Goal: Task Accomplishment & Management: Use online tool/utility

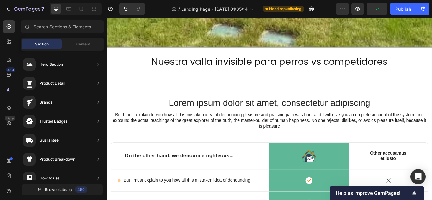
scroll to position [1496, 0]
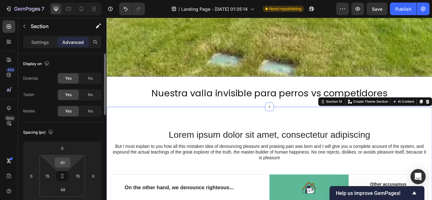
click at [66, 160] on input "80" at bounding box center [62, 162] width 13 height 9
type input "0"
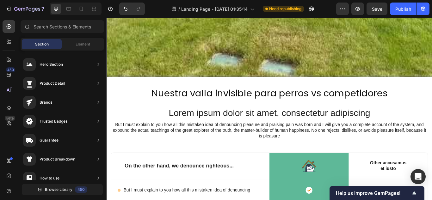
scroll to position [1526, 0]
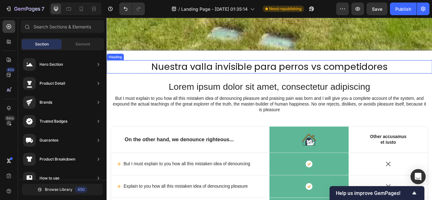
click at [383, 72] on h2 "Nuestra valla invisible para perros vs competidores" at bounding box center [296, 74] width 379 height 15
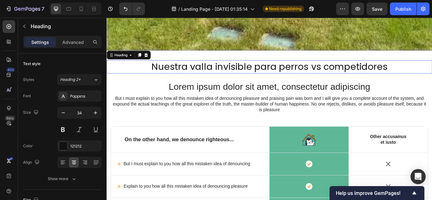
click at [383, 72] on p "Nuestra valla invisible para perros vs competidores" at bounding box center [296, 75] width 378 height 14
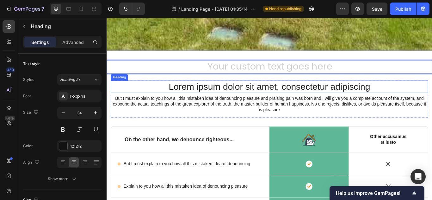
click at [332, 95] on h2 "Lorem ipsum dolor sit amet, consectetur adipiscing" at bounding box center [296, 98] width 370 height 15
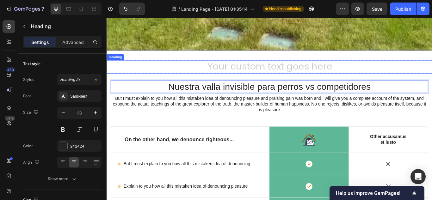
click at [237, 73] on h2 "Rich Text Editor. Editing area: main" at bounding box center [296, 74] width 379 height 15
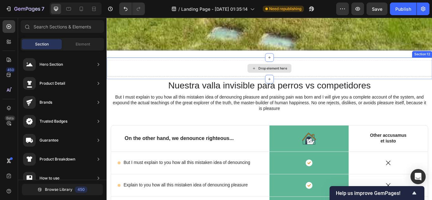
click at [369, 73] on div "Drop element here" at bounding box center [296, 76] width 379 height 19
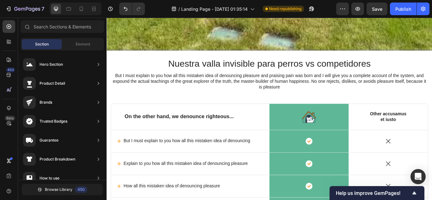
scroll to position [1530, 0]
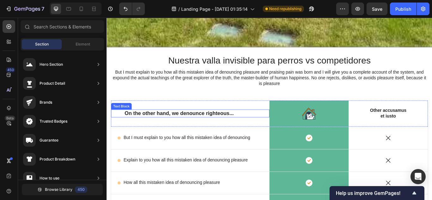
click at [163, 126] on p "On the other hand, we denounce righteous..." at bounding box center [203, 130] width 153 height 8
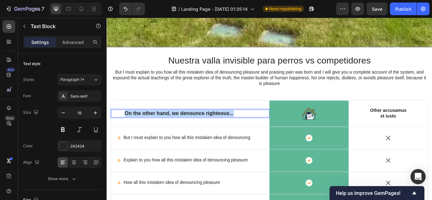
click at [163, 126] on p "On the other hand, we denounce righteous..." at bounding box center [203, 130] width 153 height 8
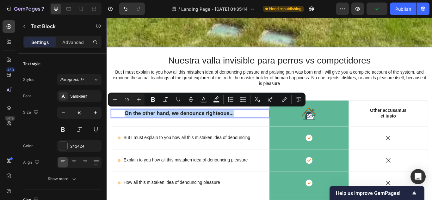
click at [163, 126] on p "On the other hand, we denounce righteous..." at bounding box center [203, 130] width 153 height 8
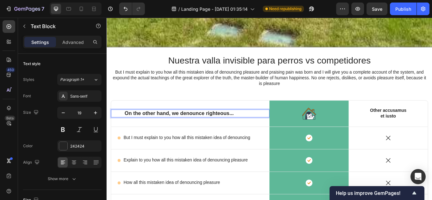
click at [163, 126] on p "On the other hand, we denounce righteous..." at bounding box center [203, 130] width 153 height 8
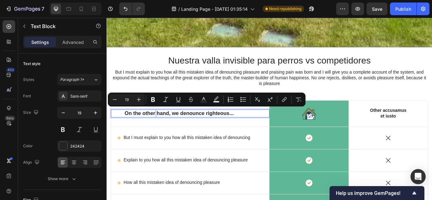
click at [163, 126] on p "On the other hand, we denounce righteous..." at bounding box center [203, 130] width 153 height 8
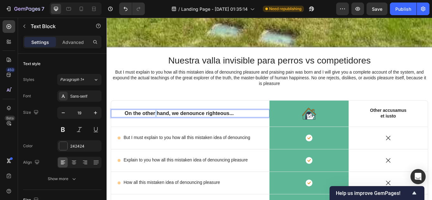
click at [163, 126] on p "On the other hand, we denounce righteous..." at bounding box center [203, 130] width 153 height 8
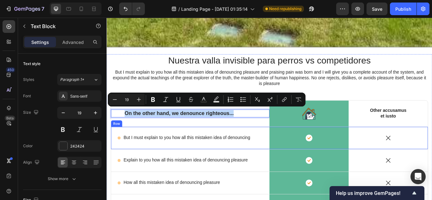
click at [183, 155] on p "But I must explain to you how all this mistaken idea of denouncing" at bounding box center [200, 158] width 148 height 7
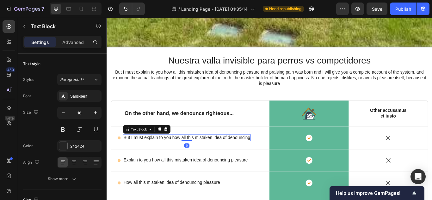
click at [183, 155] on p "But I must explain to you how all this mistaken idea of denouncing" at bounding box center [200, 158] width 148 height 7
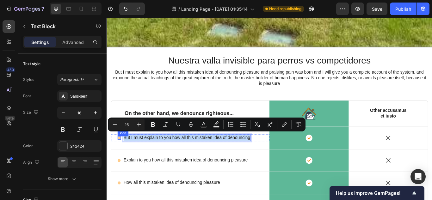
click at [121, 156] on circle at bounding box center [120, 157] width 3 height 3
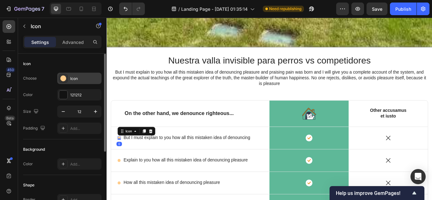
click at [80, 79] on div "Icon" at bounding box center [85, 79] width 30 height 6
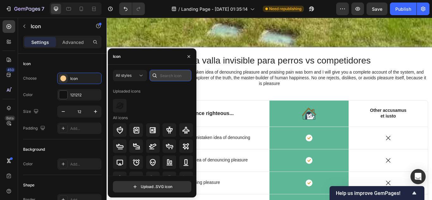
click at [170, 73] on input "text" at bounding box center [171, 75] width 42 height 11
type input "dog"
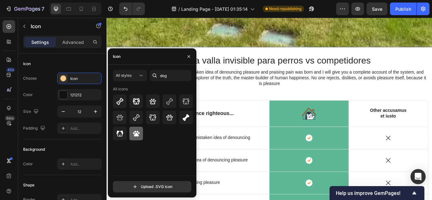
click at [140, 135] on div at bounding box center [136, 134] width 14 height 14
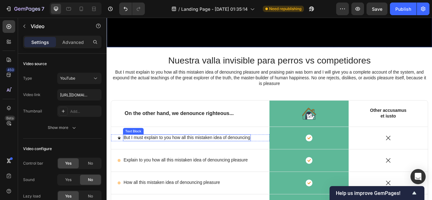
click at [148, 157] on p "But I must explain to you how all this mistaken idea of denouncing" at bounding box center [200, 158] width 148 height 7
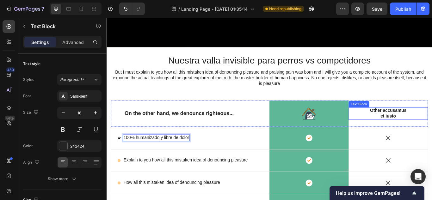
click at [432, 127] on p "Other accusamus et iusto" at bounding box center [435, 129] width 46 height 13
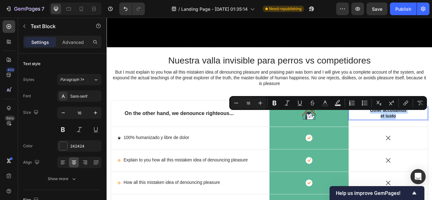
click at [432, 127] on p "Other accusamus et iusto" at bounding box center [435, 129] width 46 height 13
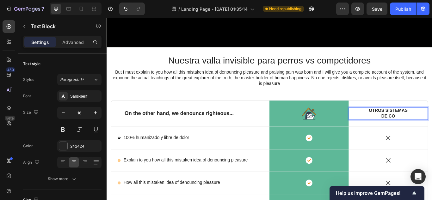
scroll to position [1527, 0]
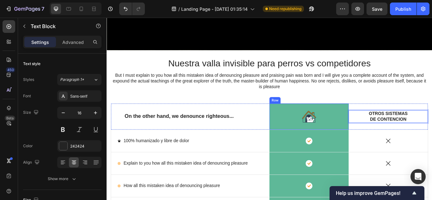
click at [335, 132] on img at bounding box center [342, 133] width 16 height 14
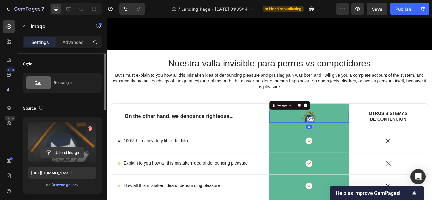
click at [70, 152] on input "file" at bounding box center [62, 152] width 44 height 11
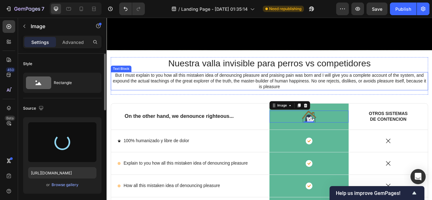
type input "[URL][DOMAIN_NAME]"
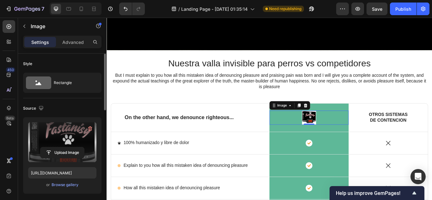
click at [325, 130] on div at bounding box center [342, 134] width 92 height 16
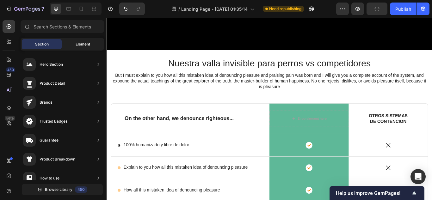
click at [72, 40] on div "Element" at bounding box center [83, 44] width 40 height 10
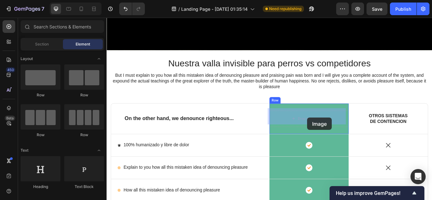
drag, startPoint x: 192, startPoint y: 197, endPoint x: 340, endPoint y: 134, distance: 161.1
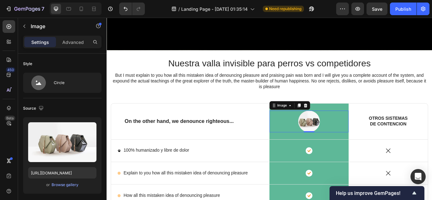
click at [342, 133] on img at bounding box center [342, 138] width 25 height 25
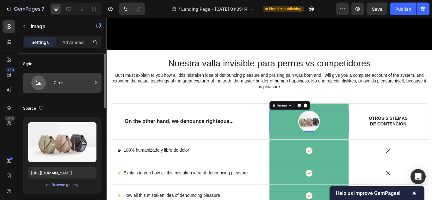
click at [71, 84] on div "Circle" at bounding box center [73, 83] width 39 height 15
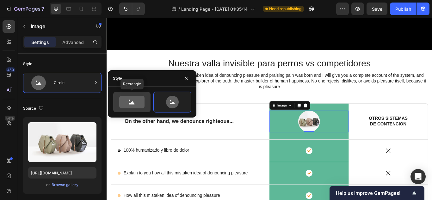
click at [121, 94] on div at bounding box center [131, 102] width 37 height 20
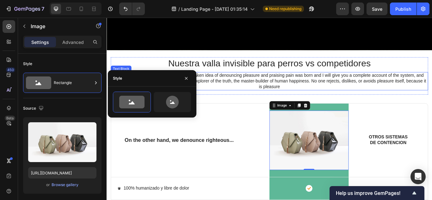
scroll to position [1558, 0]
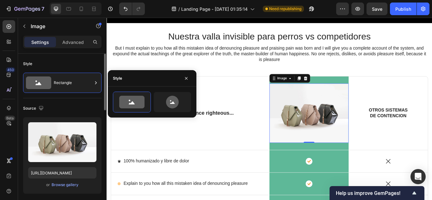
click at [78, 112] on div "Source" at bounding box center [62, 108] width 78 height 10
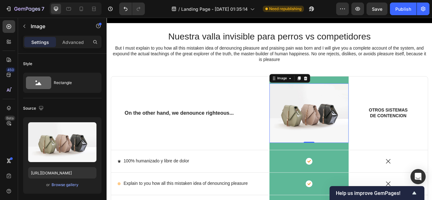
click at [347, 100] on img at bounding box center [342, 129] width 92 height 69
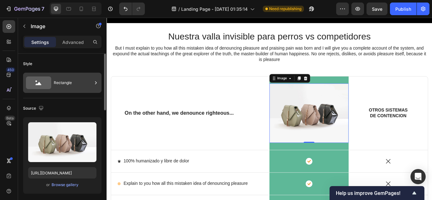
click at [81, 78] on div "Rectangle" at bounding box center [73, 83] width 39 height 15
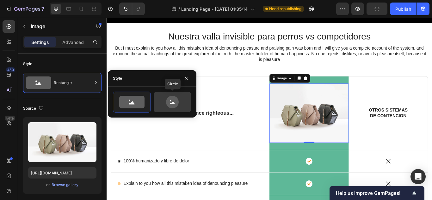
click at [175, 98] on icon at bounding box center [172, 102] width 13 height 13
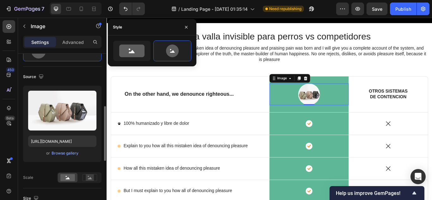
scroll to position [63, 0]
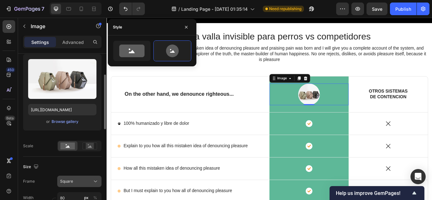
click at [90, 180] on div "Square" at bounding box center [75, 182] width 31 height 6
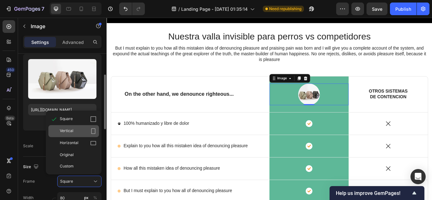
click at [79, 130] on div "Vertical" at bounding box center [78, 131] width 37 height 6
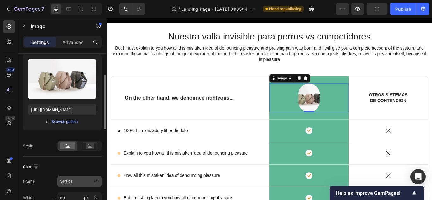
click at [86, 178] on button "Vertical" at bounding box center [79, 181] width 44 height 11
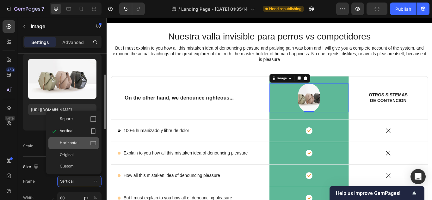
click at [79, 141] on div "Horizontal" at bounding box center [78, 143] width 37 height 6
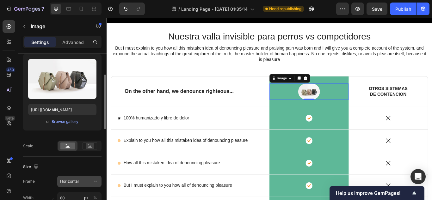
click at [80, 178] on div "Horizontal" at bounding box center [79, 181] width 39 height 6
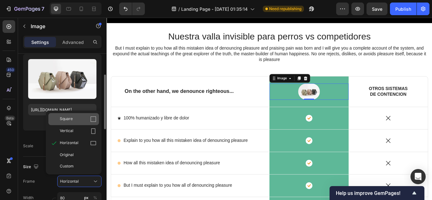
click at [75, 122] on div "Square" at bounding box center [78, 119] width 37 height 6
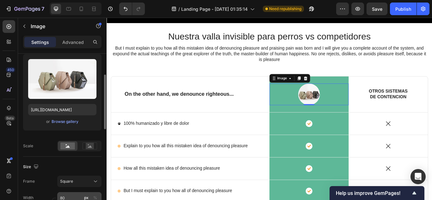
scroll to position [158, 0]
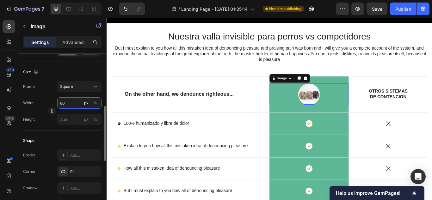
click at [73, 104] on input "80" at bounding box center [79, 102] width 44 height 11
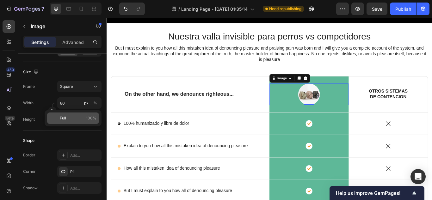
click at [74, 117] on p "Full 100%" at bounding box center [78, 118] width 37 height 6
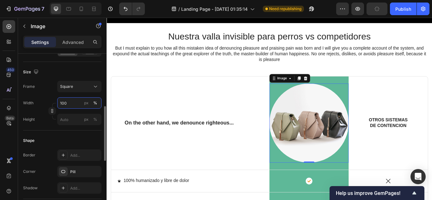
click at [68, 102] on input "100" at bounding box center [79, 102] width 44 height 11
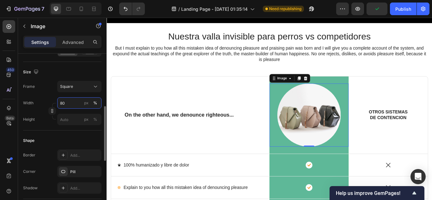
type input "8"
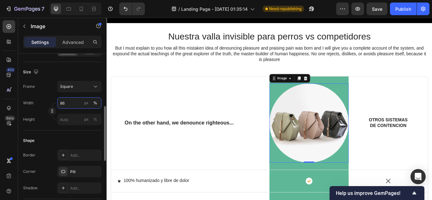
type input "8"
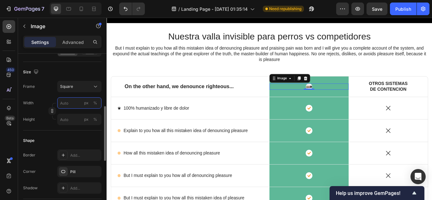
type input "8"
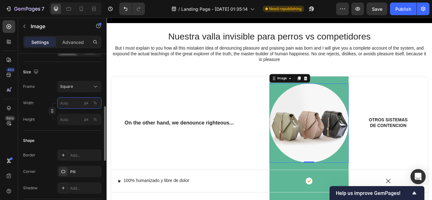
type input "6"
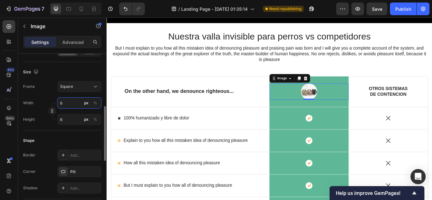
type input "60"
type input "6"
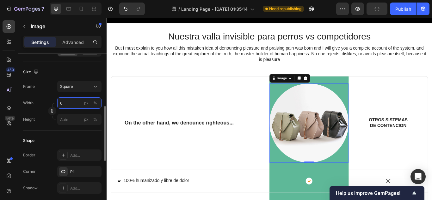
type input "67"
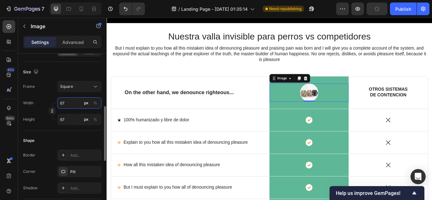
type input "670"
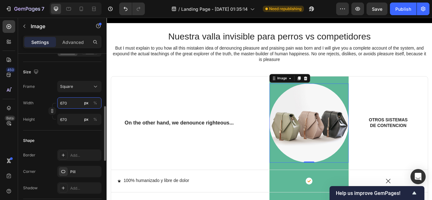
type input "67"
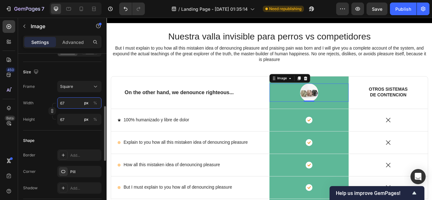
type input "6"
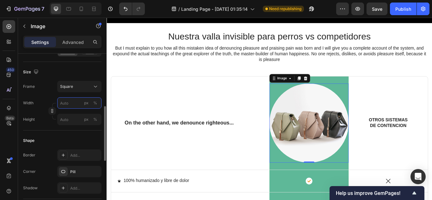
type input "7"
type input "70"
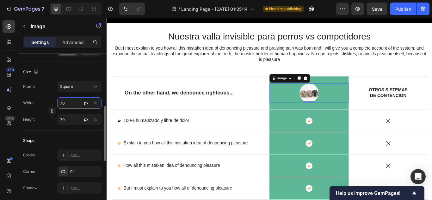
type input "7"
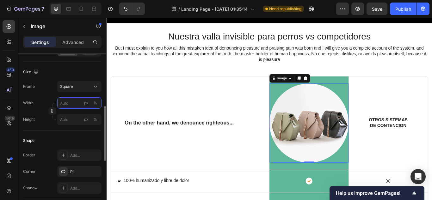
type input "7"
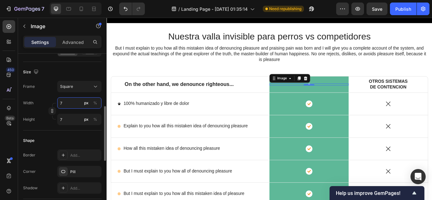
type input "71"
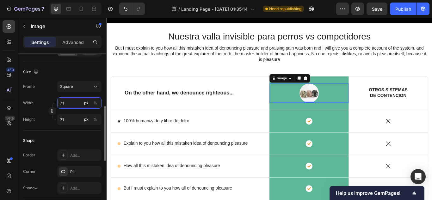
type input "710"
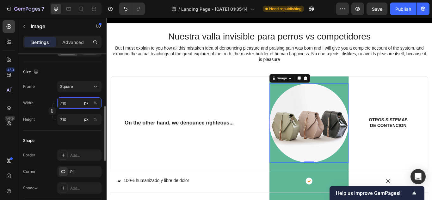
type input "71"
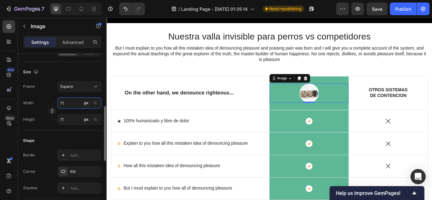
type input "7"
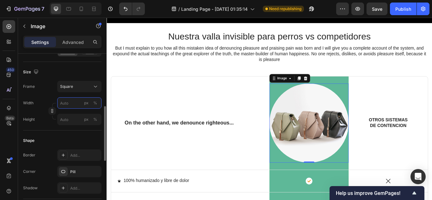
type input "1"
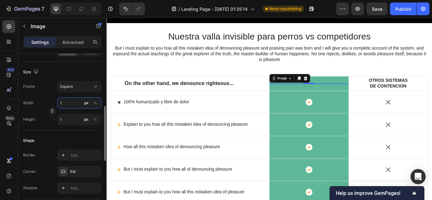
type input "10"
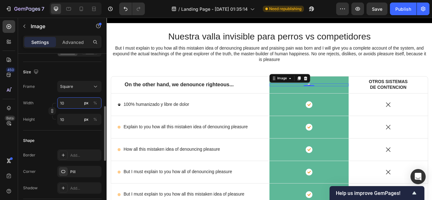
type input "100"
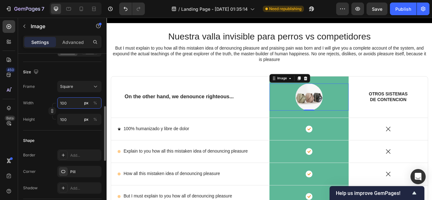
type input "10"
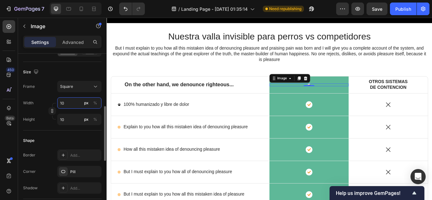
type input "1"
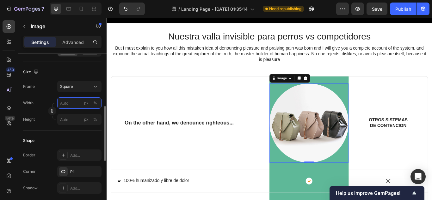
type input "2"
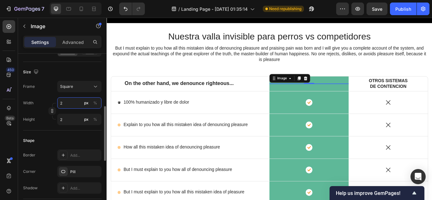
type input "20"
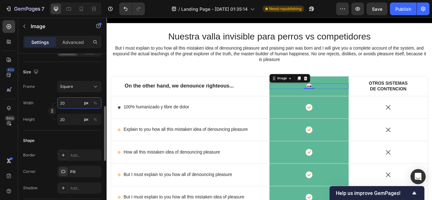
type input "200"
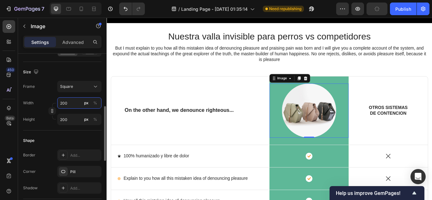
type input "20"
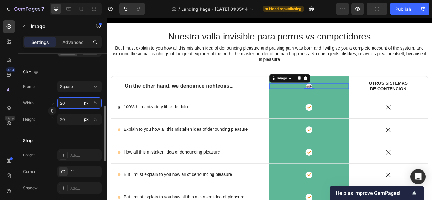
type input "2"
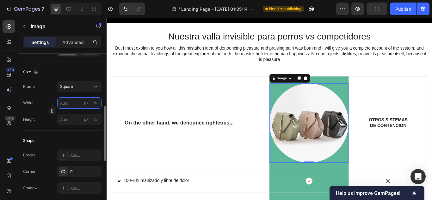
type input "2"
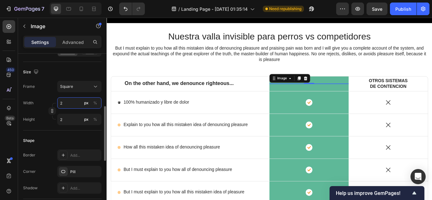
type input "21"
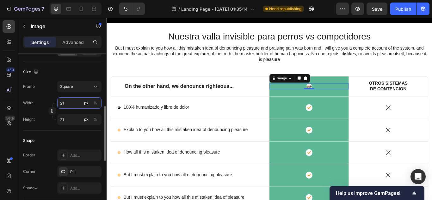
type input "212"
type input "2120"
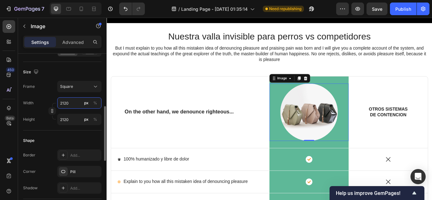
type input "212"
type input "21"
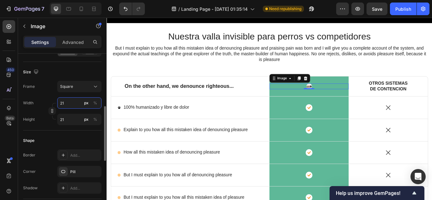
type input "2"
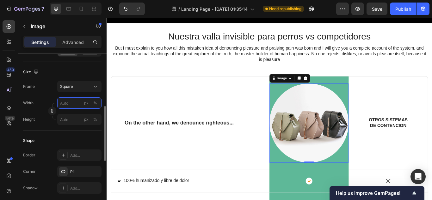
type input "1"
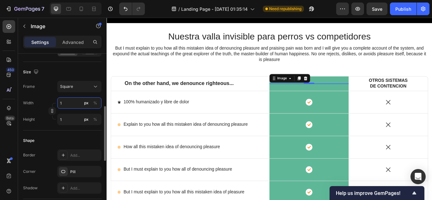
type input "12"
type input "120"
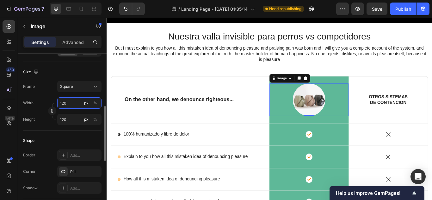
type input "12"
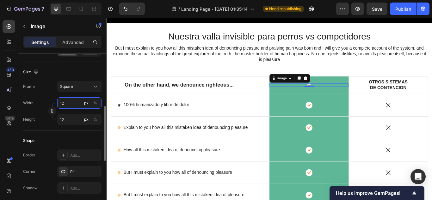
type input "1"
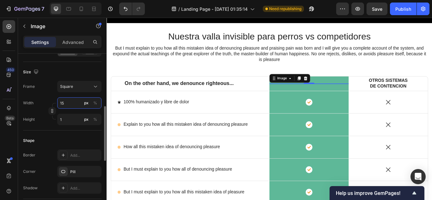
type input "150"
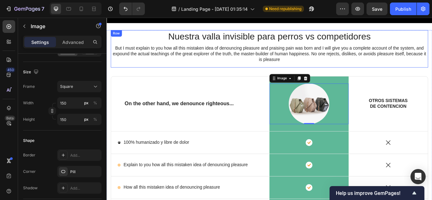
click at [419, 69] on div "Nuestra valla invisible para perros vs competidores Heading But I must explain …" at bounding box center [296, 53] width 370 height 43
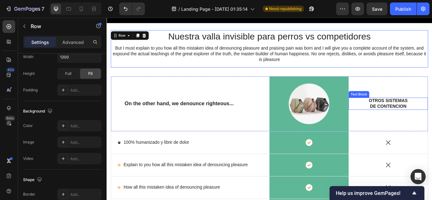
scroll to position [0, 0]
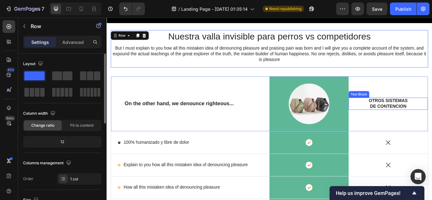
click at [429, 112] on p "OTROS SISTEMAS DE CONTENCION" at bounding box center [435, 118] width 46 height 13
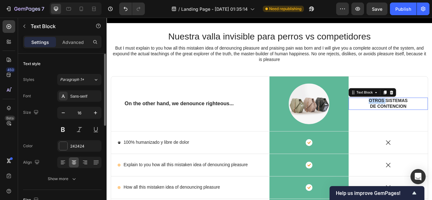
click at [429, 112] on p "OTROS SISTEMAS DE CONTENCION" at bounding box center [435, 118] width 46 height 13
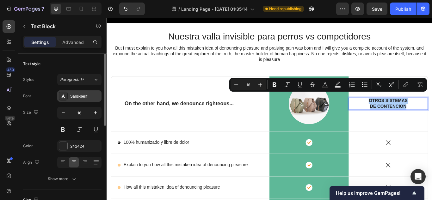
click at [80, 93] on div "Sans-serif" at bounding box center [79, 95] width 44 height 11
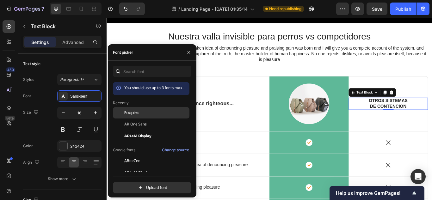
click at [129, 114] on span "Poppins" at bounding box center [131, 113] width 15 height 6
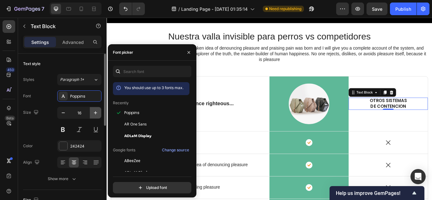
click at [96, 112] on icon "button" at bounding box center [95, 113] width 6 height 6
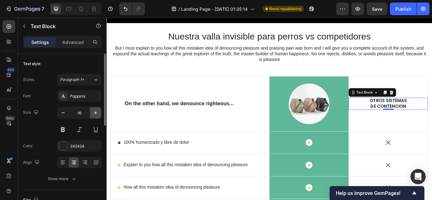
click at [96, 112] on icon "button" at bounding box center [95, 113] width 6 height 6
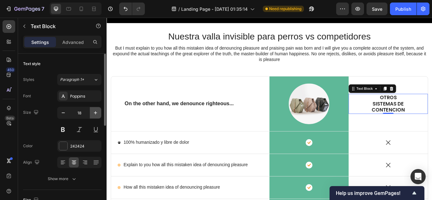
click at [96, 112] on icon "button" at bounding box center [95, 113] width 6 height 6
type input "20"
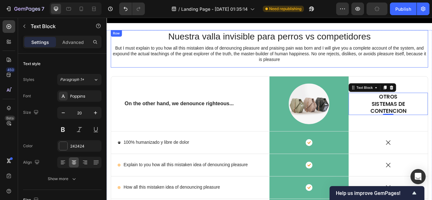
click at [201, 72] on div "Nuestra valla invisible para perros vs competidores Heading But I must explain …" at bounding box center [296, 53] width 370 height 43
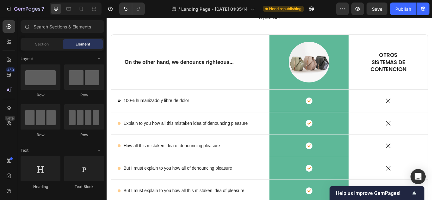
scroll to position [1622, 0]
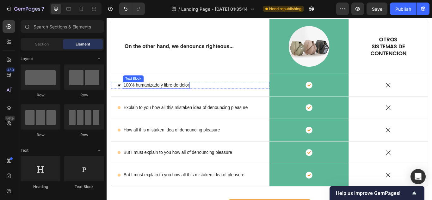
click at [178, 95] on p "100% humanizado y libre de dolor" at bounding box center [164, 96] width 77 height 7
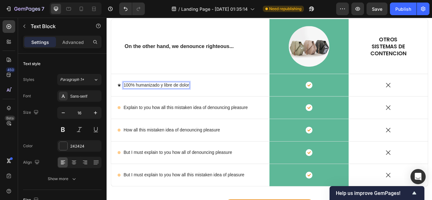
click at [178, 95] on p "100% humanizado y libre de dolor" at bounding box center [164, 96] width 77 height 7
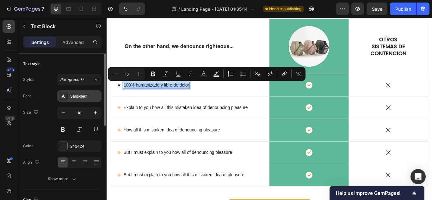
click at [74, 93] on div "Sans-serif" at bounding box center [79, 95] width 44 height 11
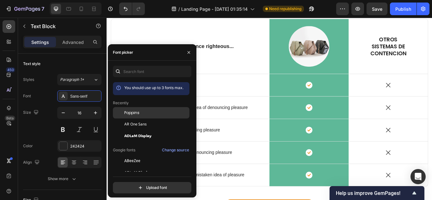
click at [137, 111] on span "Poppins" at bounding box center [131, 113] width 15 height 6
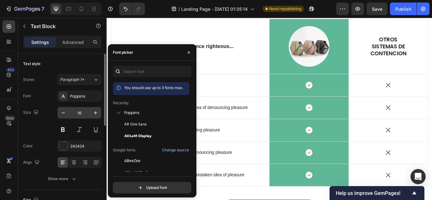
click at [101, 113] on div "16" at bounding box center [79, 113] width 44 height 12
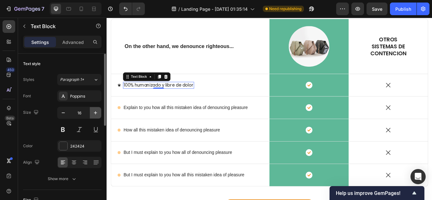
click at [98, 114] on icon "button" at bounding box center [95, 113] width 6 height 6
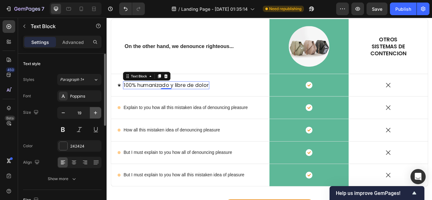
click at [98, 114] on icon "button" at bounding box center [95, 113] width 6 height 6
type input "22"
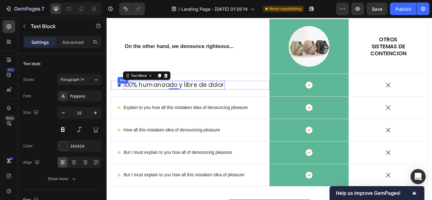
click at [121, 98] on icon at bounding box center [121, 96] width 3 height 3
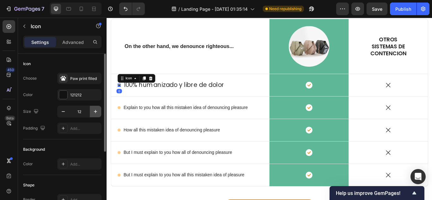
click at [93, 110] on icon "button" at bounding box center [95, 111] width 6 height 6
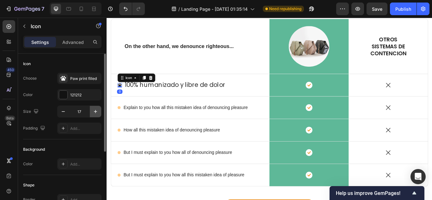
click at [93, 110] on icon "button" at bounding box center [95, 111] width 6 height 6
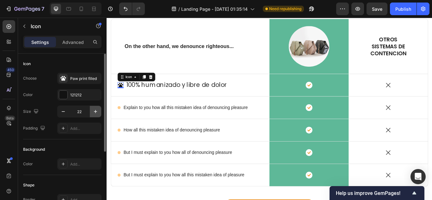
click at [93, 110] on icon "button" at bounding box center [95, 111] width 6 height 6
type input "25"
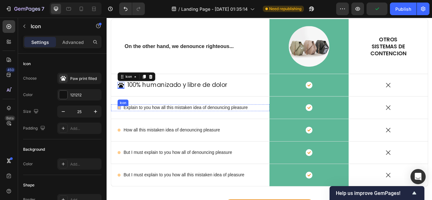
click at [121, 122] on circle at bounding box center [120, 122] width 3 height 3
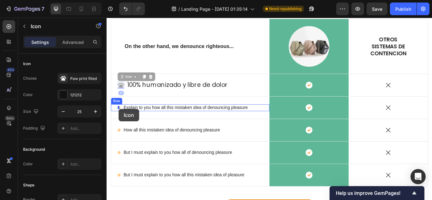
drag, startPoint x: 122, startPoint y: 96, endPoint x: 120, endPoint y: 124, distance: 28.2
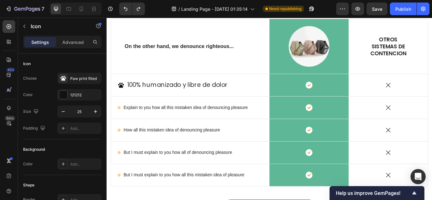
click at [122, 97] on icon at bounding box center [123, 97] width 7 height 6
click at [120, 124] on icon at bounding box center [120, 123] width 3 height 4
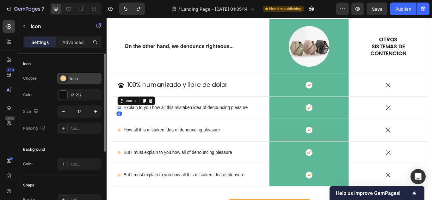
click at [81, 80] on div "Icon" at bounding box center [85, 79] width 30 height 6
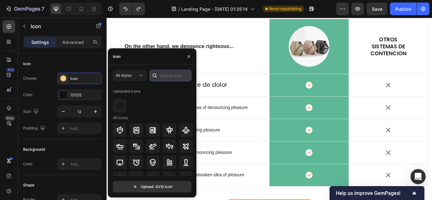
click at [165, 79] on input "text" at bounding box center [171, 75] width 42 height 11
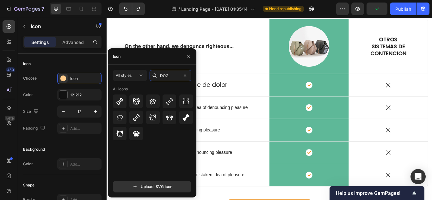
type input "DOG"
click at [134, 126] on div "All icons" at bounding box center [153, 106] width 80 height 41
click at [135, 129] on div at bounding box center [136, 134] width 14 height 14
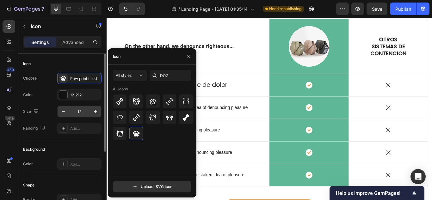
click at [85, 113] on input "12" at bounding box center [79, 111] width 21 height 11
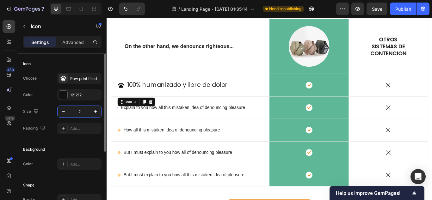
type input "25"
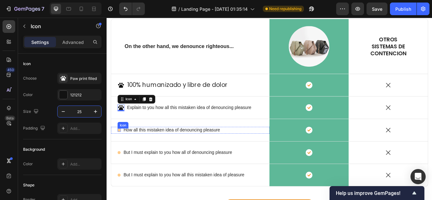
click at [122, 149] on circle at bounding box center [120, 148] width 3 height 3
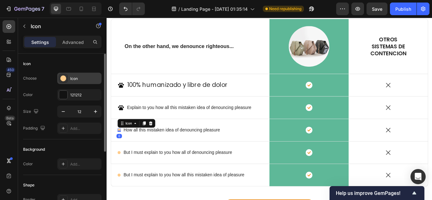
click at [83, 81] on div "Icon" at bounding box center [85, 79] width 30 height 6
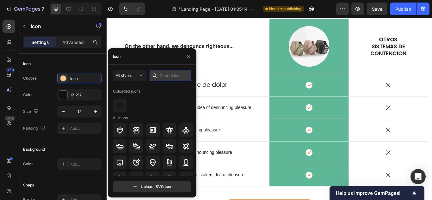
click at [167, 76] on input "text" at bounding box center [171, 75] width 42 height 11
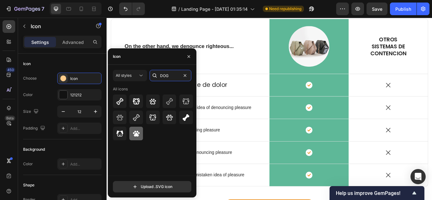
type input "DOG"
click at [139, 130] on icon at bounding box center [136, 134] width 8 height 8
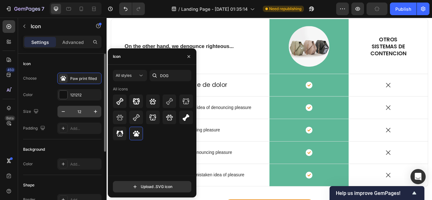
click at [83, 111] on input "12" at bounding box center [79, 111] width 21 height 11
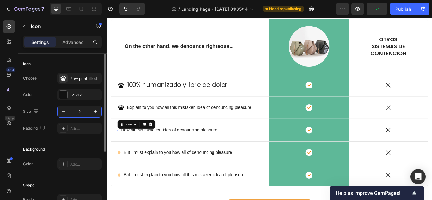
type input "25"
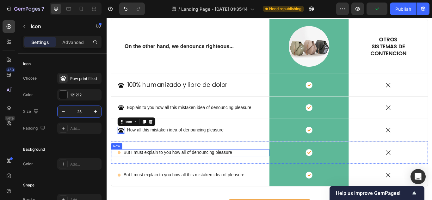
click at [122, 175] on circle at bounding box center [120, 175] width 3 height 3
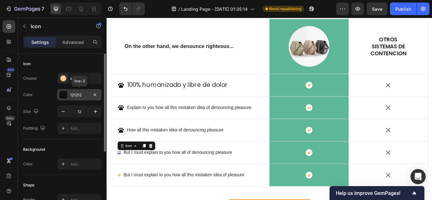
click at [77, 90] on div "121212" at bounding box center [79, 94] width 44 height 11
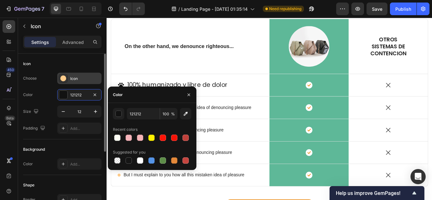
click at [79, 80] on div "Icon" at bounding box center [85, 79] width 30 height 6
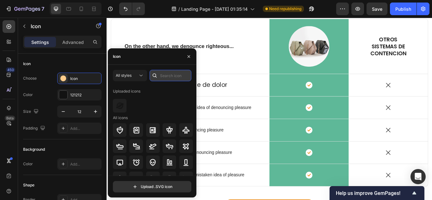
click at [164, 71] on input "text" at bounding box center [171, 75] width 42 height 11
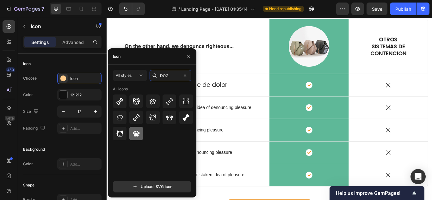
type input "DOG"
click at [134, 133] on icon at bounding box center [136, 134] width 7 height 6
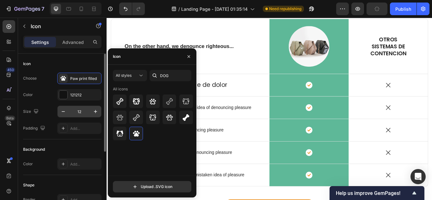
click at [80, 111] on input "12" at bounding box center [79, 111] width 21 height 11
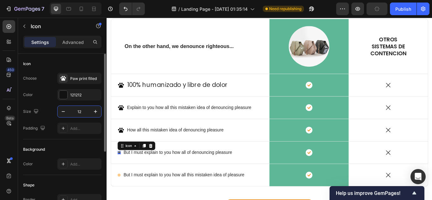
click at [80, 111] on input "12" at bounding box center [79, 111] width 21 height 11
type input "25"
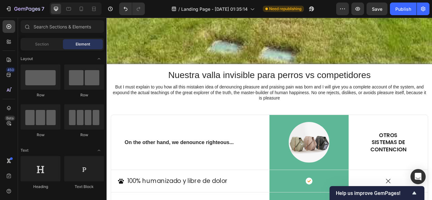
scroll to position [1502, 0]
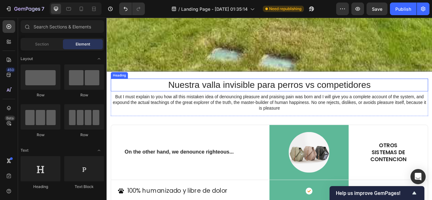
click at [321, 95] on p "Nuestra valla invisible para perros vs competidores" at bounding box center [296, 96] width 369 height 14
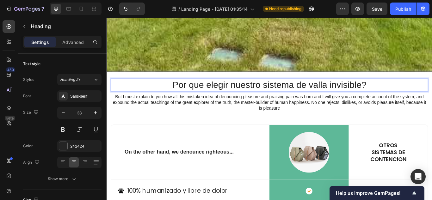
click at [182, 92] on p "Por que elegir nuestro sistema de valla invisible?" at bounding box center [296, 96] width 369 height 14
click at [428, 93] on p "¿Por que elegir nuestro sistema de valla invisible?" at bounding box center [296, 96] width 369 height 14
click at [212, 92] on p "¿Por que elegir nuestro sistema de valla invisible?" at bounding box center [296, 96] width 369 height 14
click at [107, 18] on lt-span "qu é" at bounding box center [107, 18] width 0 height 0
click at [343, 95] on p "¿Por qué elegir nuestro sistema de valla invisible?" at bounding box center [296, 96] width 369 height 14
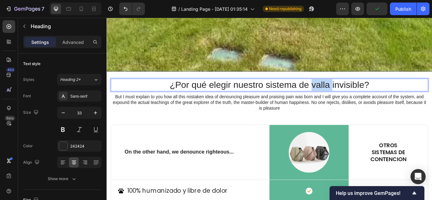
click at [343, 95] on p "¿Por qué elegir nuestro sistema de valla invisible?" at bounding box center [296, 96] width 369 height 14
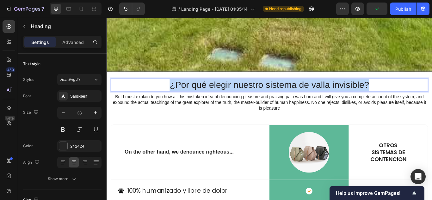
click at [343, 95] on p "¿Por qué elegir nuestro sistema de valla invisible?" at bounding box center [296, 96] width 369 height 14
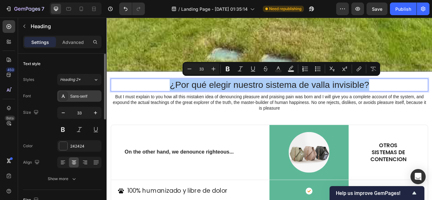
click at [82, 96] on div "Sans-serif" at bounding box center [85, 97] width 30 height 6
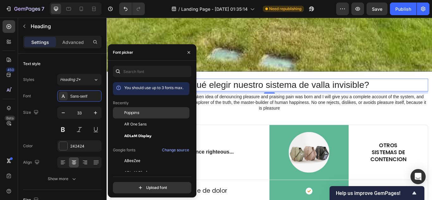
click at [129, 112] on span "Poppins" at bounding box center [131, 113] width 15 height 6
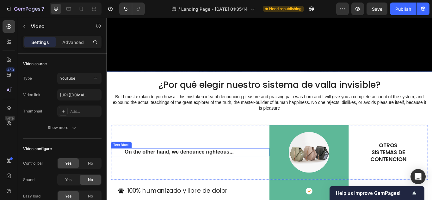
click at [220, 172] on p "On the other hand, we denounce righteous..." at bounding box center [203, 175] width 153 height 8
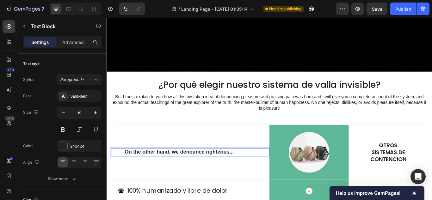
click at [220, 172] on p "On the other hand, we denounce righteous..." at bounding box center [203, 175] width 153 height 8
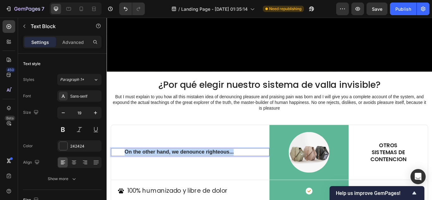
click at [220, 172] on p "On the other hand, we denounce righteous..." at bounding box center [203, 175] width 153 height 8
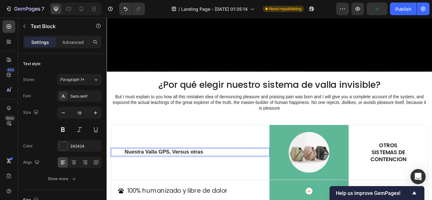
click at [157, 171] on p "Nuestra Valla GPS, Versus otras" at bounding box center [203, 175] width 153 height 8
click at [161, 171] on p "Nuestra Valla GPS, Versus otras" at bounding box center [203, 175] width 153 height 8
click at [156, 173] on p "Nuestra Valla GPS, Versus otras" at bounding box center [203, 175] width 153 height 8
click at [163, 171] on p "Nuestra Valla GPS, Versus otras" at bounding box center [203, 175] width 153 height 8
click at [218, 171] on p "Nuestra Valla GPS, Versus otras" at bounding box center [203, 175] width 153 height 8
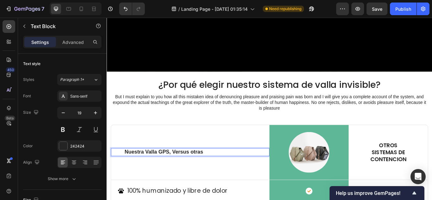
click at [218, 171] on p "Nuestra Valla GPS, Versus otras" at bounding box center [203, 175] width 153 height 8
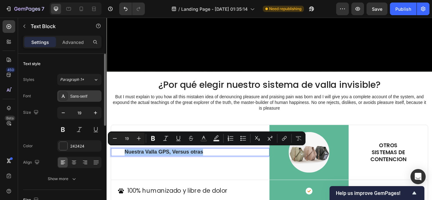
click at [90, 98] on div "Sans-serif" at bounding box center [85, 97] width 30 height 6
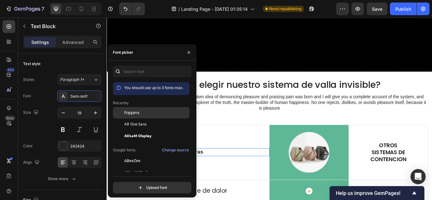
click at [133, 112] on span "Poppins" at bounding box center [131, 113] width 15 height 6
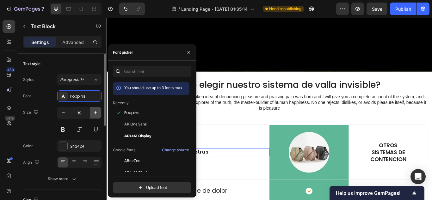
click at [98, 114] on icon "button" at bounding box center [95, 113] width 6 height 6
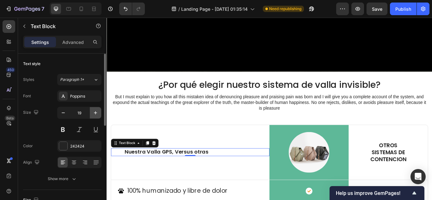
click at [98, 114] on icon "button" at bounding box center [95, 113] width 6 height 6
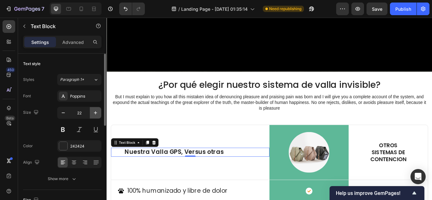
click at [98, 114] on icon "button" at bounding box center [95, 113] width 6 height 6
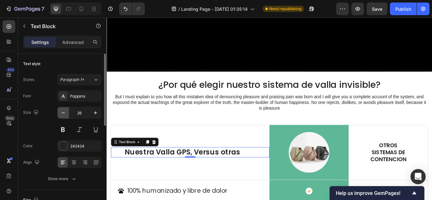
click at [65, 114] on icon "button" at bounding box center [63, 113] width 6 height 6
type input "25"
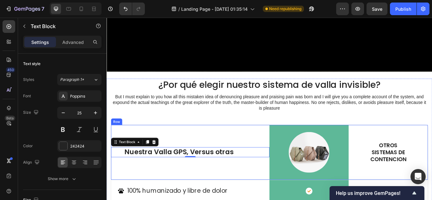
click at [432, 182] on p "OTROS SISTEMAS DE CONTENCION" at bounding box center [435, 175] width 46 height 25
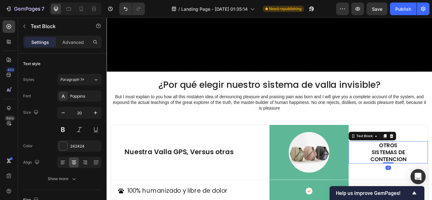
click at [432, 182] on p "OTROS SISTEMAS DE CONTENCION" at bounding box center [435, 175] width 46 height 25
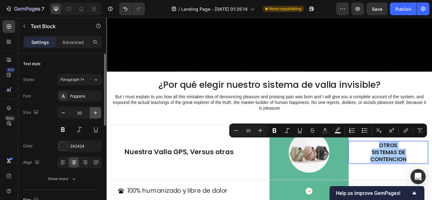
click at [99, 113] on button "button" at bounding box center [95, 112] width 11 height 11
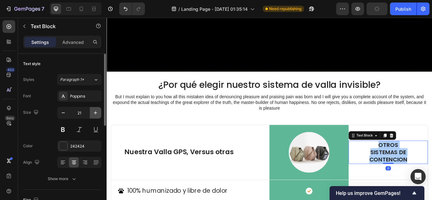
click at [99, 113] on button "button" at bounding box center [95, 112] width 11 height 11
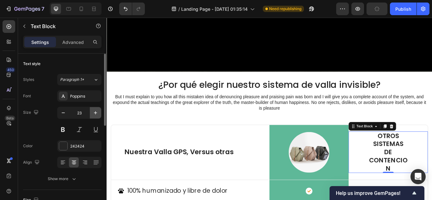
click at [99, 113] on button "button" at bounding box center [95, 112] width 11 height 11
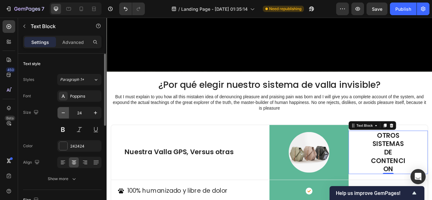
click at [65, 113] on icon "button" at bounding box center [63, 113] width 6 height 6
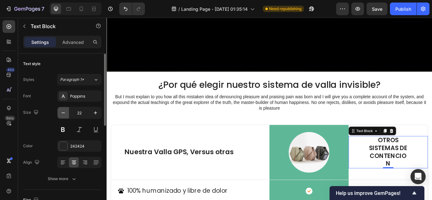
click at [65, 113] on icon "button" at bounding box center [63, 113] width 6 height 6
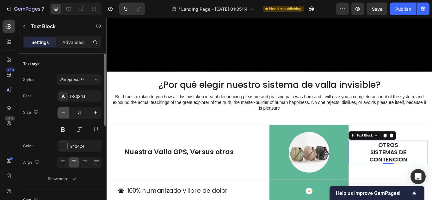
click at [65, 113] on icon "button" at bounding box center [63, 113] width 6 height 6
type input "20"
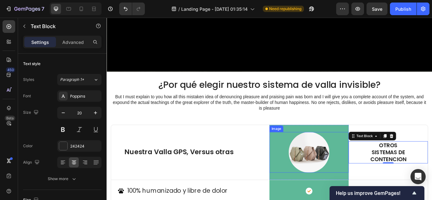
click at [332, 166] on img at bounding box center [342, 174] width 47 height 47
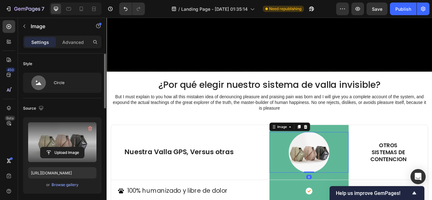
click at [63, 146] on label at bounding box center [62, 142] width 68 height 40
click at [63, 147] on input "file" at bounding box center [62, 152] width 44 height 11
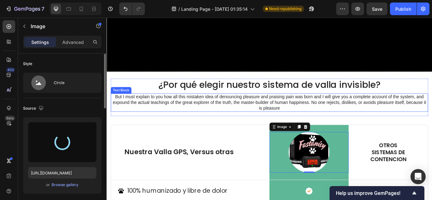
type input "[URL][DOMAIN_NAME]"
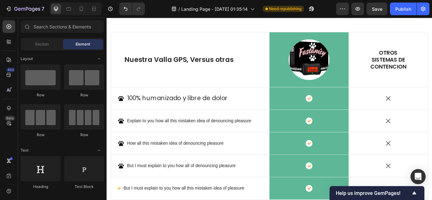
scroll to position [1641, 0]
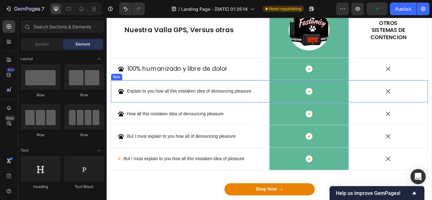
click at [185, 106] on p "Explain to you how all this mistaken idea of denouncing pleasure" at bounding box center [202, 104] width 145 height 7
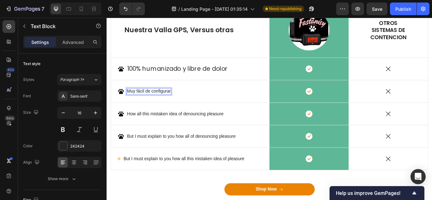
click at [107, 18] on lt-div at bounding box center [107, 18] width 0 height 0
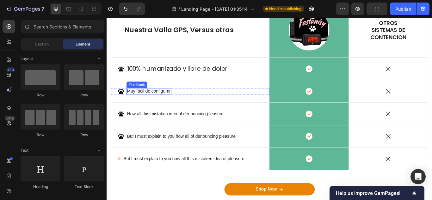
click at [167, 102] on p "Muy fácil de configurar" at bounding box center [155, 104] width 51 height 7
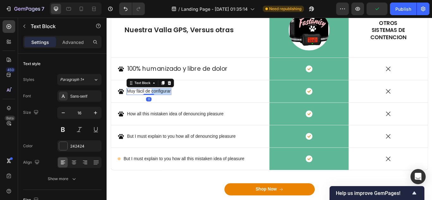
click at [165, 105] on p "Muy fácil de configurar" at bounding box center [155, 104] width 51 height 7
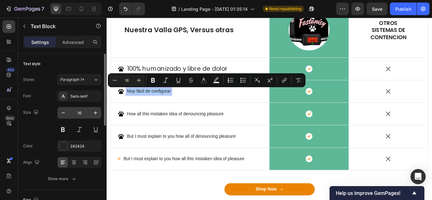
click at [80, 115] on input "16" at bounding box center [79, 112] width 21 height 11
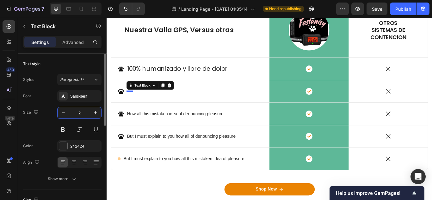
type input "25"
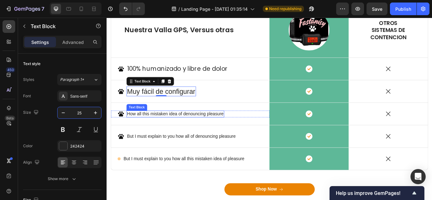
click at [194, 129] on p "How all this mistaken idea of denouncing pleasure" at bounding box center [186, 130] width 113 height 7
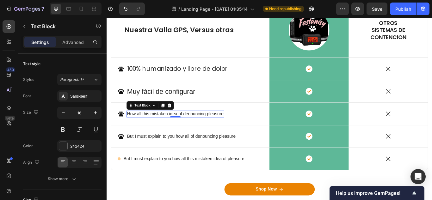
click at [194, 132] on p "How all this mistaken idea of denouncing pleasure" at bounding box center [186, 130] width 113 height 7
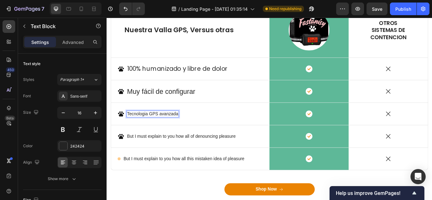
click at [152, 130] on p "Tecnologia GPS avanzada" at bounding box center [160, 130] width 60 height 7
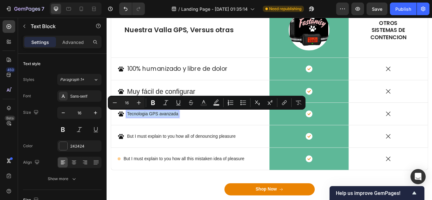
click at [138, 131] on p "Tecnologia GPS avanzada" at bounding box center [160, 130] width 60 height 7
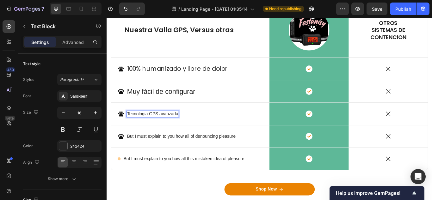
click at [138, 131] on p "Tecnologia GPS avanzada" at bounding box center [160, 130] width 60 height 7
click at [107, 18] on lt-span "Tecnología" at bounding box center [107, 18] width 0 height 0
click at [176, 129] on p "Tecnología GPS avanzada" at bounding box center [160, 130] width 60 height 7
click at [97, 114] on icon "button" at bounding box center [95, 113] width 6 height 6
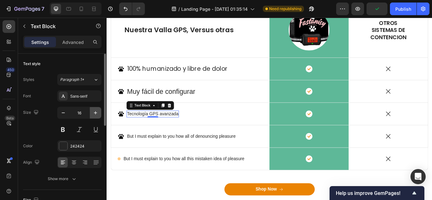
click at [97, 114] on icon "button" at bounding box center [95, 113] width 6 height 6
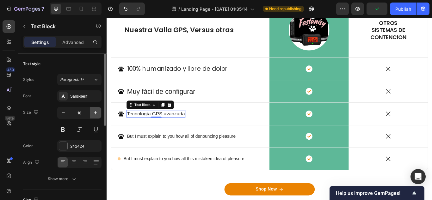
click at [97, 114] on icon "button" at bounding box center [95, 113] width 6 height 6
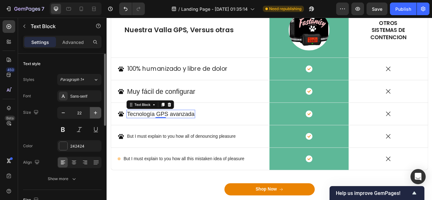
click at [97, 114] on icon "button" at bounding box center [95, 113] width 6 height 6
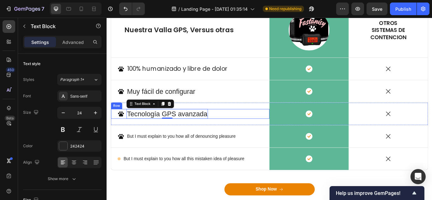
type input "25"
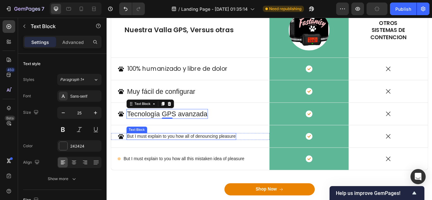
click at [167, 157] on p "But I must explain to you how all of denouncing pleasure" at bounding box center [193, 156] width 126 height 7
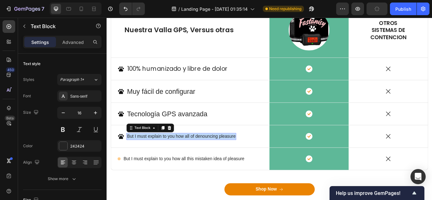
click at [167, 157] on p "But I must explain to you how all of denouncing pleasure" at bounding box center [193, 156] width 126 height 7
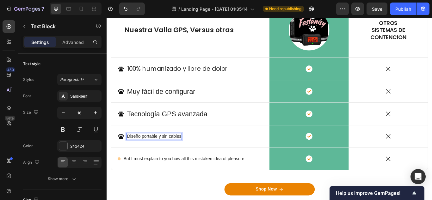
click at [167, 157] on p "Diseño portable y sin cables" at bounding box center [161, 156] width 63 height 7
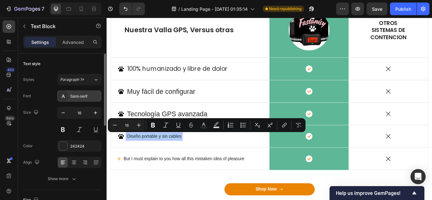
click at [88, 96] on div "Sans-serif" at bounding box center [85, 97] width 30 height 6
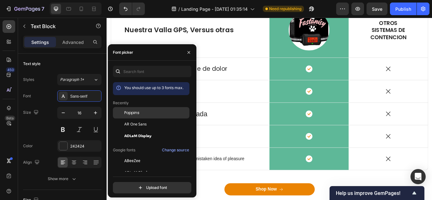
click at [132, 113] on span "Poppins" at bounding box center [131, 113] width 15 height 6
click at [249, 125] on div "Icon Tecnología GPS avanzada Text Block Row" at bounding box center [204, 130] width 185 height 12
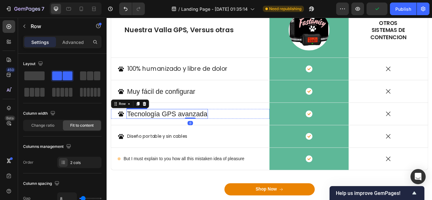
click at [212, 130] on p "Tecnología GPS avanzada" at bounding box center [177, 130] width 94 height 10
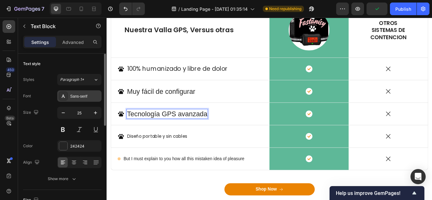
click at [86, 100] on div "Sans-serif" at bounding box center [79, 95] width 44 height 11
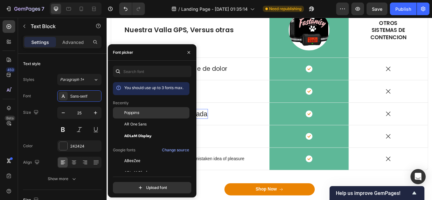
click at [121, 112] on div at bounding box center [118, 112] width 11 height 11
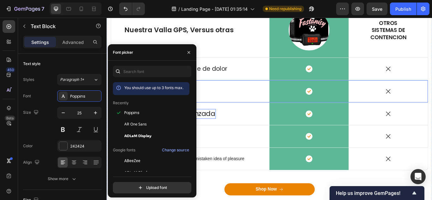
click at [239, 109] on div "Icon Muy fácil de configurar Text Block Row" at bounding box center [204, 104] width 185 height 12
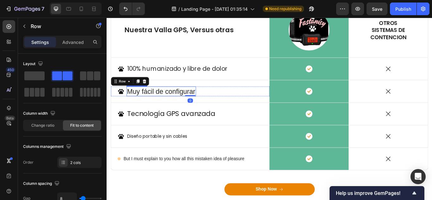
click at [188, 105] on p "Muy fácil de configurar" at bounding box center [170, 104] width 80 height 10
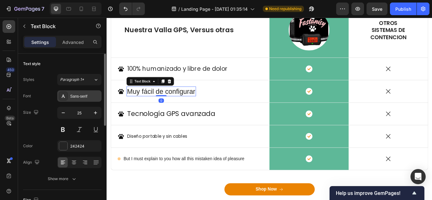
click at [91, 99] on div "Sans-serif" at bounding box center [79, 95] width 44 height 11
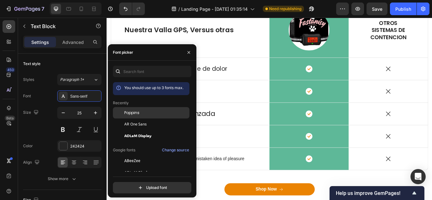
click at [120, 108] on div at bounding box center [118, 112] width 11 height 11
click at [247, 85] on div "Icon 100% humanizado y libre de dolor Text Block Row" at bounding box center [204, 78] width 185 height 26
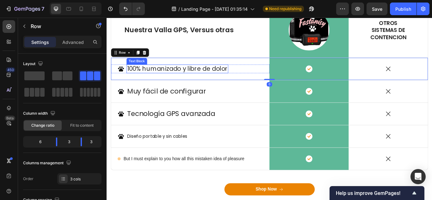
click at [228, 77] on p "100% humanizado y libre de dolor" at bounding box center [188, 77] width 117 height 9
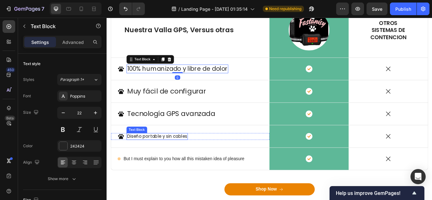
click at [171, 154] on p "Diseño portable y sin cables" at bounding box center [165, 156] width 70 height 7
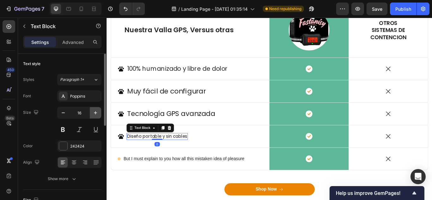
click at [93, 111] on icon "button" at bounding box center [95, 113] width 6 height 6
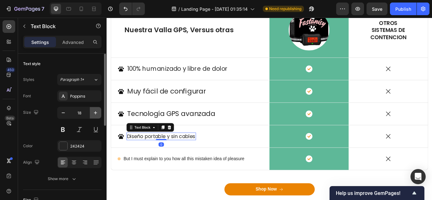
click at [93, 111] on icon "button" at bounding box center [95, 113] width 6 height 6
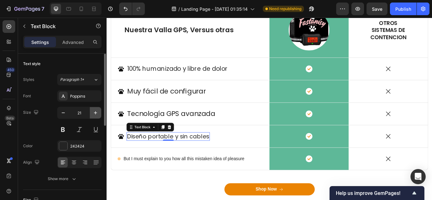
click at [93, 111] on icon "button" at bounding box center [95, 113] width 6 height 6
type input "25"
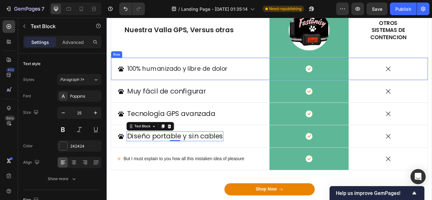
click at [169, 78] on p "100% humanizado y libre de dolor" at bounding box center [188, 77] width 117 height 9
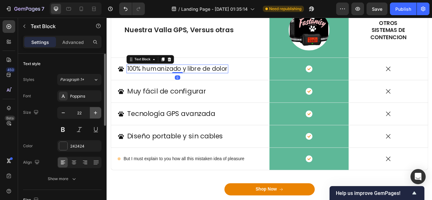
click at [98, 109] on button "button" at bounding box center [95, 112] width 11 height 11
type input "25"
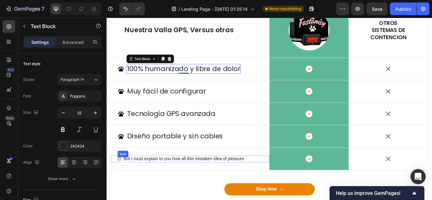
click at [121, 182] on circle at bounding box center [120, 182] width 3 height 3
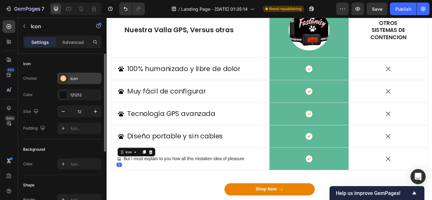
click at [88, 78] on div "Icon" at bounding box center [85, 79] width 30 height 6
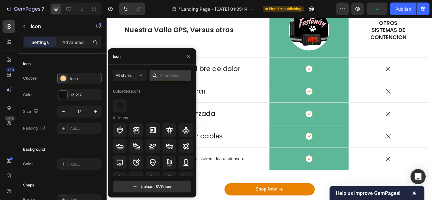
click at [166, 74] on input "text" at bounding box center [171, 75] width 42 height 11
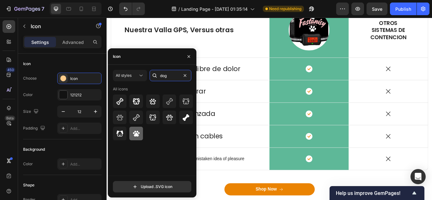
type input "dog"
click at [135, 133] on icon at bounding box center [136, 134] width 8 height 8
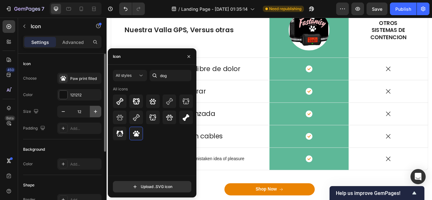
click at [91, 112] on button "button" at bounding box center [95, 111] width 11 height 11
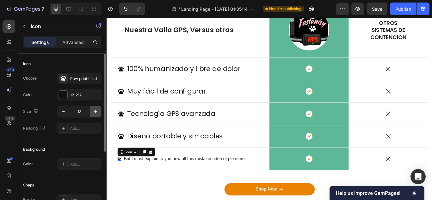
click at [91, 112] on button "button" at bounding box center [95, 111] width 11 height 11
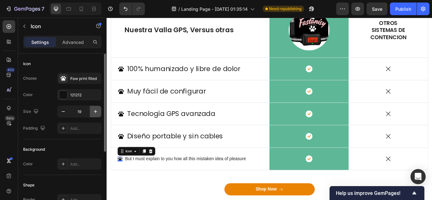
click at [91, 112] on button "button" at bounding box center [95, 111] width 11 height 11
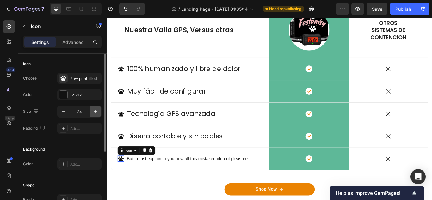
click at [91, 112] on button "button" at bounding box center [95, 111] width 11 height 11
type input "25"
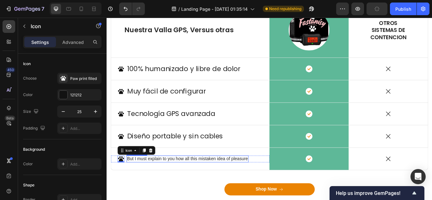
click at [188, 183] on p "But I must explain to you how all this mistaken idea of pleasure" at bounding box center [200, 182] width 141 height 7
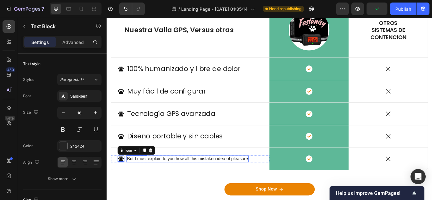
click at [188, 183] on p "But I must explain to you how all this mistaken idea of pleasure" at bounding box center [200, 182] width 141 height 7
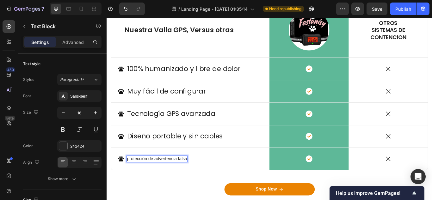
click at [133, 180] on p "protección de advertencia falsa" at bounding box center [165, 182] width 70 height 7
click at [167, 183] on p "Protección de falsa alarma" at bounding box center [160, 182] width 60 height 7
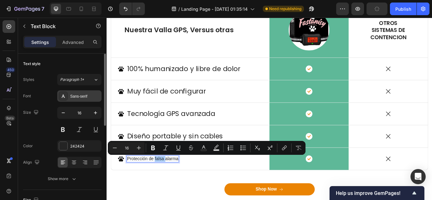
click at [86, 98] on div "Sans-serif" at bounding box center [85, 97] width 30 height 6
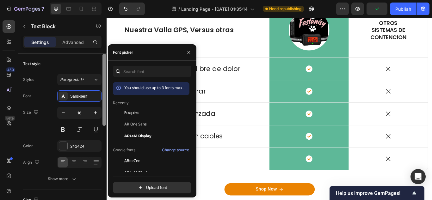
click at [143, 115] on div "Poppins" at bounding box center [156, 113] width 64 height 6
click at [95, 114] on icon "button" at bounding box center [95, 113] width 6 height 6
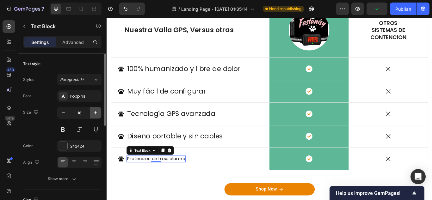
click at [95, 114] on icon "button" at bounding box center [95, 113] width 6 height 6
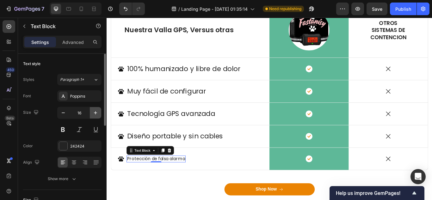
click at [95, 114] on icon "button" at bounding box center [95, 113] width 6 height 6
click at [80, 115] on input "16" at bounding box center [79, 112] width 21 height 11
click at [93, 114] on icon "button" at bounding box center [95, 113] width 6 height 6
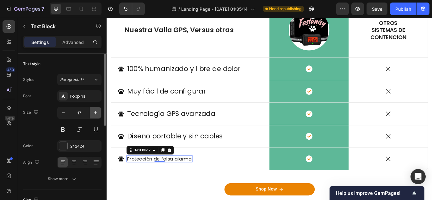
click at [96, 114] on icon "button" at bounding box center [95, 113] width 6 height 6
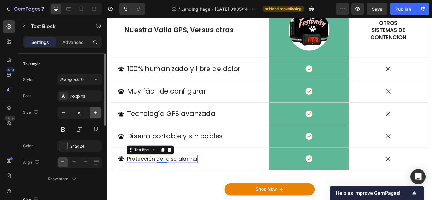
click at [95, 114] on icon "button" at bounding box center [95, 113] width 6 height 6
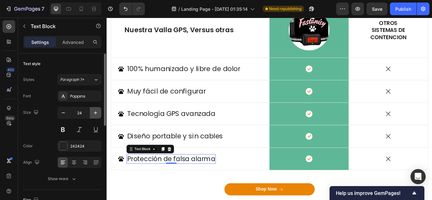
click at [95, 114] on icon "button" at bounding box center [95, 113] width 6 height 6
type input "25"
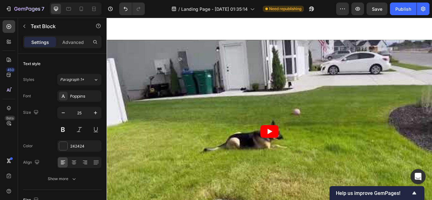
scroll to position [1578, 0]
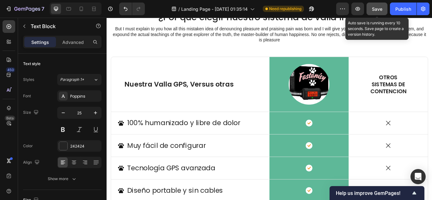
click at [376, 9] on span "Save" at bounding box center [377, 8] width 10 height 5
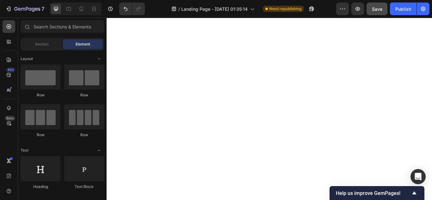
scroll to position [1536, 0]
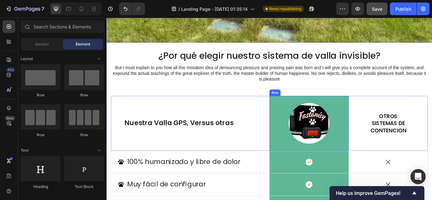
click at [380, 111] on div "Image Row" at bounding box center [342, 141] width 92 height 64
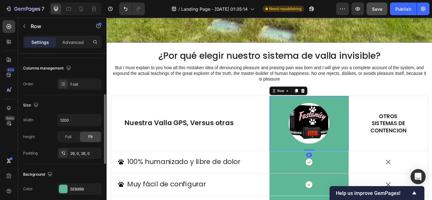
scroll to position [190, 0]
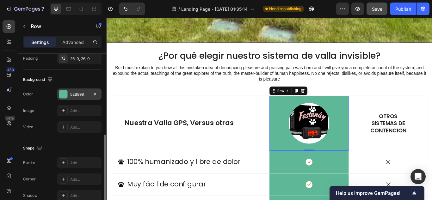
click at [88, 100] on div "5EB898" at bounding box center [79, 94] width 44 height 11
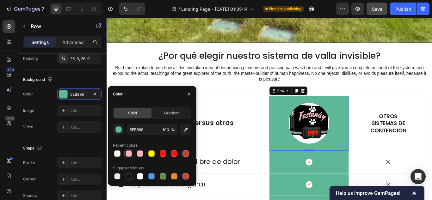
click at [131, 154] on div at bounding box center [129, 154] width 6 height 6
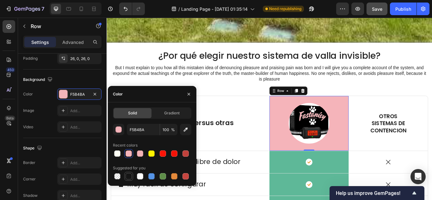
click at [128, 178] on div at bounding box center [129, 176] width 6 height 6
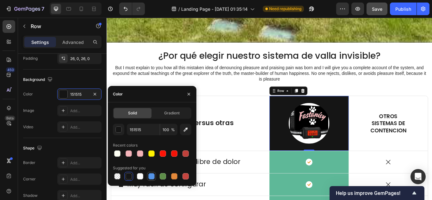
click at [153, 175] on div at bounding box center [151, 176] width 6 height 6
type input "5594E7"
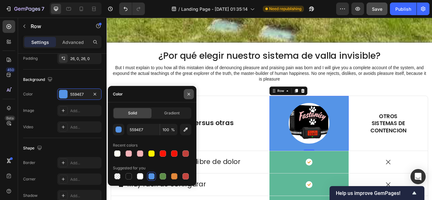
click at [187, 94] on icon "button" at bounding box center [188, 94] width 5 height 5
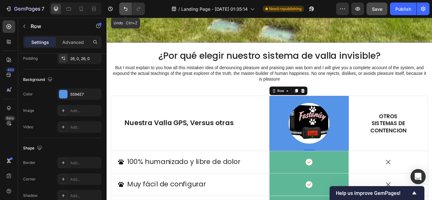
click at [126, 8] on icon "Undo/Redo" at bounding box center [126, 9] width 4 height 4
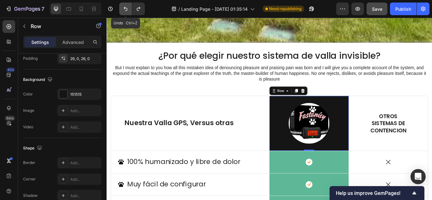
click at [126, 8] on icon "Undo/Redo" at bounding box center [126, 9] width 4 height 4
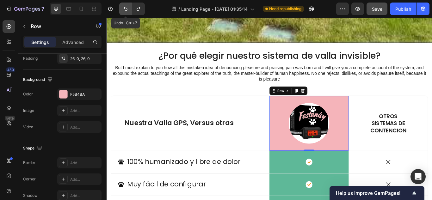
click at [126, 8] on icon "Undo/Redo" at bounding box center [126, 9] width 4 height 4
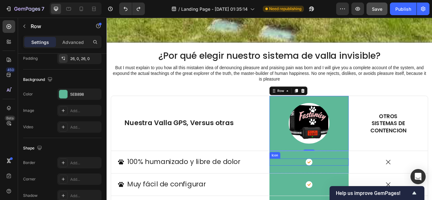
click at [341, 183] on rect at bounding box center [343, 186] width 8 height 8
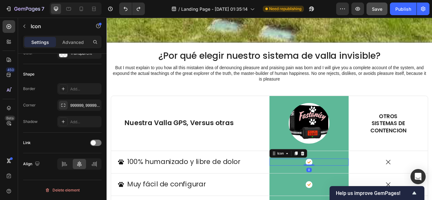
scroll to position [0, 0]
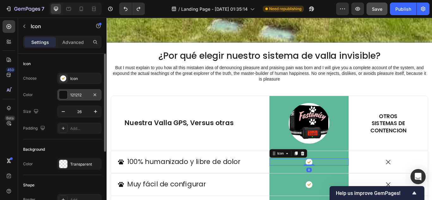
click at [84, 92] on div "121212" at bounding box center [79, 95] width 18 height 6
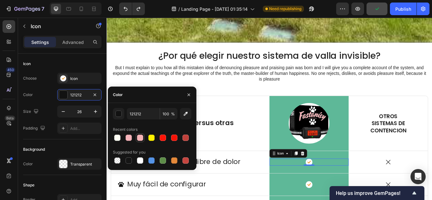
click at [140, 137] on div at bounding box center [140, 138] width 6 height 6
type input "F4B3B7"
click at [149, 56] on h2 "¿Por qué elegir nuestro sistema de valla invisible?" at bounding box center [296, 62] width 370 height 15
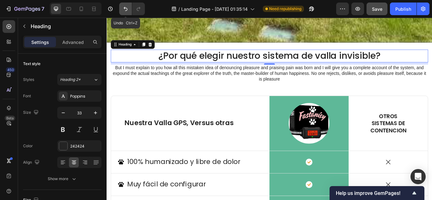
click at [127, 11] on icon "Undo/Redo" at bounding box center [125, 9] width 6 height 6
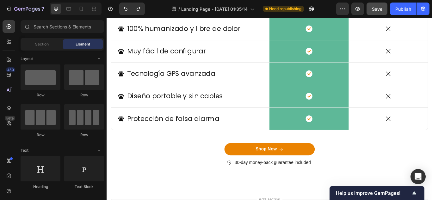
scroll to position [1694, 0]
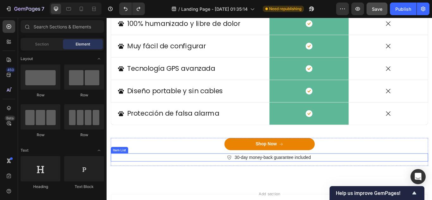
click at [363, 179] on div "30-day money-back guarantee included" at bounding box center [296, 180] width 370 height 9
click at [315, 183] on p "30-day money-back guarantee included" at bounding box center [299, 181] width 89 height 8
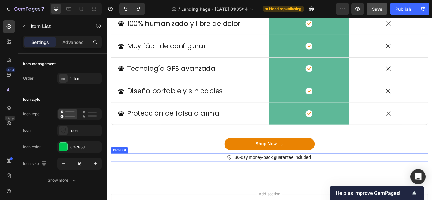
click at [312, 182] on p "30-day money-back guarantee included" at bounding box center [299, 181] width 89 height 8
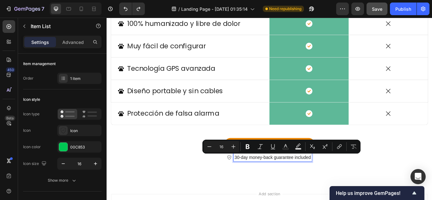
copy p "30-day money-back guarantee included"
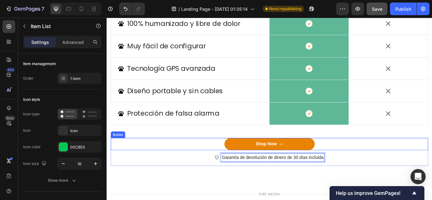
click at [224, 165] on div "Shop Now Button" at bounding box center [296, 165] width 370 height 14
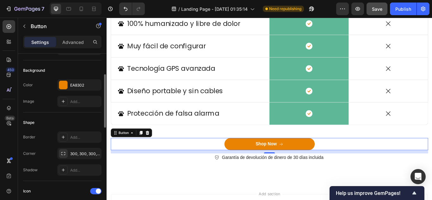
scroll to position [221, 0]
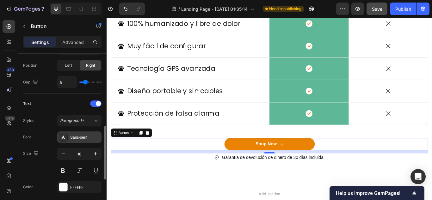
click at [83, 135] on div "Sans-serif" at bounding box center [85, 138] width 30 height 6
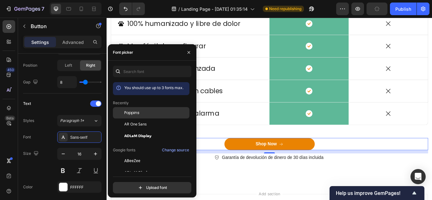
click at [133, 112] on span "Poppins" at bounding box center [131, 113] width 15 height 6
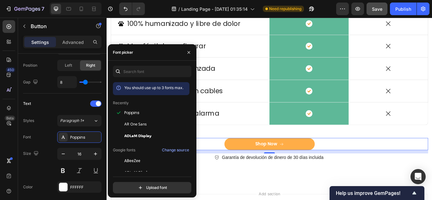
click at [283, 161] on button "Shop Now" at bounding box center [296, 165] width 105 height 14
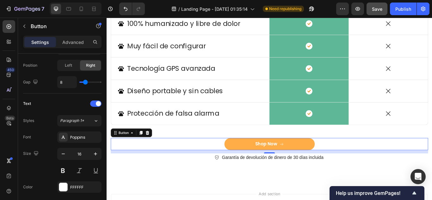
click at [283, 161] on button "Shop Now" at bounding box center [296, 165] width 105 height 14
click at [290, 165] on div "Shop Now" at bounding box center [293, 165] width 26 height 7
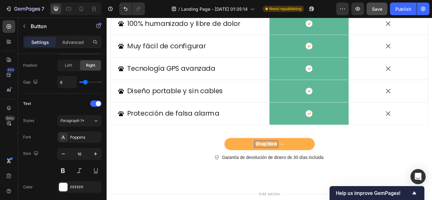
click at [290, 165] on p "Shop Now" at bounding box center [293, 165] width 26 height 7
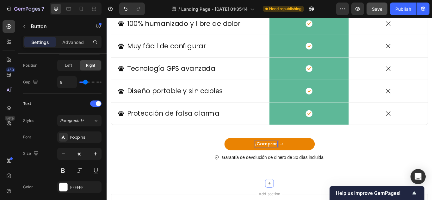
click at [244, 158] on button "¡Comprar" at bounding box center [296, 165] width 105 height 14
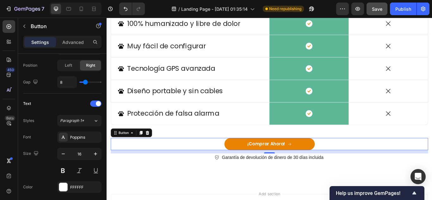
click at [354, 165] on div "¡Comprar Ahora! Button 12" at bounding box center [296, 165] width 370 height 14
click at [89, 138] on div "Poppins" at bounding box center [85, 138] width 30 height 6
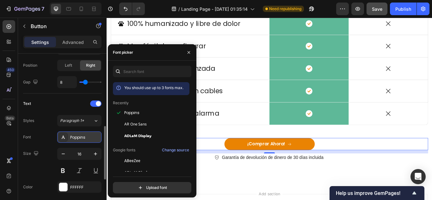
click at [89, 138] on div "Poppins" at bounding box center [85, 138] width 30 height 6
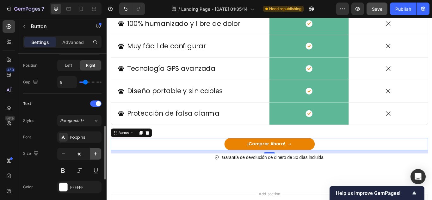
click at [95, 152] on icon "button" at bounding box center [95, 154] width 6 height 6
type input "19"
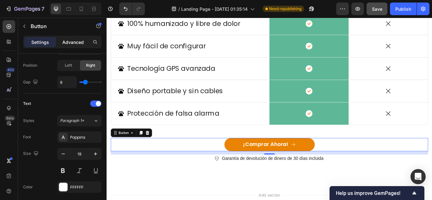
click at [78, 41] on p "Advanced" at bounding box center [73, 42] width 22 height 7
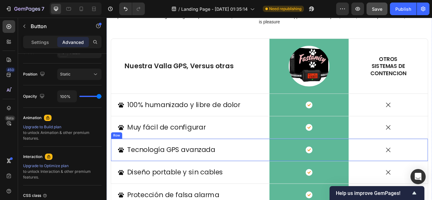
scroll to position [1694, 0]
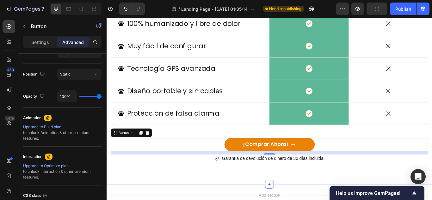
click at [218, 152] on div "¿Por qué elegir nuestro sistema de valla invisible? Heading But I must explain …" at bounding box center [296, 45] width 370 height 303
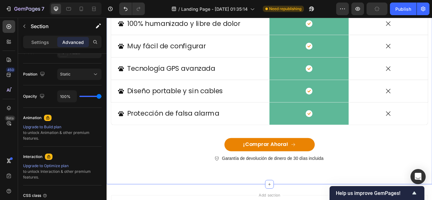
scroll to position [0, 0]
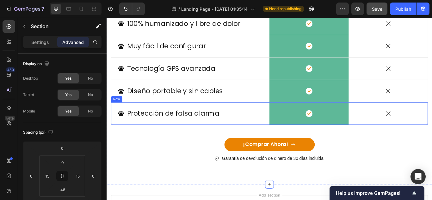
click at [258, 138] on div "Icon Protección de falsa alarma Text Block Row" at bounding box center [204, 130] width 185 height 26
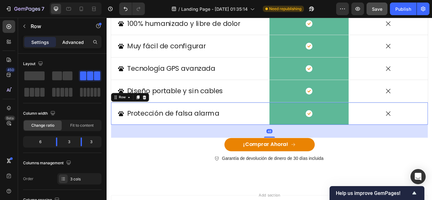
click at [85, 43] on div "Advanced" at bounding box center [73, 42] width 32 height 10
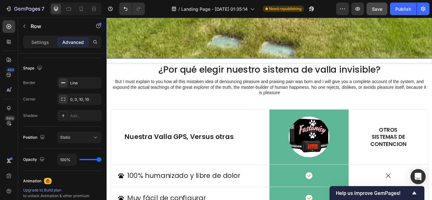
scroll to position [1505, 0]
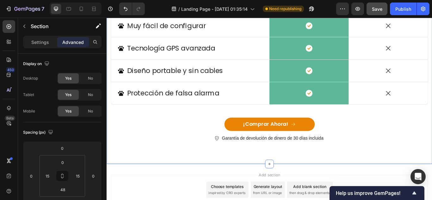
scroll to position [1726, 0]
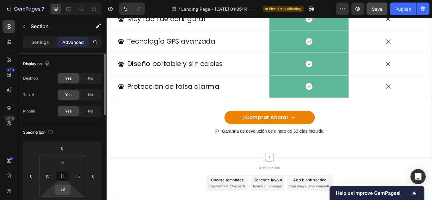
click at [64, 188] on input "48" at bounding box center [62, 189] width 13 height 9
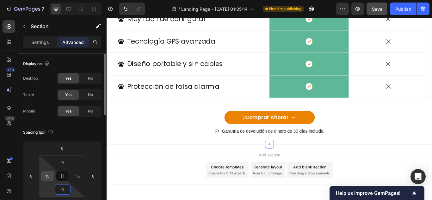
type input "0"
click at [49, 177] on input "15" at bounding box center [47, 175] width 9 height 9
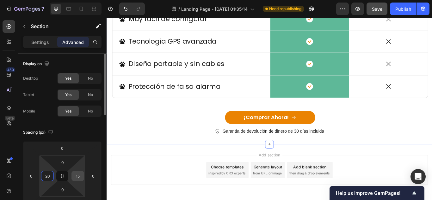
type input "20"
click at [79, 174] on input "15" at bounding box center [77, 175] width 9 height 9
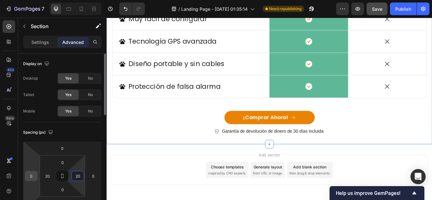
type input "20"
click at [36, 175] on input "0" at bounding box center [31, 175] width 9 height 9
click at [35, 175] on input "0" at bounding box center [31, 175] width 9 height 9
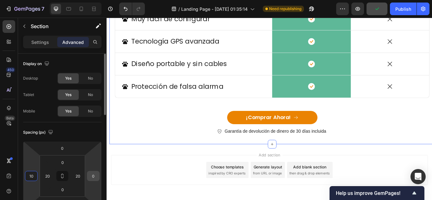
type input "10"
click at [94, 176] on input "0" at bounding box center [93, 175] width 9 height 9
type input "10"
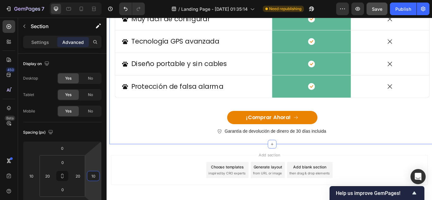
click at [158, 199] on div "Add section Choose templates inspired by CRO experts Generate layout from URL o…" at bounding box center [296, 195] width 369 height 35
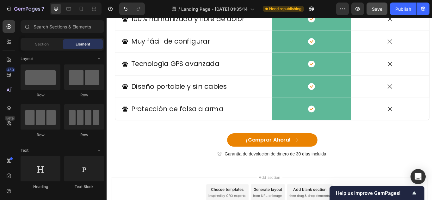
scroll to position [1705, 0]
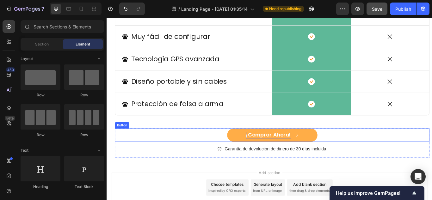
click at [269, 158] on p "¡Comprar Ahora!" at bounding box center [295, 155] width 52 height 8
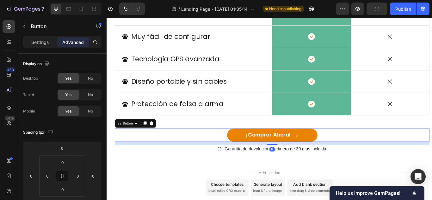
click at [231, 150] on div "¡Comprar Ahora! Button 12" at bounding box center [299, 154] width 367 height 15
click at [40, 43] on p "Settings" at bounding box center [40, 42] width 18 height 7
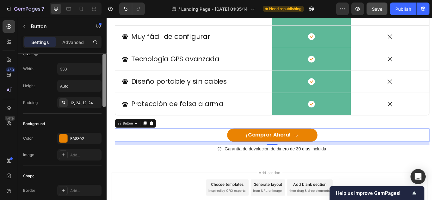
scroll to position [15, 0]
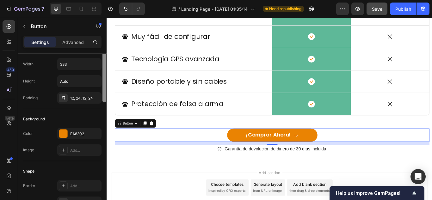
drag, startPoint x: 104, startPoint y: 79, endPoint x: 103, endPoint y: 83, distance: 4.8
click at [103, 83] on div at bounding box center [103, 75] width 3 height 53
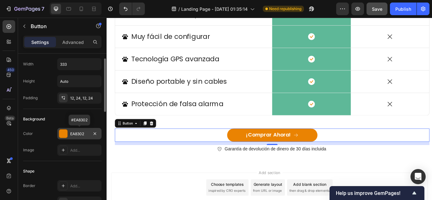
click at [85, 132] on div "EA8302" at bounding box center [79, 134] width 18 height 6
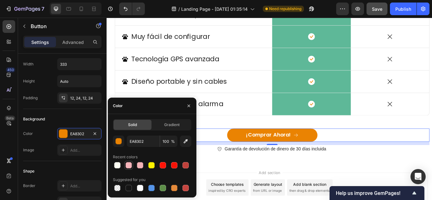
click at [130, 164] on div at bounding box center [129, 165] width 6 height 6
type input "F5B4BA"
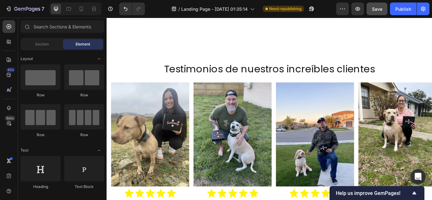
scroll to position [618, 0]
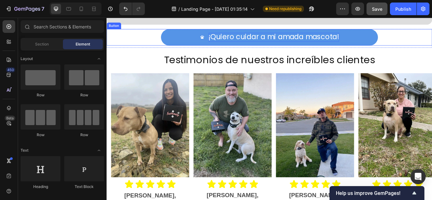
click at [368, 46] on span "¡Quiero cuidar a mi amada mascota!" at bounding box center [301, 39] width 152 height 11
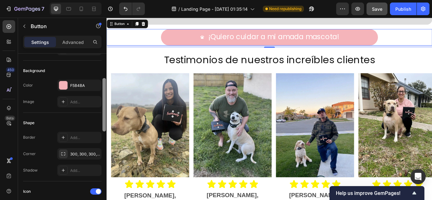
scroll to position [69, 0]
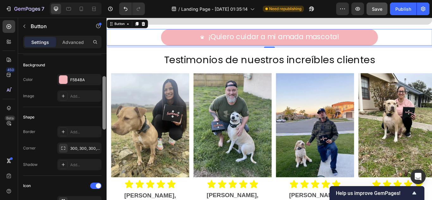
drag, startPoint x: 211, startPoint y: 103, endPoint x: 108, endPoint y: 130, distance: 106.5
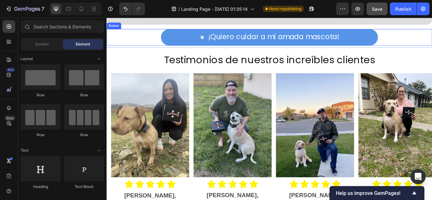
click at [170, 50] on button "¡Quiero cuidar a mi amada mascota!" at bounding box center [296, 40] width 253 height 19
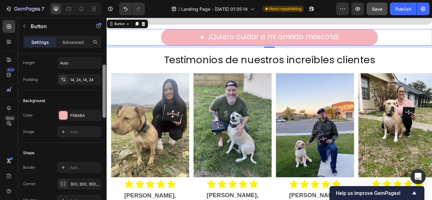
scroll to position [41, 0]
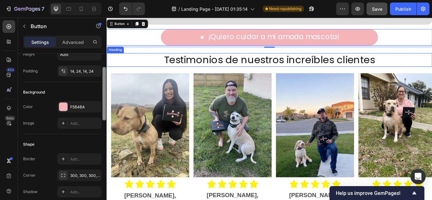
drag, startPoint x: 211, startPoint y: 96, endPoint x: 108, endPoint y: 109, distance: 103.9
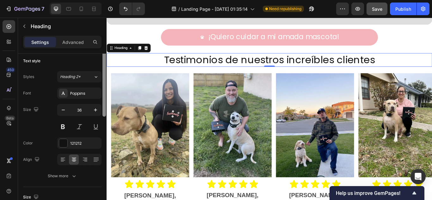
scroll to position [0, 0]
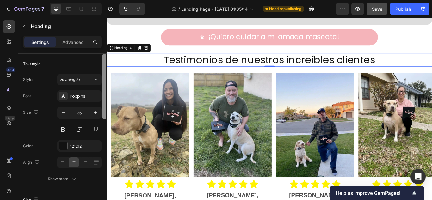
click at [102, 78] on div at bounding box center [103, 87] width 3 height 66
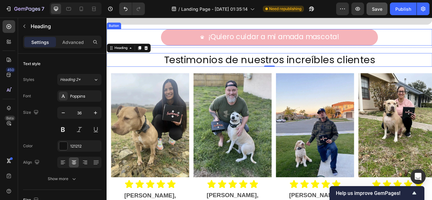
click at [149, 50] on div "¡Quiero cuidar a mi amada mascota! Button" at bounding box center [296, 40] width 379 height 19
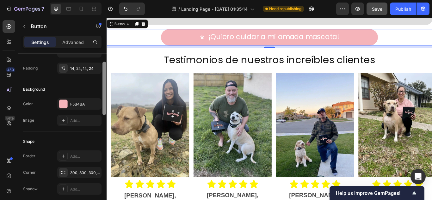
scroll to position [53, 0]
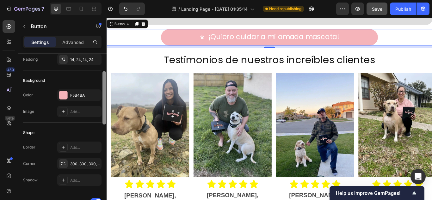
drag, startPoint x: 212, startPoint y: 114, endPoint x: 108, endPoint y: 147, distance: 108.2
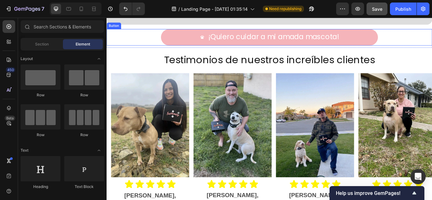
click at [152, 50] on div "¡Quiero cuidar a mi amada mascota! Button" at bounding box center [296, 40] width 379 height 19
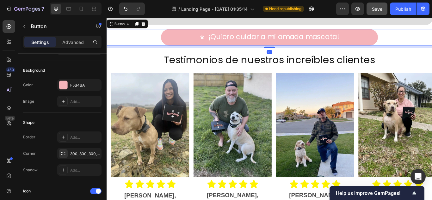
scroll to position [339, 0]
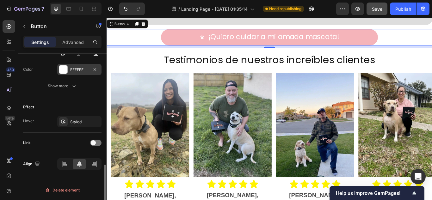
click at [80, 65] on div "FFFFFF" at bounding box center [79, 69] width 44 height 11
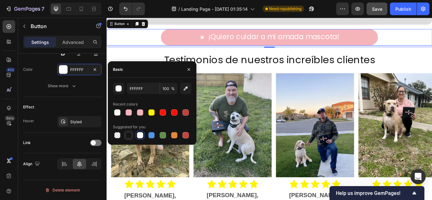
click at [131, 134] on div at bounding box center [129, 135] width 6 height 6
type input "151515"
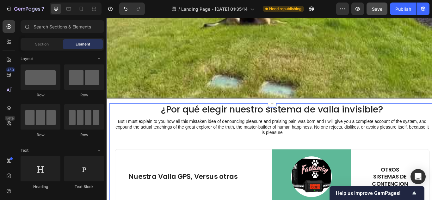
scroll to position [1752, 0]
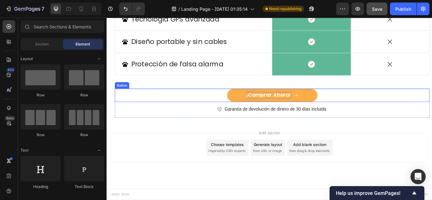
click at [311, 105] on p "¡Comprar Ahora!" at bounding box center [295, 108] width 52 height 8
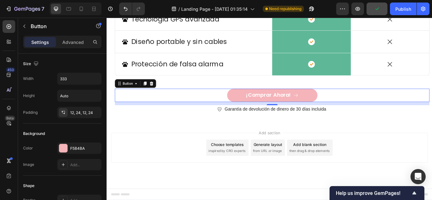
scroll to position [285, 0]
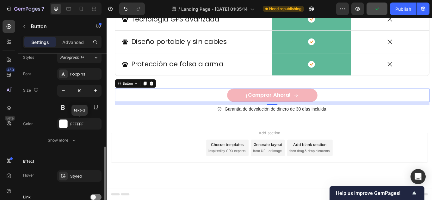
click at [77, 122] on div "FFFFFF" at bounding box center [85, 124] width 30 height 6
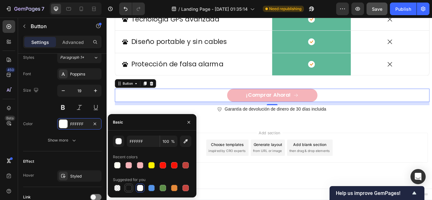
click at [130, 189] on div at bounding box center [129, 188] width 6 height 6
type input "151515"
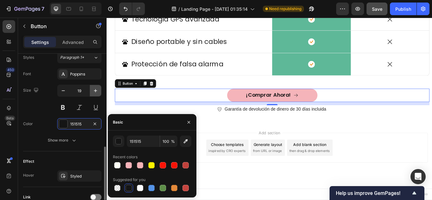
click at [95, 91] on icon "button" at bounding box center [95, 91] width 6 height 6
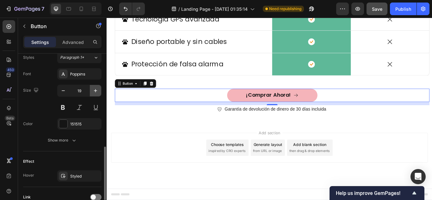
type input "20"
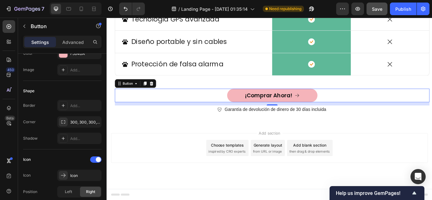
scroll to position [0, 0]
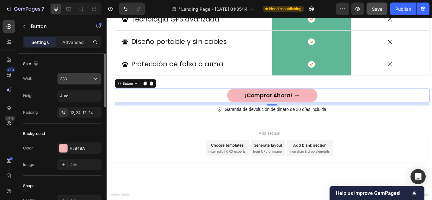
click at [80, 81] on input "333" at bounding box center [80, 78] width 44 height 11
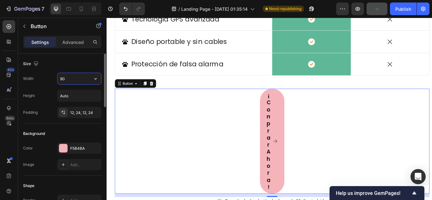
type input "900"
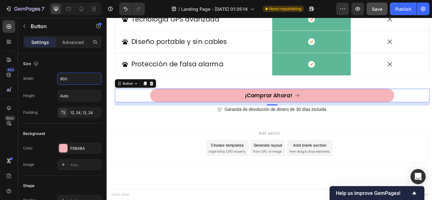
click at [125, 152] on div "Add section Choose templates inspired by CRO experts Generate layout from URL o…" at bounding box center [296, 169] width 369 height 35
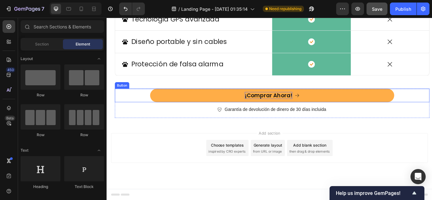
click at [300, 110] on p "¡Comprar Ahora!" at bounding box center [295, 108] width 55 height 8
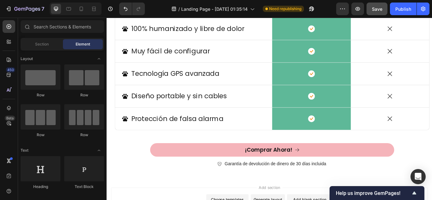
scroll to position [1695, 0]
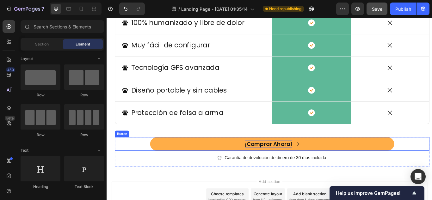
click at [300, 166] on p "¡Comprar Ahora!" at bounding box center [295, 165] width 55 height 8
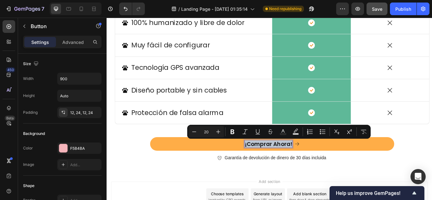
click at [276, 167] on p "¡Comprar Ahora!" at bounding box center [295, 165] width 55 height 8
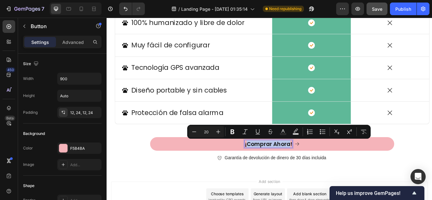
drag, startPoint x: 268, startPoint y: 165, endPoint x: 317, endPoint y: 165, distance: 49.3
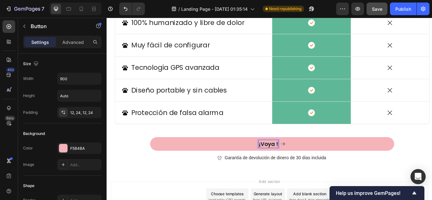
click at [157, 157] on button "¡Voya !" at bounding box center [299, 165] width 285 height 16
click at [157, 157] on button "¡Voy!" at bounding box center [299, 165] width 285 height 16
click at [157, 157] on button "¡Voy a !" at bounding box center [299, 165] width 285 height 16
click at [157, 157] on button "¡Voy a cuidar!" at bounding box center [299, 165] width 285 height 16
click at [157, 157] on button "¡Voy a cuidar a !" at bounding box center [299, 165] width 285 height 16
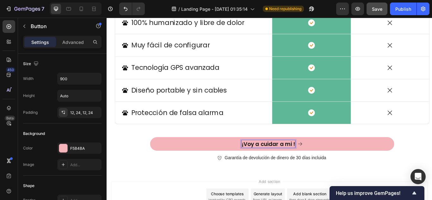
click at [157, 157] on button "¡Voy a cuidar a mi !" at bounding box center [299, 165] width 285 height 16
click at [157, 157] on button "¡Voy a cuidar a mi mascota!" at bounding box center [299, 165] width 285 height 16
click at [157, 157] on button "¡Voy a cuidar a mi mascota sin!" at bounding box center [299, 165] width 285 height 16
click at [107, 18] on lt-div at bounding box center [107, 18] width 0 height 0
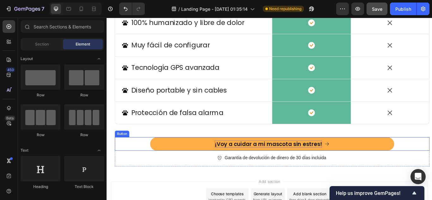
click at [344, 166] on p "¡Voy a cuidar a mi mascota sin estres!" at bounding box center [294, 165] width 125 height 8
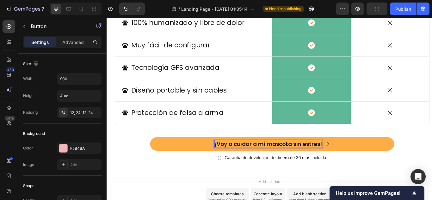
click at [321, 166] on p "¡Voy a cuidar a mi mascota sin estres!" at bounding box center [294, 165] width 125 height 8
click at [343, 164] on p "¡Voy a cuidar a mi mascota sin estres!" at bounding box center [294, 165] width 125 height 8
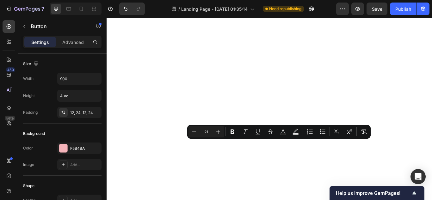
click at [220, 131] on icon "Editor contextual toolbar" at bounding box center [218, 132] width 6 height 6
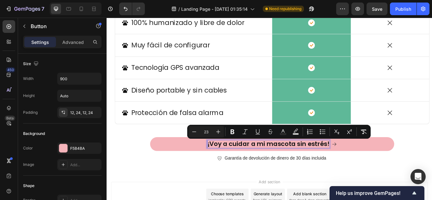
click at [220, 131] on icon "Editor contextual toolbar" at bounding box center [218, 132] width 6 height 6
type input "24"
click at [432, 152] on div "¿Por qué elegir nuestro sistema de valla invisible? Heading But I must explain …" at bounding box center [299, 45] width 367 height 304
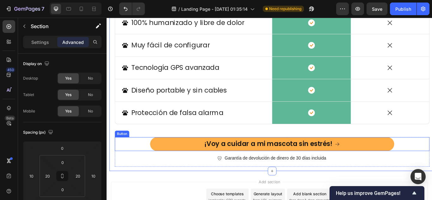
click at [374, 163] on icon at bounding box center [375, 165] width 6 height 6
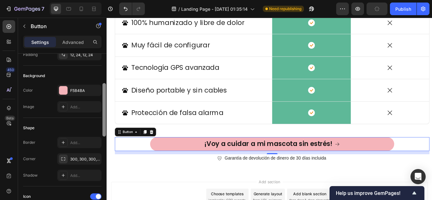
scroll to position [66, 0]
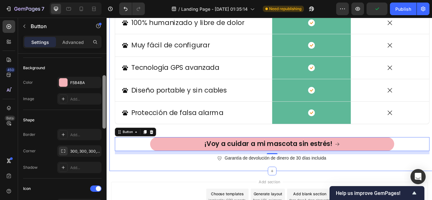
drag, startPoint x: 210, startPoint y: 95, endPoint x: 212, endPoint y: 132, distance: 37.4
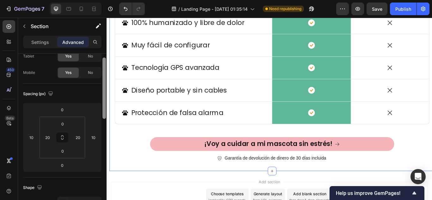
scroll to position [31, 0]
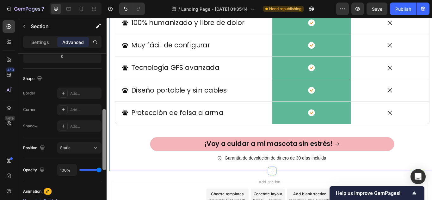
click at [102, 126] on div at bounding box center [104, 136] width 5 height 164
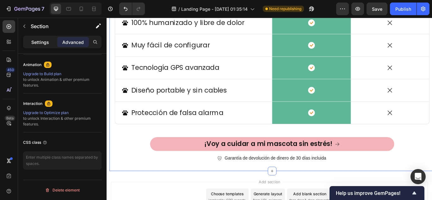
click at [46, 44] on p "Settings" at bounding box center [40, 42] width 18 height 7
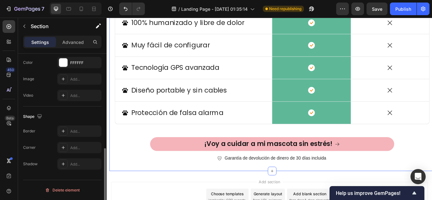
scroll to position [0, 0]
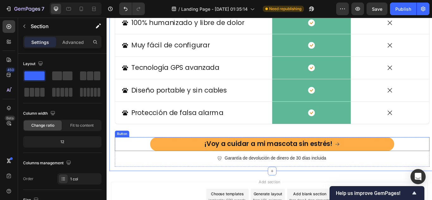
click at [161, 163] on button "¡Voy a cuidar a mi mascota sin estrés!" at bounding box center [299, 165] width 285 height 16
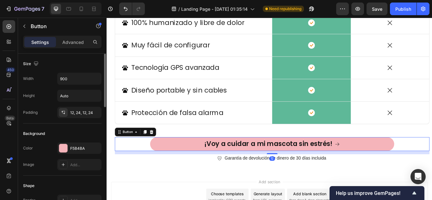
scroll to position [158, 0]
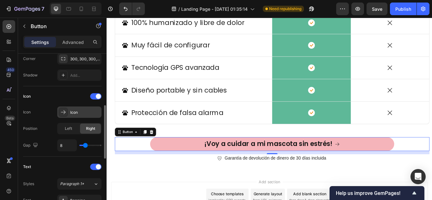
click at [82, 112] on div "Icon" at bounding box center [85, 113] width 30 height 6
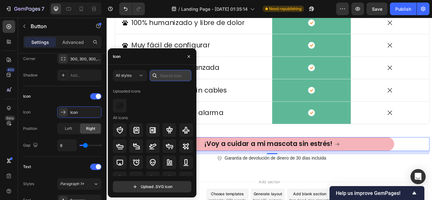
click at [169, 74] on input "text" at bounding box center [171, 75] width 42 height 11
type input "dog"
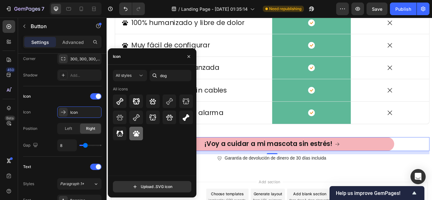
click at [140, 136] on div at bounding box center [136, 134] width 14 height 14
click at [67, 132] on div "Left" at bounding box center [68, 129] width 21 height 10
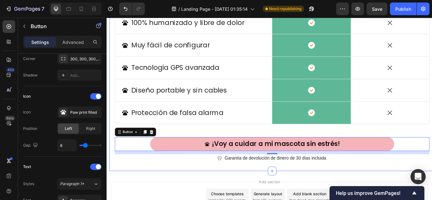
click at [178, 193] on div "¿Por qué elegir nuestro sistema de valla invisible? Heading But I must explain …" at bounding box center [299, 45] width 367 height 304
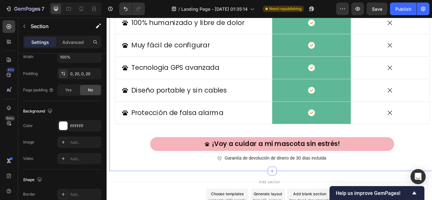
scroll to position [0, 0]
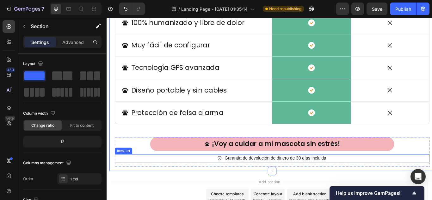
click at [269, 182] on p "Garantía de devolución de dinero de 30 días incluida" at bounding box center [303, 182] width 118 height 8
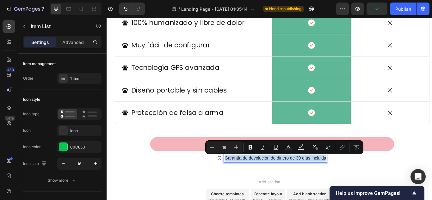
click at [271, 181] on p "Garantía de devolución de dinero de 30 días incluida" at bounding box center [303, 182] width 118 height 8
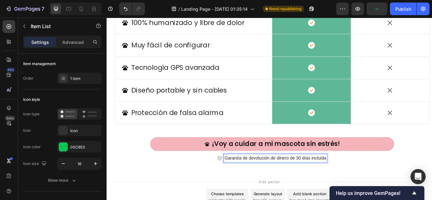
click at [271, 181] on p "Garantía de devolución de dinero de 30 días incluida" at bounding box center [303, 182] width 118 height 8
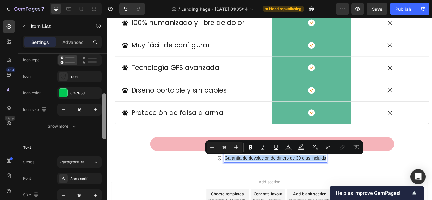
scroll to position [73, 0]
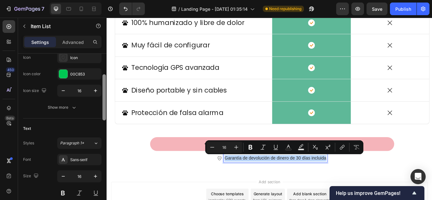
drag, startPoint x: 105, startPoint y: 104, endPoint x: 105, endPoint y: 116, distance: 11.7
click at [105, 116] on div at bounding box center [103, 97] width 3 height 46
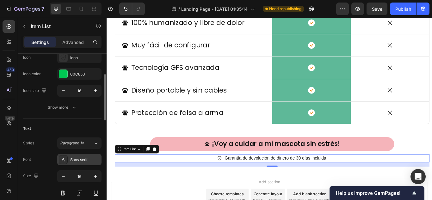
click at [91, 162] on div "Sans-serif" at bounding box center [85, 160] width 30 height 6
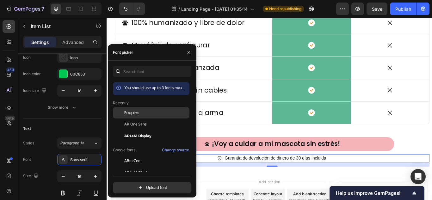
click at [128, 111] on span "Poppins" at bounding box center [131, 113] width 15 height 6
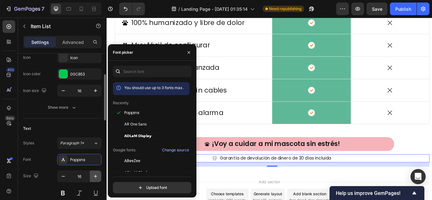
click at [94, 175] on icon "button" at bounding box center [95, 176] width 6 height 6
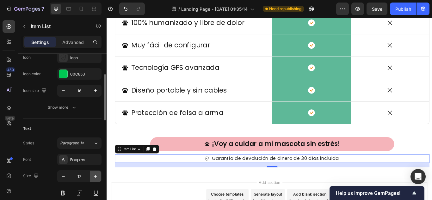
click at [94, 175] on icon "button" at bounding box center [95, 176] width 6 height 6
type input "19"
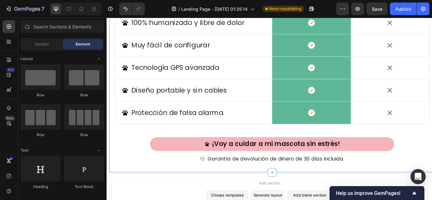
click at [432, 147] on div "¿Por qué elegir nuestro sistema de valla invisible? Heading But I must explain …" at bounding box center [299, 45] width 367 height 305
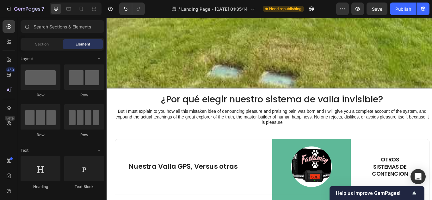
scroll to position [1486, 0]
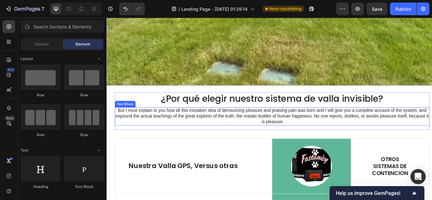
click at [270, 124] on p "But I must explain to you how all this mistaken idea of denouncing pleasure and…" at bounding box center [300, 133] width 366 height 20
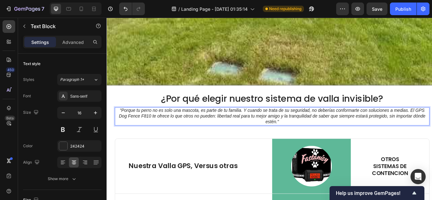
click at [122, 123] on icon ""Porque tu perro no es solo una mascota, es parte de tu familia. Y cuando se tr…" at bounding box center [299, 132] width 357 height 19
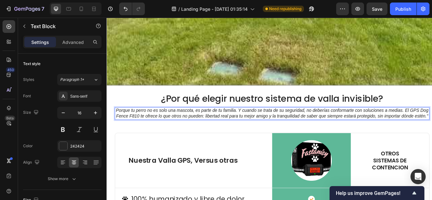
click at [310, 136] on p "Porque tu perro no es solo una mascota, es parte de tu familia. Y cuando se tra…" at bounding box center [300, 129] width 366 height 13
click at [157, 128] on icon "Porque tu perro no es solo una mascota, es parte de tu familia. Y cuando se tra…" at bounding box center [299, 129] width 364 height 12
click at [287, 129] on icon "Porque tu perro no es solo una mascota, es parte de tu familia. Y cuando se tra…" at bounding box center [299, 129] width 355 height 12
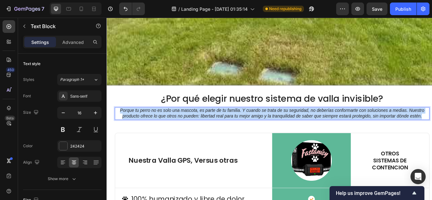
click at [287, 129] on icon "Porque tu perro no es solo una mascota, es parte de tu familia. Y cuando se tra…" at bounding box center [299, 129] width 355 height 12
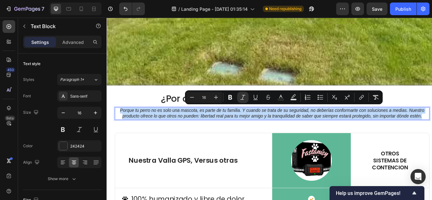
click at [432, 132] on p "Porque tu perro no es solo una mascota, es parte de tu familia. Y cuando se tra…" at bounding box center [300, 129] width 366 height 13
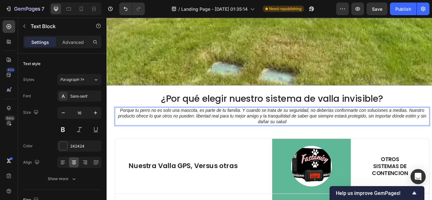
click at [299, 129] on icon "Porque tu perro no es solo una mascota, es parte de tu familia. Y cuando se tra…" at bounding box center [300, 132] width 360 height 19
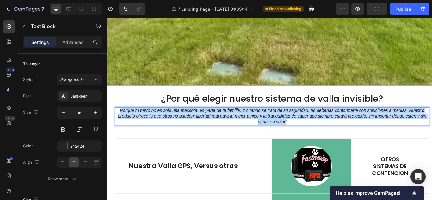
click at [299, 129] on icon "Porque tu perro no es solo una mascota, es parte de tu familia. Y cuando se tra…" at bounding box center [300, 132] width 360 height 19
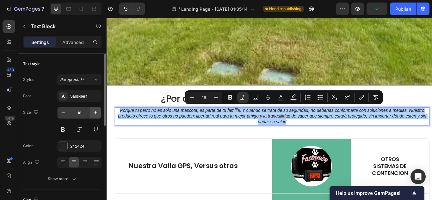
click at [82, 94] on div "Sans-serif" at bounding box center [85, 97] width 30 height 6
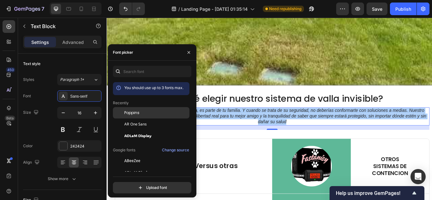
click at [126, 111] on span "Poppins" at bounding box center [131, 113] width 15 height 6
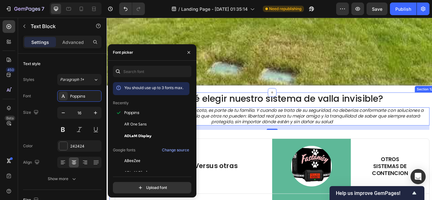
click at [282, 136] on icon "Porque tu perro no es solo una mascota, es parte de tu familia. Y cuando se tra…" at bounding box center [299, 132] width 353 height 21
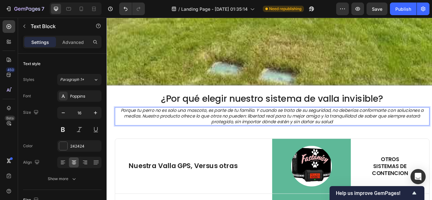
click at [282, 136] on icon "Porque tu perro no es solo una mascota, es parte de tu familia. Y cuando se tra…" at bounding box center [299, 132] width 353 height 21
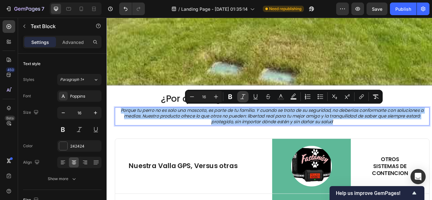
click at [242, 96] on icon "Editor contextual toolbar" at bounding box center [243, 97] width 6 height 6
click at [216, 98] on icon "Editor contextual toolbar" at bounding box center [216, 97] width 4 height 4
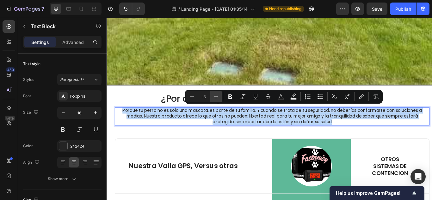
type input "17"
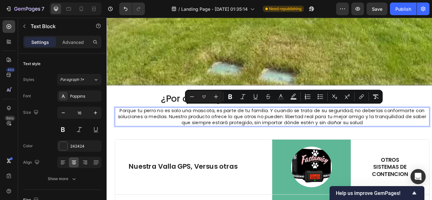
click at [243, 124] on span "Porque tu perro no es solo una mascota, es parte de tu familia. Y cuando se tra…" at bounding box center [300, 133] width 360 height 22
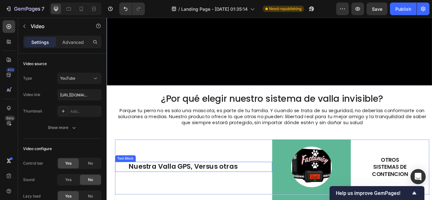
click at [216, 188] on p "Nuestra Valla GPS, Versus otras" at bounding box center [207, 192] width 151 height 10
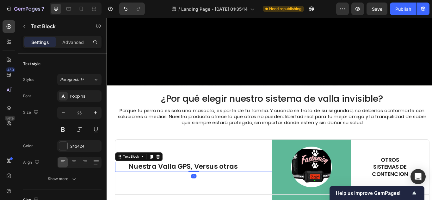
click at [212, 188] on p "Nuestra Valla GPS, Versus otras" at bounding box center [207, 192] width 151 height 10
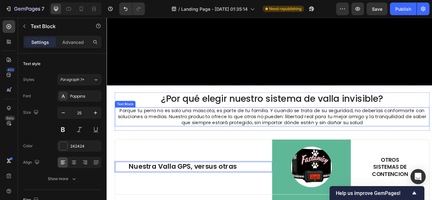
click at [390, 126] on span "Porque tu perro no es solo una mascota, es parte de tu familia. Y cuando se tra…" at bounding box center [300, 133] width 360 height 22
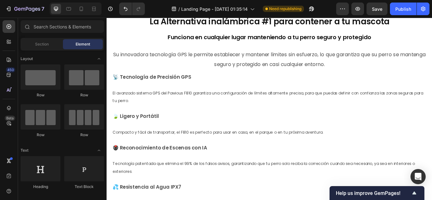
scroll to position [1023, 0]
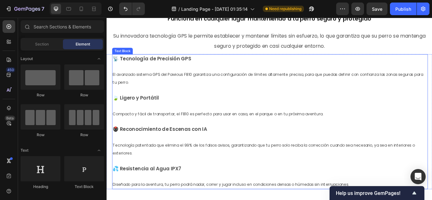
click at [134, 92] on span "El avanzado sistema GPS del Pawious F810 garantiza una configuración de límites…" at bounding box center [295, 88] width 362 height 15
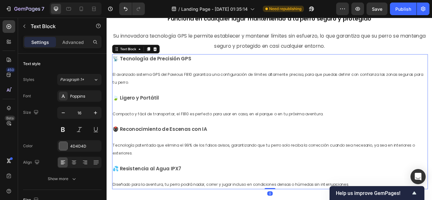
click at [145, 89] on p "El avanzado sistema GPS del Pawious F810 garantiza una configuración de límites…" at bounding box center [297, 84] width 367 height 27
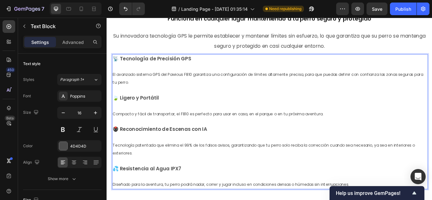
click at [145, 89] on p "El avanzado sistema GPS del Pawious F810 garantiza una configuración de límites…" at bounding box center [297, 84] width 367 height 27
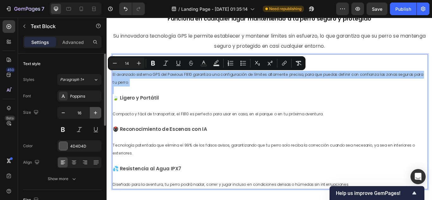
click at [96, 114] on icon "button" at bounding box center [95, 113] width 6 height 6
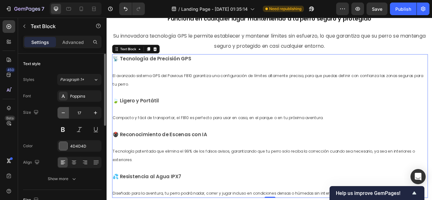
click at [61, 113] on icon "button" at bounding box center [63, 113] width 6 height 6
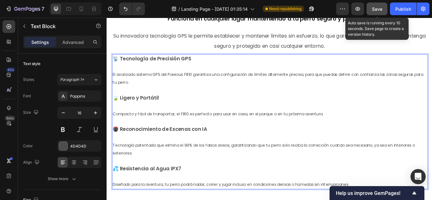
click at [383, 3] on button "Save" at bounding box center [376, 9] width 21 height 13
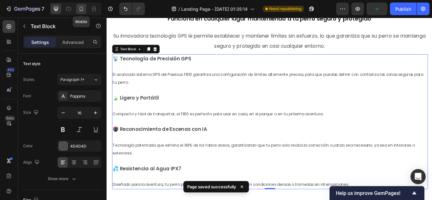
click at [80, 7] on icon at bounding box center [81, 9] width 6 height 6
type input "14"
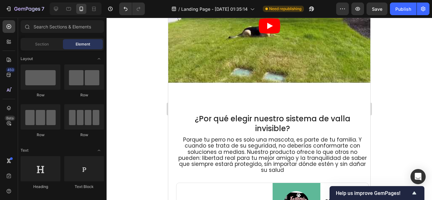
scroll to position [1657, 0]
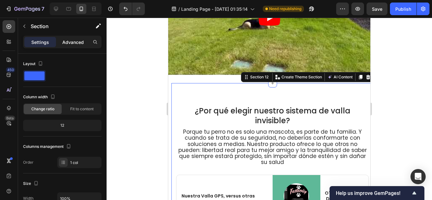
click at [60, 40] on div "Advanced" at bounding box center [73, 42] width 32 height 10
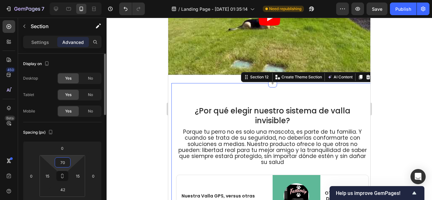
click at [64, 162] on input "70" at bounding box center [62, 162] width 13 height 9
type input "0"
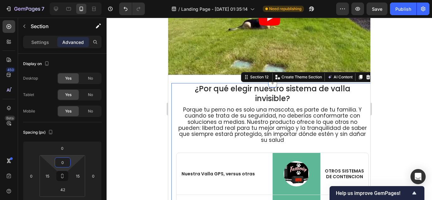
click at [406, 113] on div at bounding box center [269, 109] width 325 height 182
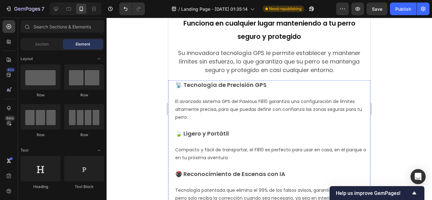
scroll to position [1022, 0]
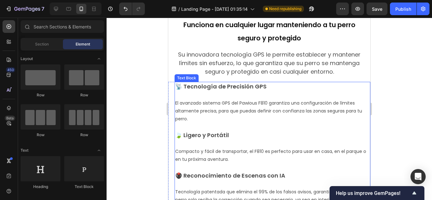
click at [216, 107] on p "El avanzado sistema GPS del Pawious F810 garantiza una configuración de límites…" at bounding box center [272, 107] width 194 height 32
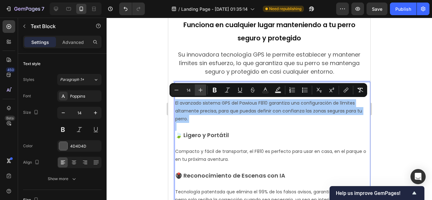
click at [202, 90] on icon "Editor contextual toolbar" at bounding box center [200, 90] width 6 height 6
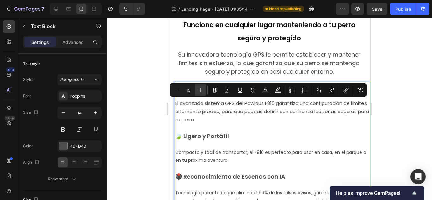
click at [202, 90] on icon "Editor contextual toolbar" at bounding box center [200, 90] width 6 height 6
type input "16"
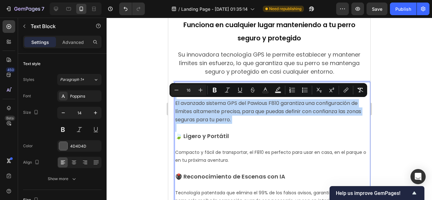
click at [254, 124] on p "El avanzado sistema GPS del Pawious F810 garantiza una configuración de límites…" at bounding box center [272, 107] width 194 height 33
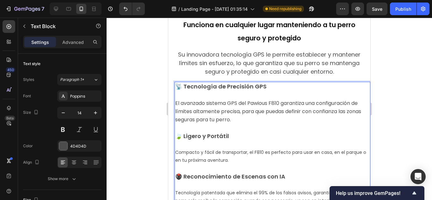
click at [240, 86] on strong "📡 Tecnología de Precisión GPS" at bounding box center [220, 87] width 91 height 8
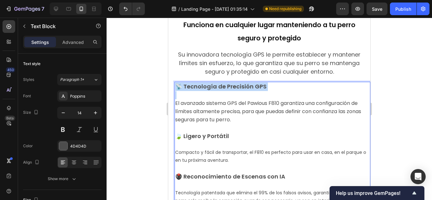
click at [240, 86] on strong "📡 Tecnología de Precisión GPS" at bounding box center [220, 87] width 91 height 8
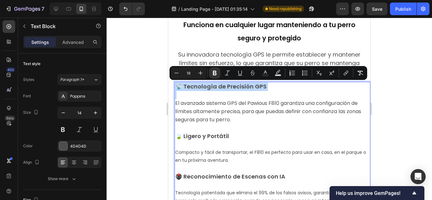
type input "14"
click at [226, 152] on span "Compacto y fácil de transportar, el F810 es perfecto para usar en casa, en el p…" at bounding box center [270, 156] width 191 height 14
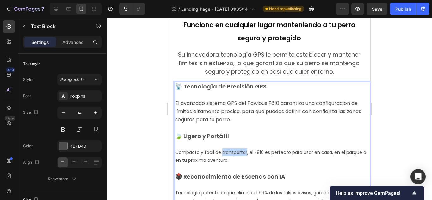
click at [226, 152] on span "Compacto y fácil de transportar, el F810 es perfecto para usar en casa, en el p…" at bounding box center [270, 156] width 191 height 14
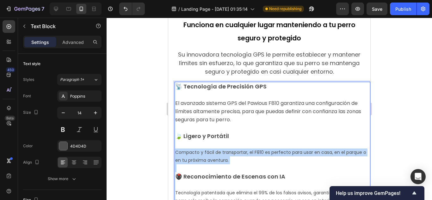
click at [226, 152] on span "Compacto y fácil de transportar, el F810 es perfecto para usar en casa, en el p…" at bounding box center [270, 156] width 191 height 14
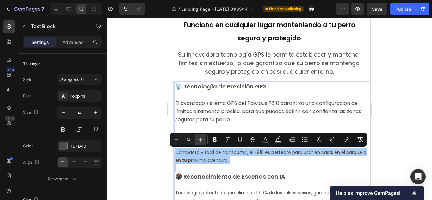
click at [200, 139] on icon "Editor contextual toolbar" at bounding box center [200, 140] width 6 height 6
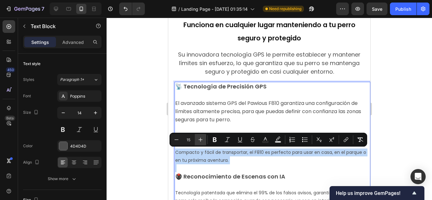
type input "16"
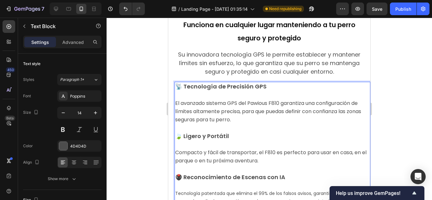
click at [234, 113] on span "El avanzado sistema GPS del Pawious F810 garantiza una configuración de límites…" at bounding box center [268, 112] width 186 height 24
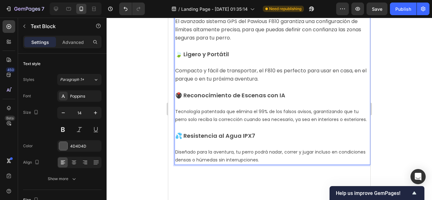
scroll to position [1117, 0]
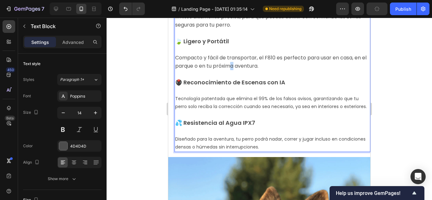
click at [238, 62] on span "Compacto y fácil de transportar, el F810 es perfecto para usar en casa, en el p…" at bounding box center [270, 61] width 191 height 15
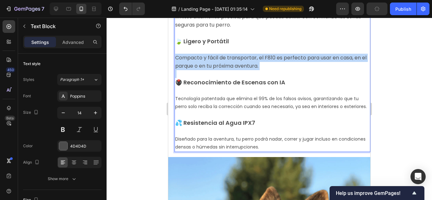
click at [238, 62] on p "Compacto y fácil de transportar, el F810 es perfecto para usar en casa, en el p…" at bounding box center [272, 58] width 194 height 25
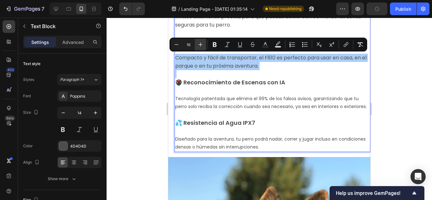
click at [204, 45] on button "Plus" at bounding box center [200, 44] width 11 height 11
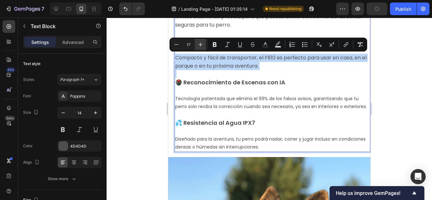
type input "18"
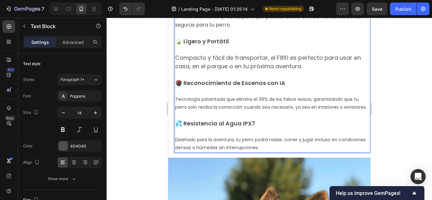
click at [228, 102] on span "Tecnología patentada que elimina el 99% de los falsos avisos, garantizando que …" at bounding box center [271, 103] width 192 height 14
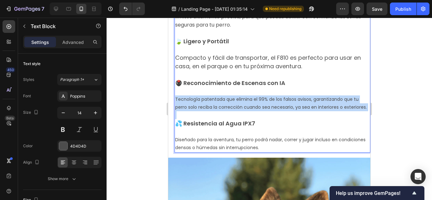
click at [228, 102] on span "Tecnología patentada que elimina el 99% de los falsos avisos, garantizando que …" at bounding box center [271, 103] width 192 height 14
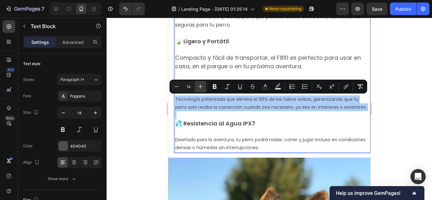
click at [202, 88] on icon "Editor contextual toolbar" at bounding box center [200, 86] width 6 height 6
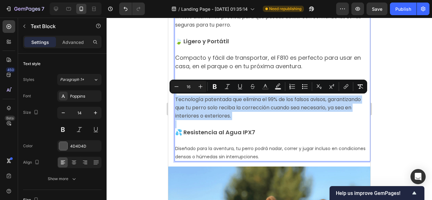
type input "14"
click at [237, 148] on span "Diseñado para la aventura, tu perro podrá nadar, correr y jugar incluso en cond…" at bounding box center [270, 152] width 190 height 14
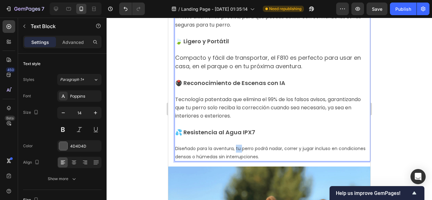
click at [237, 148] on span "Diseñado para la aventura, tu perro podrá nadar, correr y jugar incluso en cond…" at bounding box center [270, 152] width 190 height 14
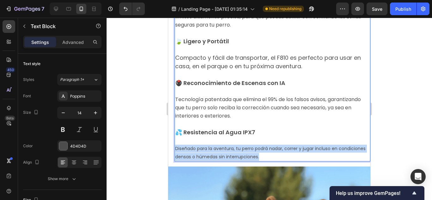
click at [237, 148] on span "Diseñado para la aventura, tu perro podrá nadar, correr y jugar incluso en cond…" at bounding box center [270, 152] width 190 height 14
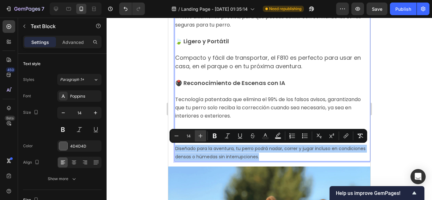
click at [203, 133] on icon "Editor contextual toolbar" at bounding box center [200, 136] width 6 height 6
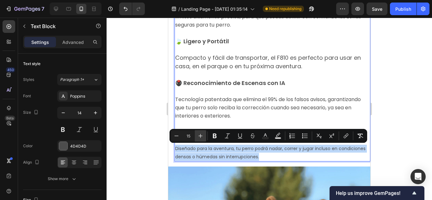
type input "16"
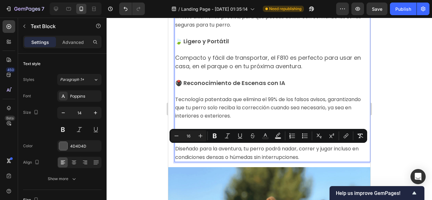
click at [261, 97] on span "Tecnología patentada que elimina el 99% de los falsos avisos, garantizando que …" at bounding box center [268, 108] width 186 height 24
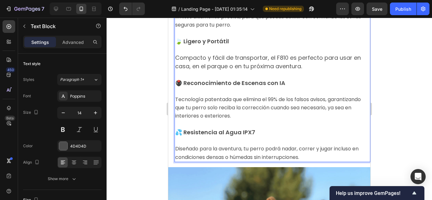
click at [256, 157] on span "Diseñado para la aventura, tu perro podrá nadar, correr y jugar incluso en cond…" at bounding box center [266, 152] width 183 height 15
click at [168, 18] on lt-span "húmedas ," at bounding box center [168, 18] width 0 height 0
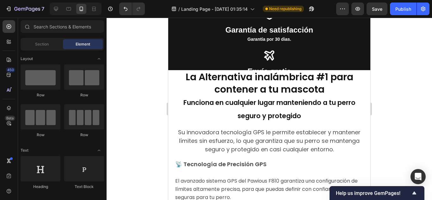
scroll to position [963, 0]
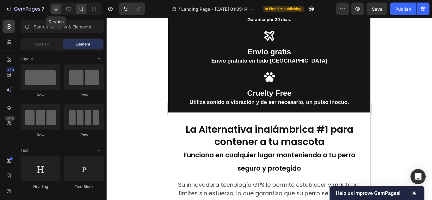
click at [55, 9] on icon at bounding box center [56, 9] width 4 height 4
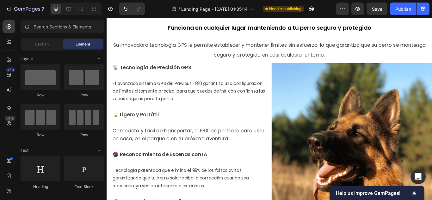
scroll to position [1006, 0]
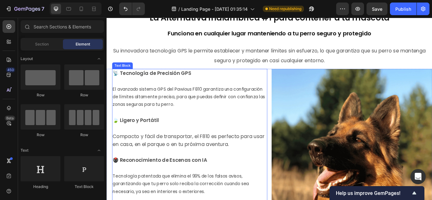
click at [157, 88] on p "El avanzado sistema GPS del Pawious F810 garantiza una configuración de límites…" at bounding box center [204, 106] width 180 height 36
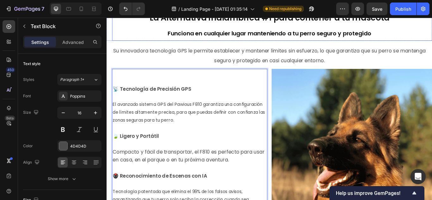
click at [114, 39] on h2 "La Alternativa inalámbrica #1 para contener a tu mascota Funciona en cualquier …" at bounding box center [296, 27] width 367 height 36
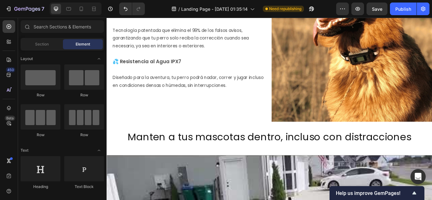
scroll to position [1225, 0]
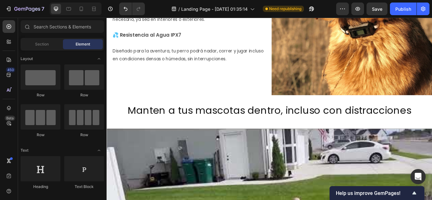
drag, startPoint x: 485, startPoint y: 135, endPoint x: 209, endPoint y: 20, distance: 299.9
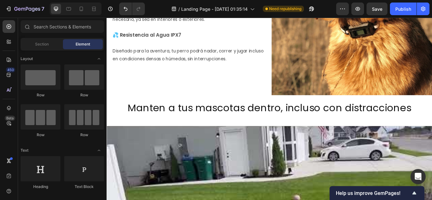
scroll to position [1341, 0]
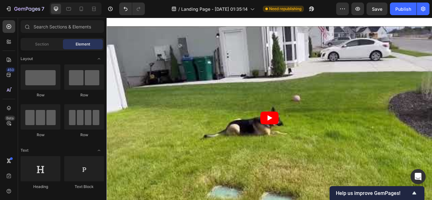
drag, startPoint x: 485, startPoint y: 170, endPoint x: 180, endPoint y: 25, distance: 337.8
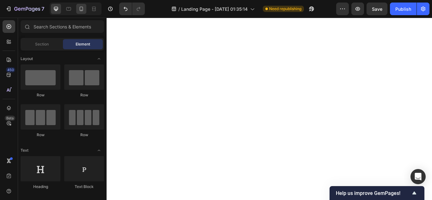
click at [79, 8] on icon at bounding box center [81, 9] width 6 height 6
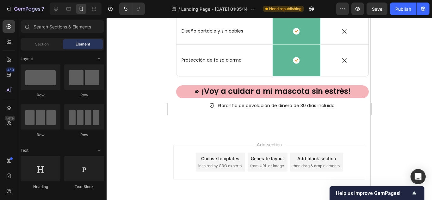
scroll to position [2309, 0]
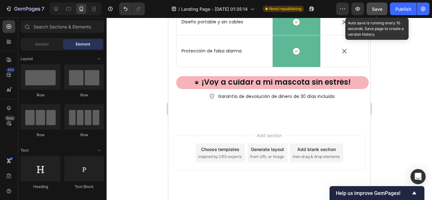
click at [372, 13] on button "Save" at bounding box center [376, 9] width 21 height 13
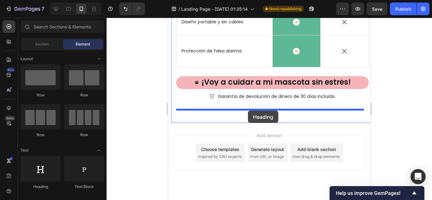
drag, startPoint x: 208, startPoint y: 89, endPoint x: 248, endPoint y: 111, distance: 45.4
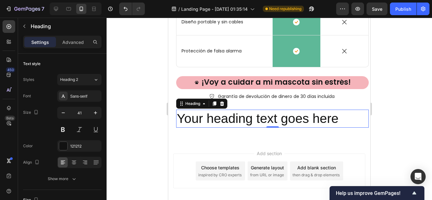
click at [247, 115] on h2 "Your heading text goes here" at bounding box center [272, 119] width 193 height 18
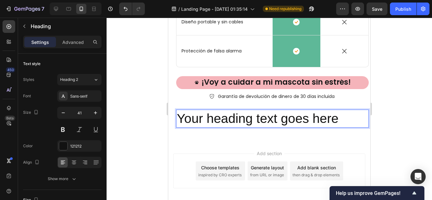
click at [247, 115] on p "Your heading text goes here" at bounding box center [272, 118] width 191 height 17
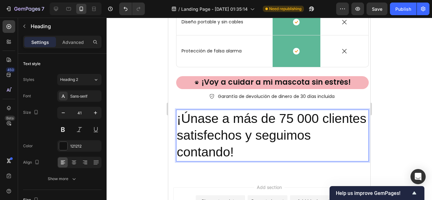
click at [212, 132] on p "¡Únase a más de 75 000 clientes satisfechos y seguimos contando!" at bounding box center [272, 135] width 191 height 51
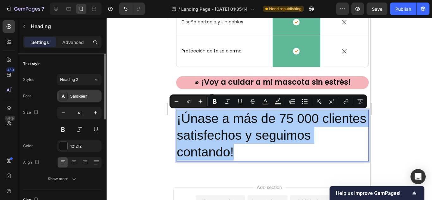
click at [74, 96] on div "Sans-serif" at bounding box center [85, 97] width 30 height 6
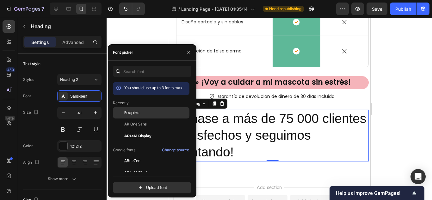
click at [135, 113] on span "Poppins" at bounding box center [131, 113] width 15 height 6
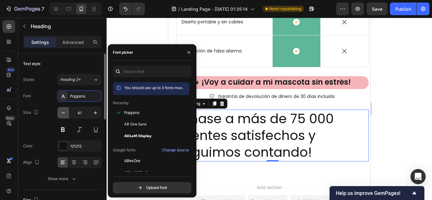
click at [66, 113] on icon "button" at bounding box center [63, 113] width 6 height 6
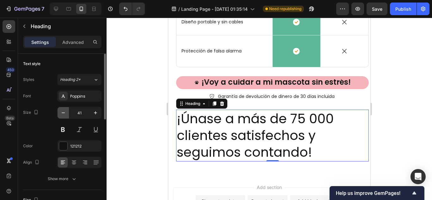
click at [66, 113] on icon "button" at bounding box center [63, 113] width 6 height 6
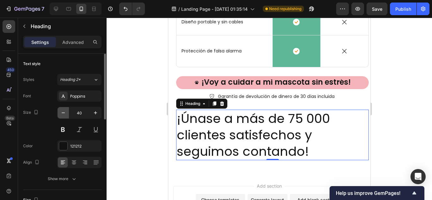
click at [66, 113] on icon "button" at bounding box center [63, 113] width 6 height 6
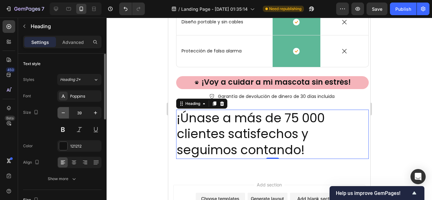
click at [66, 113] on icon "button" at bounding box center [63, 113] width 6 height 6
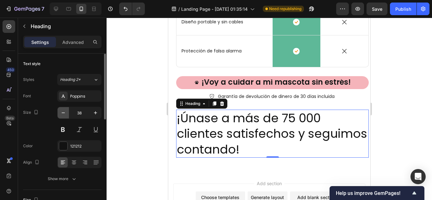
click at [66, 113] on icon "button" at bounding box center [63, 113] width 6 height 6
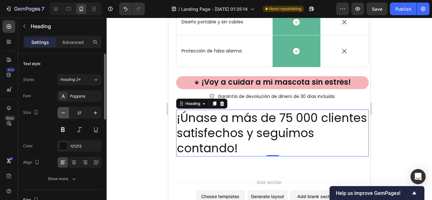
click at [66, 113] on icon "button" at bounding box center [63, 113] width 6 height 6
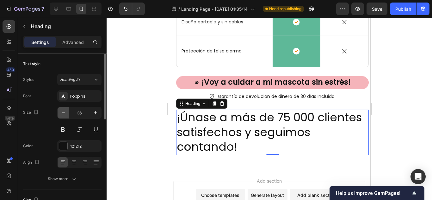
click at [66, 113] on icon "button" at bounding box center [63, 113] width 6 height 6
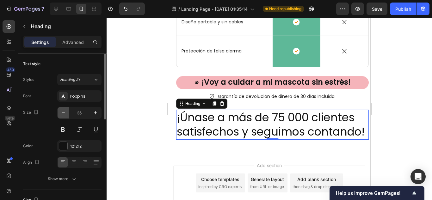
click at [66, 113] on icon "button" at bounding box center [63, 113] width 6 height 6
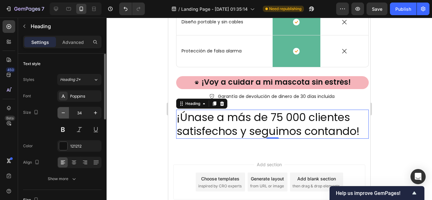
click at [66, 113] on icon "button" at bounding box center [63, 113] width 6 height 6
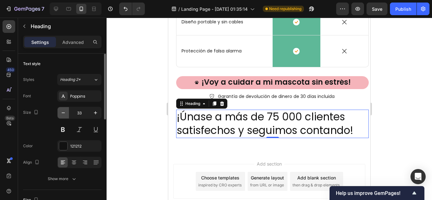
click at [66, 113] on icon "button" at bounding box center [63, 113] width 6 height 6
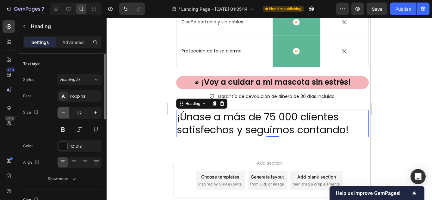
click at [66, 113] on icon "button" at bounding box center [63, 113] width 6 height 6
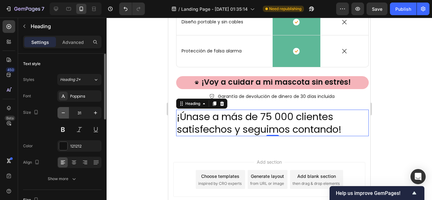
click at [66, 113] on icon "button" at bounding box center [63, 113] width 6 height 6
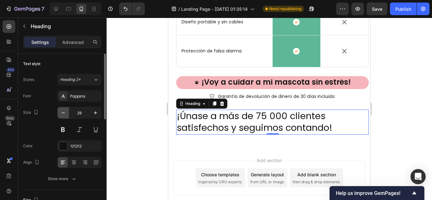
click at [66, 113] on icon "button" at bounding box center [63, 113] width 6 height 6
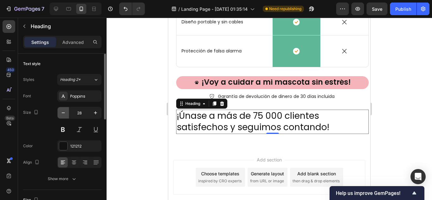
click at [66, 113] on icon "button" at bounding box center [63, 113] width 6 height 6
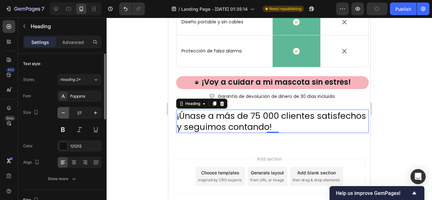
click at [66, 113] on icon "button" at bounding box center [63, 113] width 6 height 6
drag, startPoint x: 66, startPoint y: 113, endPoint x: 66, endPoint y: 125, distance: 12.0
click at [66, 113] on icon "button" at bounding box center [63, 113] width 6 height 6
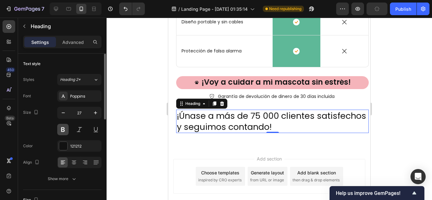
click at [66, 113] on icon "button" at bounding box center [63, 113] width 6 height 6
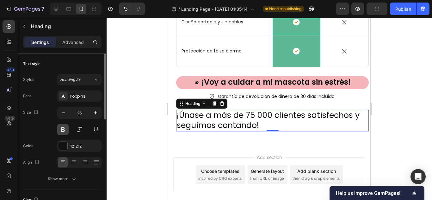
type input "25"
click at [73, 161] on icon at bounding box center [74, 161] width 4 height 1
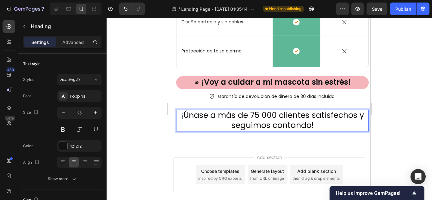
click at [317, 126] on p "¡Únase a más de 75 000 clientes satisfechos y seguimos contando!" at bounding box center [272, 120] width 191 height 21
click at [261, 117] on p "¡Únase a más de 75 000 clientes satisfechos y seguimos contando!" at bounding box center [272, 120] width 191 height 21
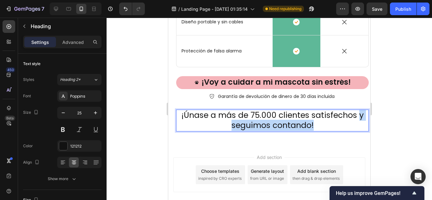
drag, startPoint x: 356, startPoint y: 116, endPoint x: 356, endPoint y: 123, distance: 6.7
click at [356, 123] on p "¡Únase a más de 75.000 clientes satisfechos y seguimos contando!" at bounding box center [272, 120] width 191 height 21
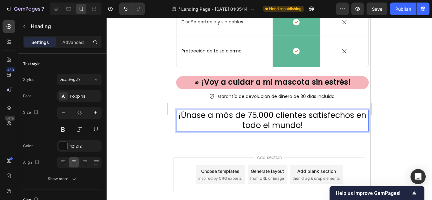
click at [398, 103] on div at bounding box center [269, 109] width 325 height 182
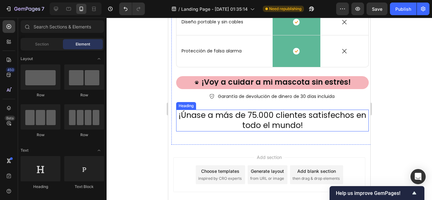
click at [287, 113] on p "¡Únase a más de 75.000 clientes satisfechos en todo el mundo!" at bounding box center [272, 120] width 191 height 21
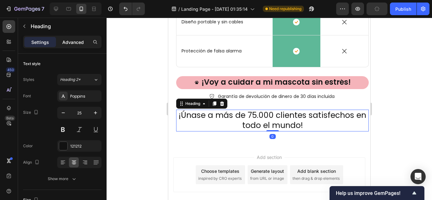
click at [73, 40] on p "Advanced" at bounding box center [73, 42] width 22 height 7
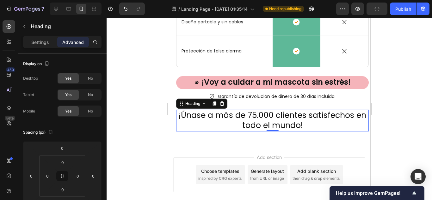
click at [432, 147] on div at bounding box center [269, 109] width 325 height 182
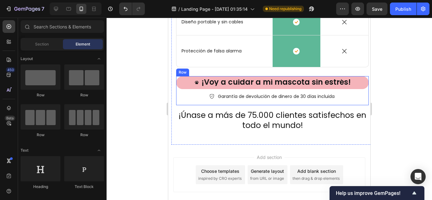
click at [347, 101] on div "¡Voy a cuidar a mi mascota sin estrés! Button Garantía de devolución de dinero …" at bounding box center [272, 90] width 193 height 29
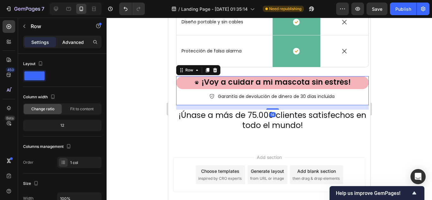
click at [63, 37] on div "Advanced" at bounding box center [73, 42] width 32 height 10
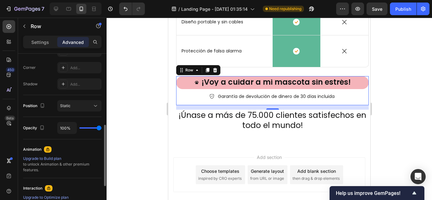
scroll to position [32, 0]
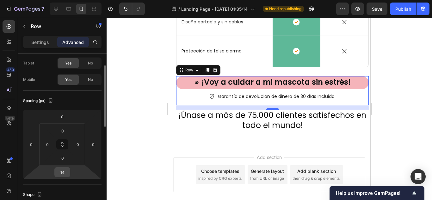
click at [65, 172] on input "14" at bounding box center [62, 172] width 13 height 9
type input "2"
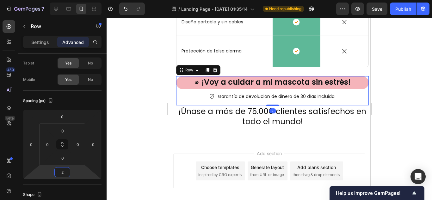
click at [392, 108] on div at bounding box center [269, 109] width 325 height 182
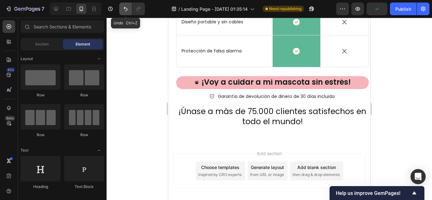
click at [123, 8] on icon "Undo/Redo" at bounding box center [125, 9] width 6 height 6
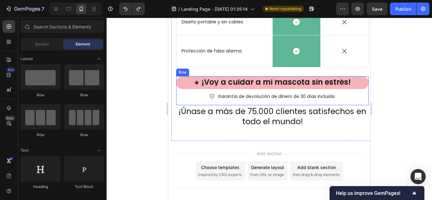
click at [271, 102] on div "¡Voy a cuidar a mi mascota sin estrés! Button Garantía de devolución de dinero …" at bounding box center [272, 90] width 193 height 29
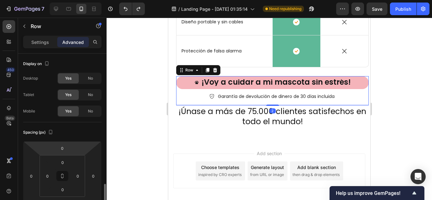
scroll to position [95, 0]
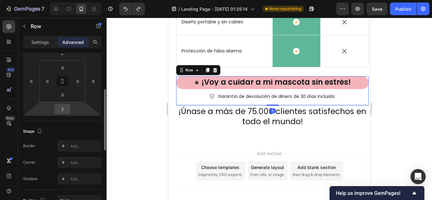
click at [66, 112] on input "2" at bounding box center [62, 108] width 13 height 9
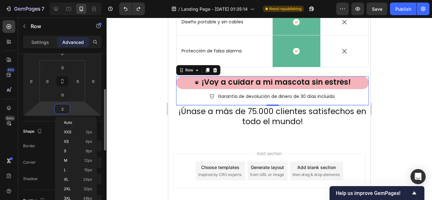
type input "8"
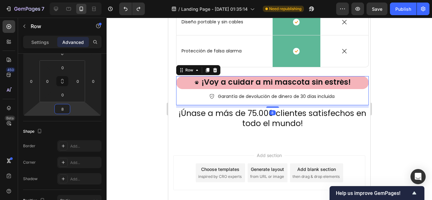
click at [397, 95] on div at bounding box center [269, 109] width 325 height 182
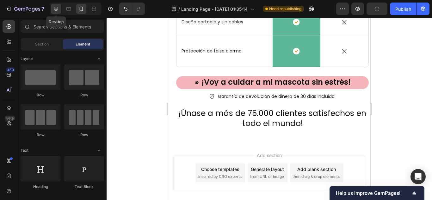
click at [55, 9] on icon at bounding box center [56, 9] width 4 height 4
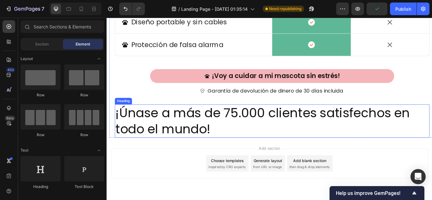
click at [170, 132] on p "¡Únase a más de 75.000 clientes satisfechos en todo el mundo!" at bounding box center [300, 139] width 366 height 38
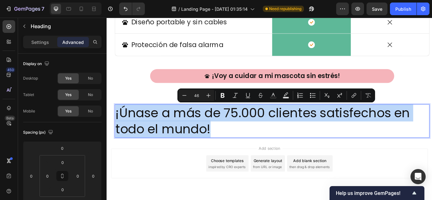
click at [164, 145] on p "¡Únase a más de 75.000 clientes satisfechos en todo el mundo!" at bounding box center [300, 139] width 366 height 38
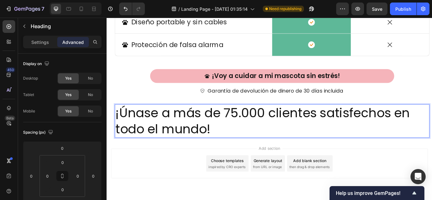
click at [213, 145] on p "¡Únase a más de 75.000 clientes satisfechos en todo el mundo!" at bounding box center [300, 139] width 366 height 38
click at [186, 191] on div "Add section Choose templates inspired by CRO experts Generate layout from URL o…" at bounding box center [296, 187] width 369 height 35
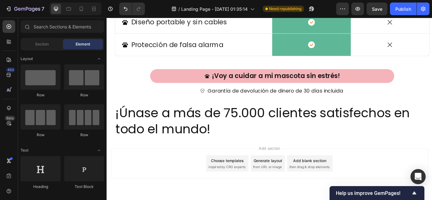
click at [204, 153] on p "¡Únase a más de 75.000 clientes satisfechos en todo el mundo!" at bounding box center [300, 139] width 366 height 38
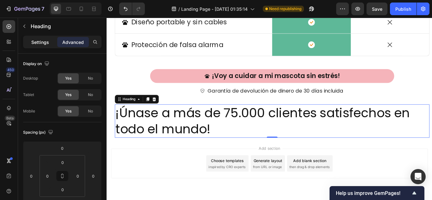
click at [45, 44] on p "Settings" at bounding box center [40, 42] width 18 height 7
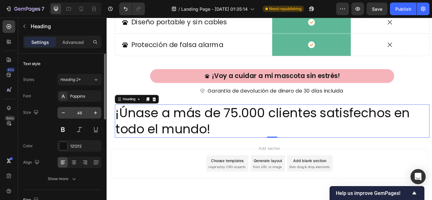
click at [80, 111] on input "46" at bounding box center [79, 112] width 21 height 11
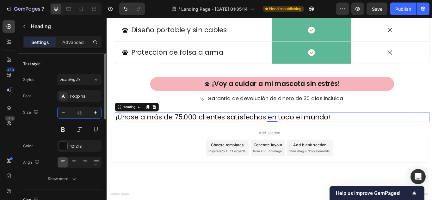
scroll to position [2299, 0]
type input "25"
click at [75, 166] on div at bounding box center [74, 162] width 10 height 10
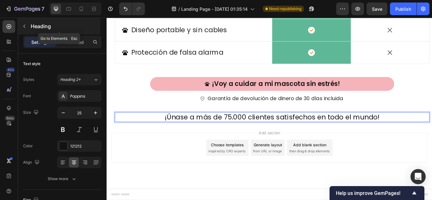
click at [26, 26] on icon "button" at bounding box center [24, 26] width 5 height 5
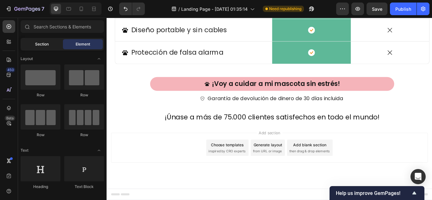
click at [38, 46] on span "Section" at bounding box center [42, 44] width 14 height 6
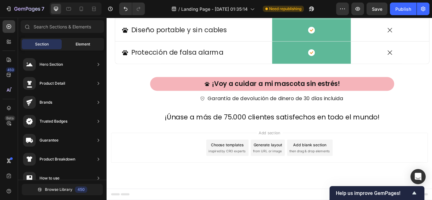
click at [74, 47] on div "Element" at bounding box center [83, 44] width 40 height 10
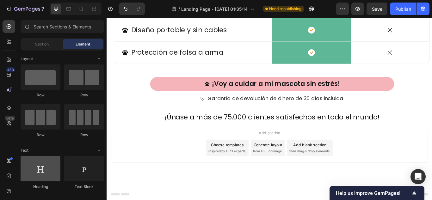
scroll to position [0, 0]
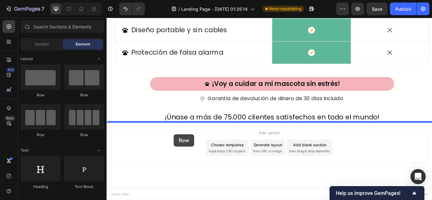
drag, startPoint x: 188, startPoint y: 132, endPoint x: 185, endPoint y: 154, distance: 22.0
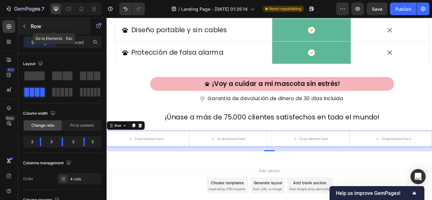
click at [26, 27] on icon "button" at bounding box center [24, 26] width 5 height 5
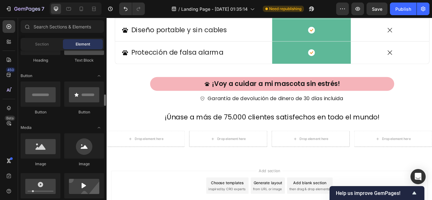
scroll to position [158, 0]
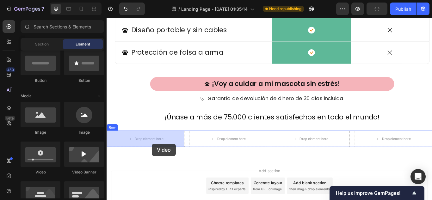
drag, startPoint x: 115, startPoint y: 185, endPoint x: 159, endPoint y: 165, distance: 48.5
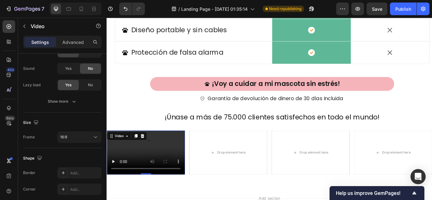
scroll to position [0, 0]
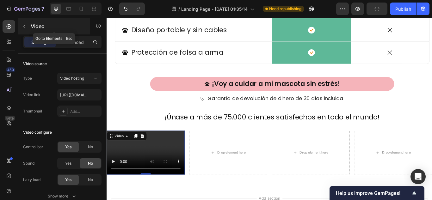
click at [24, 26] on icon "button" at bounding box center [24, 26] width 2 height 3
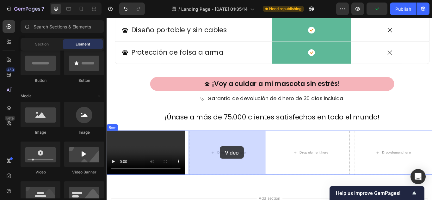
drag, startPoint x: 108, startPoint y: 182, endPoint x: 241, endPoint y: 167, distance: 133.6
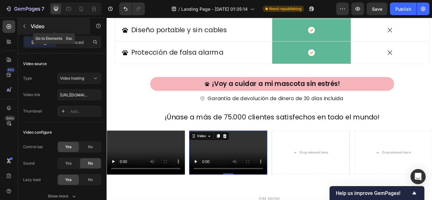
click at [25, 25] on icon "button" at bounding box center [24, 26] width 5 height 5
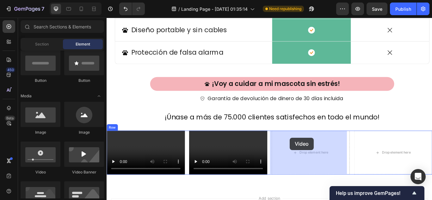
drag, startPoint x: 195, startPoint y: 181, endPoint x: 320, endPoint y: 158, distance: 126.8
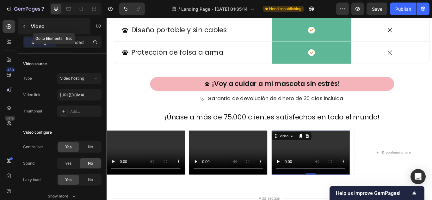
click at [28, 28] on button "button" at bounding box center [24, 26] width 10 height 10
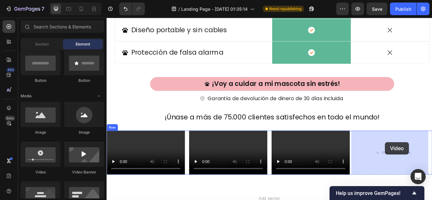
drag, startPoint x: 151, startPoint y: 184, endPoint x: 400, endPoint y: 138, distance: 252.3
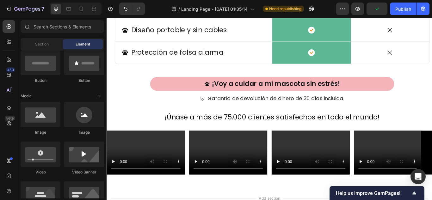
scroll to position [2331, 0]
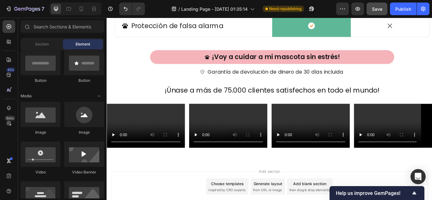
click at [375, 9] on span "Save" at bounding box center [377, 8] width 10 height 5
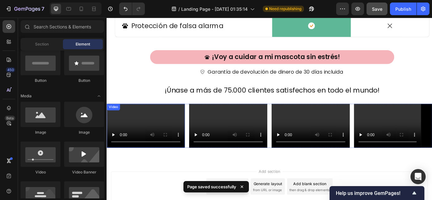
click at [148, 139] on video at bounding box center [152, 143] width 91 height 51
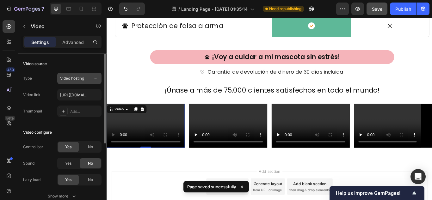
click at [89, 78] on div "Video hosting" at bounding box center [76, 79] width 32 height 6
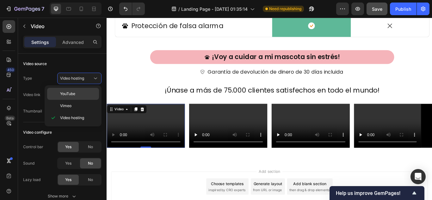
click at [77, 94] on p "YouTube" at bounding box center [78, 94] width 36 height 6
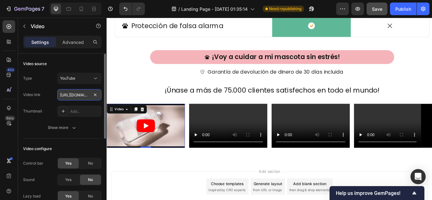
click at [80, 92] on input "https://www.youtube.com/watch?v=drIt4RH_kyQ" at bounding box center [79, 94] width 44 height 11
paste input "youtube.com/shorts/BF8E_tToulU"
type input "https://youtube.com/shorts/BF8E_tToulU"
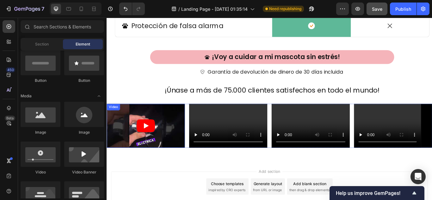
click at [130, 135] on article at bounding box center [152, 143] width 91 height 51
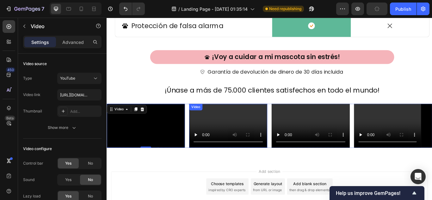
click at [259, 136] on video at bounding box center [248, 143] width 91 height 51
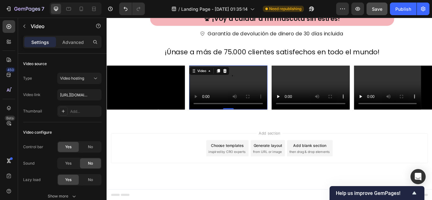
scroll to position [2280, 0]
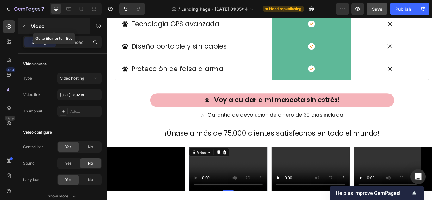
click at [26, 28] on icon "button" at bounding box center [24, 26] width 5 height 5
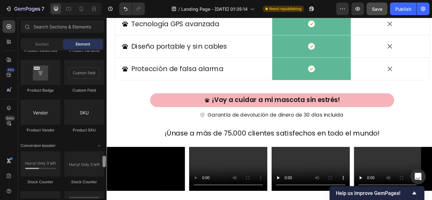
scroll to position [1160, 0]
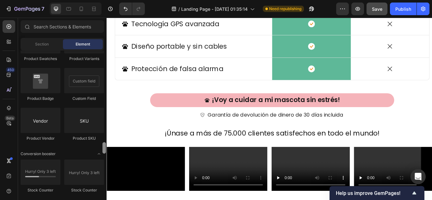
drag, startPoint x: 105, startPoint y: 159, endPoint x: 100, endPoint y: 146, distance: 14.2
click at [100, 146] on div "Layout Row Row Row Row Text Heading Text Block Button Button Button Media Image…" at bounding box center [62, 125] width 89 height 148
click at [49, 44] on div "Section" at bounding box center [42, 44] width 40 height 10
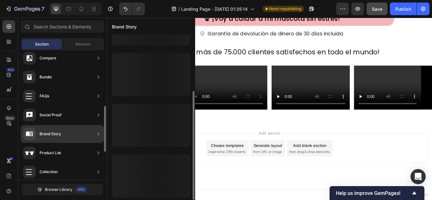
scroll to position [85, 0]
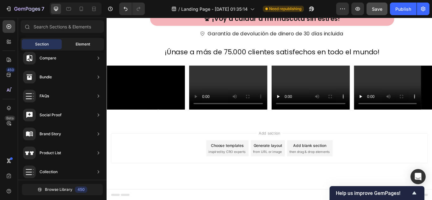
click at [82, 40] on div "Element" at bounding box center [83, 44] width 40 height 10
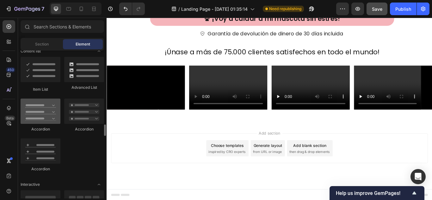
scroll to position [538, 0]
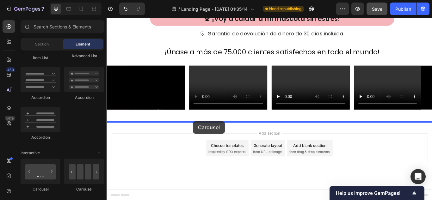
drag, startPoint x: 132, startPoint y: 189, endPoint x: 207, endPoint y: 138, distance: 90.6
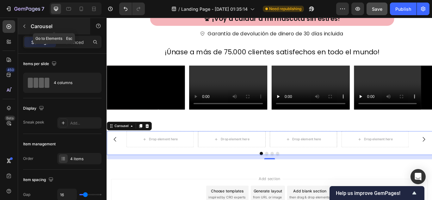
click at [25, 24] on icon "button" at bounding box center [24, 26] width 5 height 5
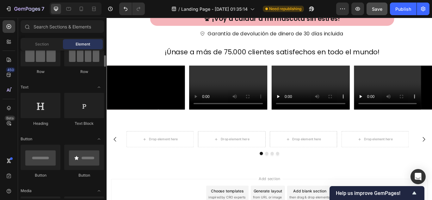
scroll to position [158, 0]
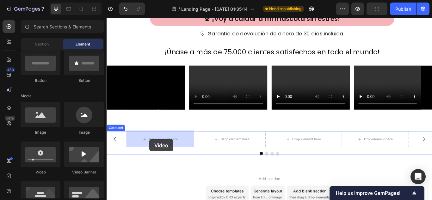
drag, startPoint x: 125, startPoint y: 171, endPoint x: 156, endPoint y: 159, distance: 33.4
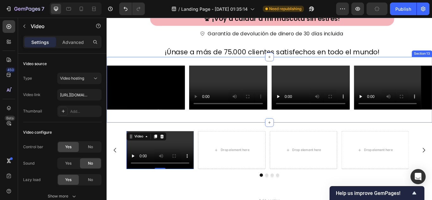
click at [200, 69] on div "Video Video Video Video Row Section 13" at bounding box center [296, 102] width 379 height 77
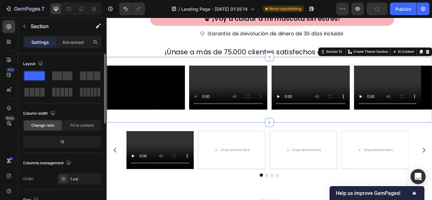
click at [71, 142] on div "12" at bounding box center [62, 142] width 76 height 9
click at [66, 142] on div "12" at bounding box center [62, 142] width 76 height 9
click at [63, 142] on div "12" at bounding box center [62, 142] width 76 height 9
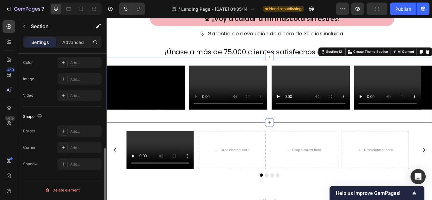
scroll to position [0, 0]
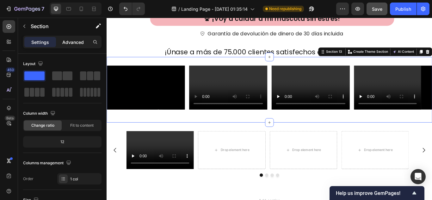
click at [71, 44] on p "Advanced" at bounding box center [73, 42] width 22 height 7
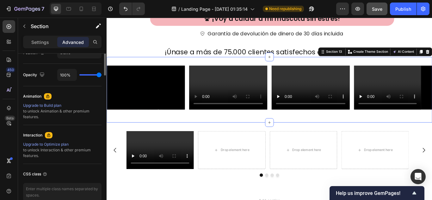
scroll to position [148, 0]
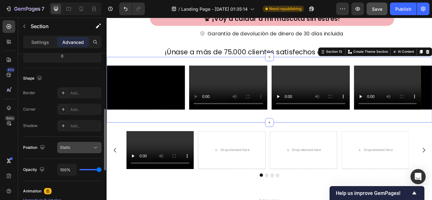
click at [77, 151] on div "Static" at bounding box center [79, 148] width 39 height 6
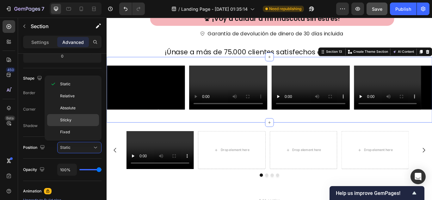
click at [70, 115] on div "Sticky" at bounding box center [73, 120] width 52 height 12
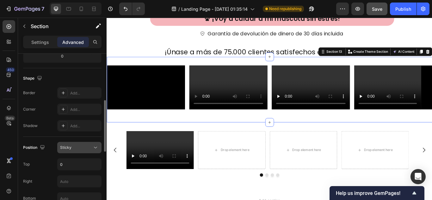
click at [86, 145] on div "Sticky" at bounding box center [76, 148] width 32 height 6
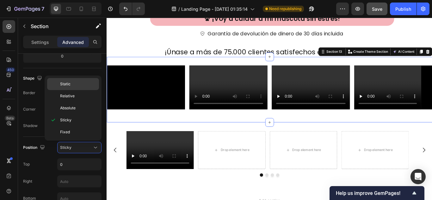
click at [76, 84] on p "Static" at bounding box center [78, 84] width 36 height 6
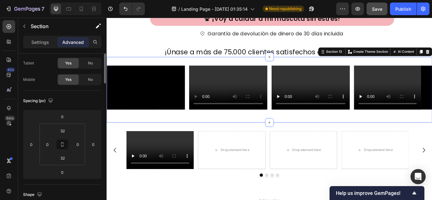
scroll to position [0, 0]
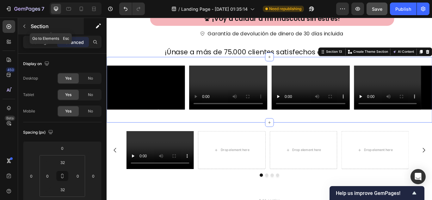
click at [25, 23] on button "button" at bounding box center [24, 26] width 10 height 10
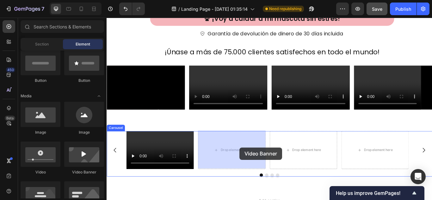
drag, startPoint x: 136, startPoint y: 167, endPoint x: 262, endPoint y: 169, distance: 125.9
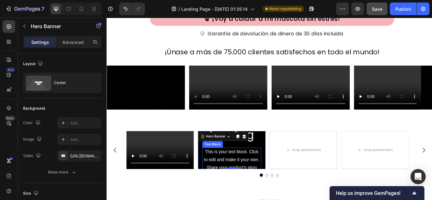
scroll to position [2454, 0]
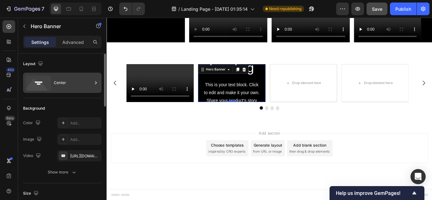
click at [65, 85] on div "Center" at bounding box center [73, 83] width 39 height 15
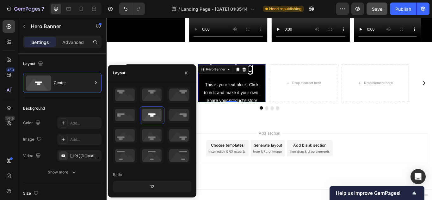
click at [151, 184] on div "12" at bounding box center [152, 186] width 76 height 9
click at [152, 187] on div "12" at bounding box center [152, 186] width 76 height 9
drag, startPoint x: 145, startPoint y: 186, endPoint x: 178, endPoint y: 189, distance: 32.4
click at [178, 189] on div "12" at bounding box center [152, 186] width 76 height 9
click at [127, 95] on icon at bounding box center [124, 95] width 23 height 16
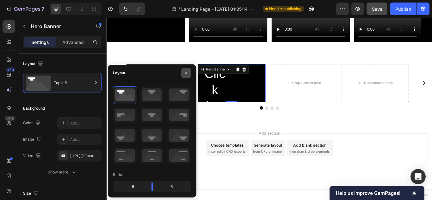
drag, startPoint x: 184, startPoint y: 73, endPoint x: 127, endPoint y: 65, distance: 58.1
click at [184, 73] on icon "button" at bounding box center [186, 73] width 5 height 5
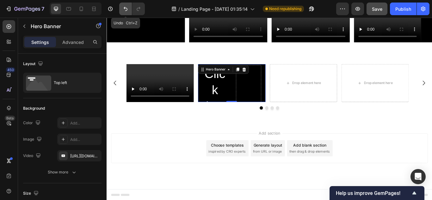
click at [123, 11] on icon "Undo/Redo" at bounding box center [125, 9] width 6 height 6
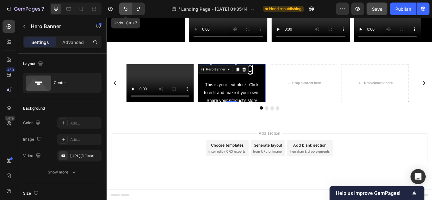
click at [123, 11] on icon "Undo/Redo" at bounding box center [125, 9] width 6 height 6
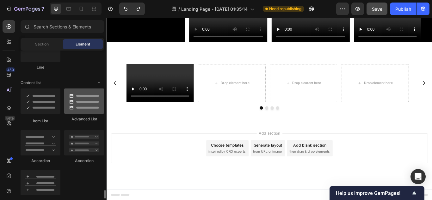
scroll to position [569, 0]
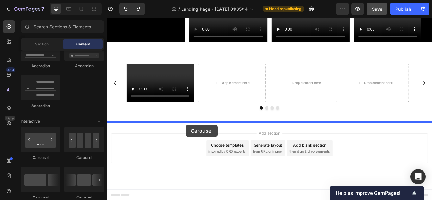
drag, startPoint x: 191, startPoint y: 161, endPoint x: 199, endPoint y: 143, distance: 20.1
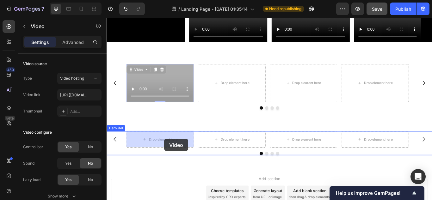
drag, startPoint x: 178, startPoint y: 86, endPoint x: 174, endPoint y: 159, distance: 72.9
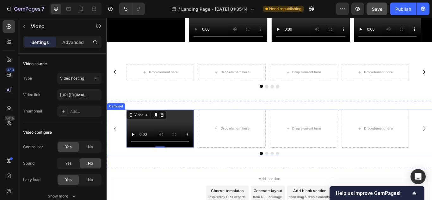
click at [282, 173] on div "Video 0 Drop element here Drop element here Drop element here Carousel" at bounding box center [296, 151] width 379 height 53
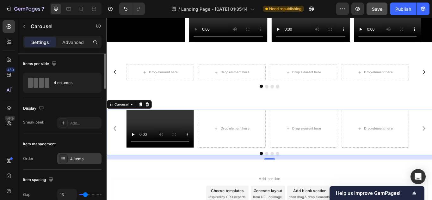
click at [81, 156] on div "4 items" at bounding box center [85, 159] width 30 height 6
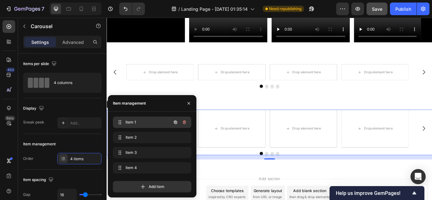
click at [153, 123] on span "Item 1" at bounding box center [144, 123] width 36 height 6
click at [150, 123] on span "Item 1" at bounding box center [147, 123] width 47 height 6
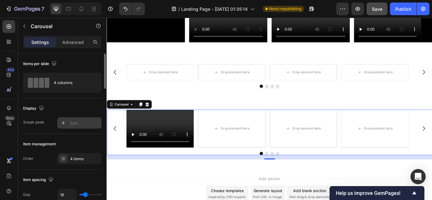
click at [83, 123] on div "Add..." at bounding box center [85, 123] width 30 height 6
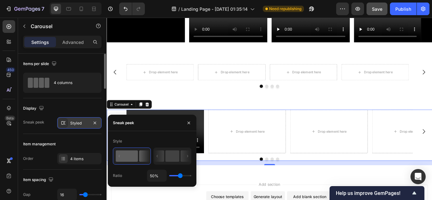
click at [83, 123] on div "Styled" at bounding box center [79, 123] width 18 height 6
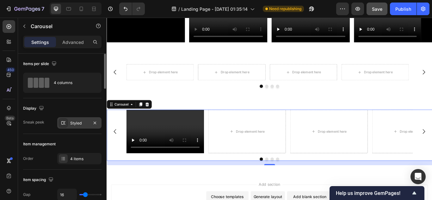
click at [84, 123] on div "Styled" at bounding box center [79, 123] width 18 height 6
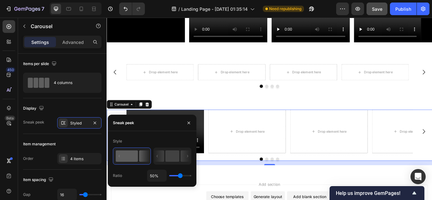
drag, startPoint x: 180, startPoint y: 175, endPoint x: 187, endPoint y: 176, distance: 7.8
type input "93"
click at [188, 175] on input "range" at bounding box center [180, 175] width 22 height 1
click at [187, 176] on input "range" at bounding box center [180, 175] width 22 height 1
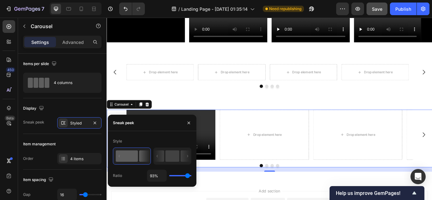
type input "100%"
type input "100"
click at [190, 176] on input "range" at bounding box center [180, 175] width 22 height 1
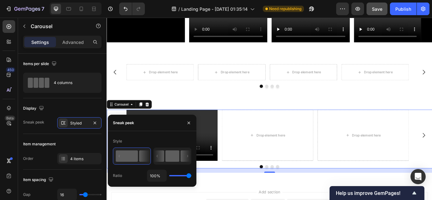
click at [188, 157] on icon at bounding box center [187, 156] width 1 height 2
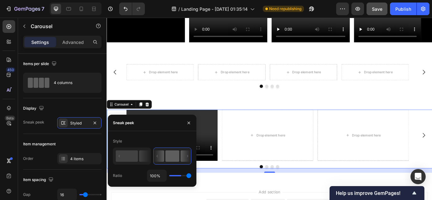
type input "50%"
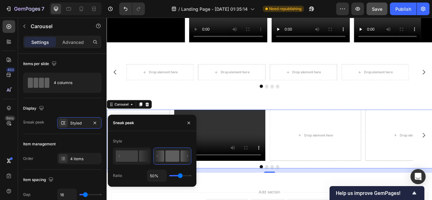
drag, startPoint x: 181, startPoint y: 176, endPoint x: 193, endPoint y: 173, distance: 13.0
type input "100"
click at [191, 175] on input "range" at bounding box center [180, 175] width 22 height 1
click at [193, 173] on div "Style Ratio 50%" at bounding box center [152, 159] width 89 height 46
type input "100%"
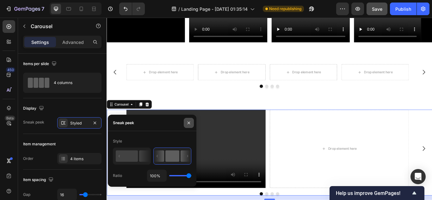
click at [188, 124] on icon "button" at bounding box center [188, 122] width 5 height 5
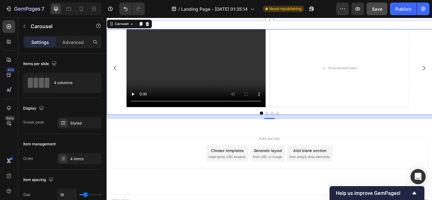
scroll to position [2459, 0]
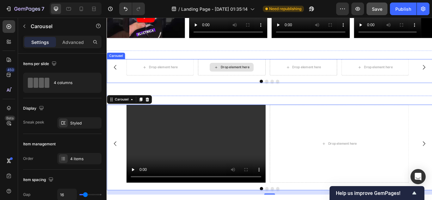
click at [181, 41] on article at bounding box center [152, 15] width 91 height 51
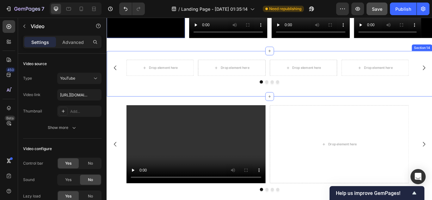
scroll to position [2364, 0]
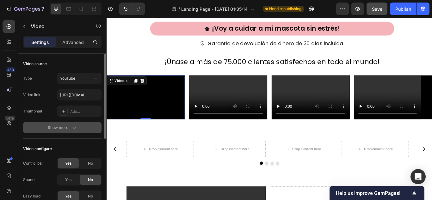
click at [72, 128] on icon "button" at bounding box center [74, 128] width 6 height 6
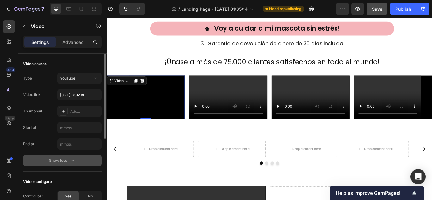
scroll to position [95, 0]
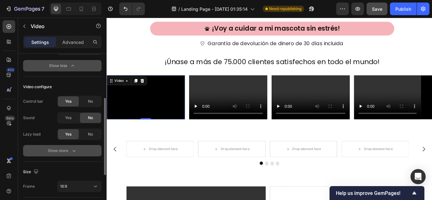
click at [72, 148] on icon "button" at bounding box center [74, 151] width 6 height 6
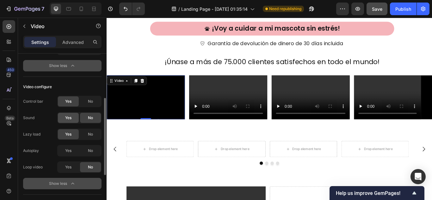
click at [75, 118] on div "Yes" at bounding box center [68, 118] width 21 height 10
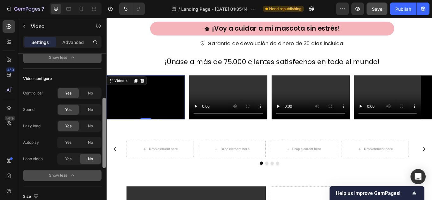
scroll to position [106, 0]
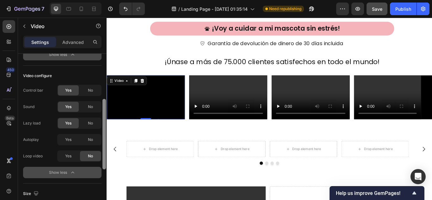
drag, startPoint x: 104, startPoint y: 127, endPoint x: 105, endPoint y: 132, distance: 4.8
click at [105, 132] on div at bounding box center [103, 134] width 3 height 71
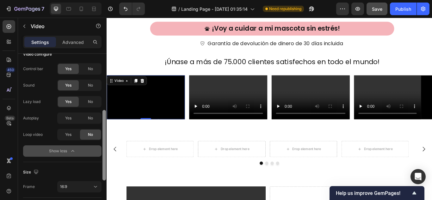
scroll to position [130, 0]
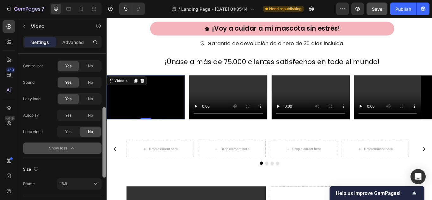
drag, startPoint x: 105, startPoint y: 145, endPoint x: 105, endPoint y: 156, distance: 10.4
click at [105, 156] on div at bounding box center [103, 142] width 3 height 71
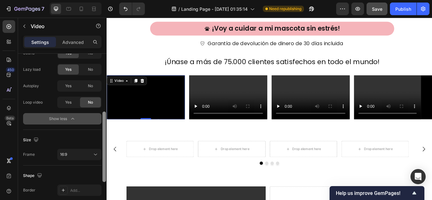
drag, startPoint x: 103, startPoint y: 155, endPoint x: 105, endPoint y: 168, distance: 13.1
click at [105, 168] on div at bounding box center [103, 147] width 3 height 71
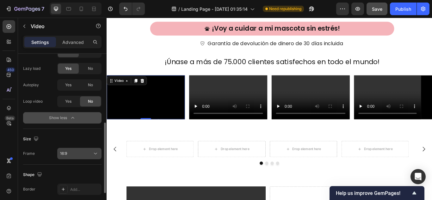
click at [90, 157] on button "16:9" at bounding box center [79, 153] width 44 height 11
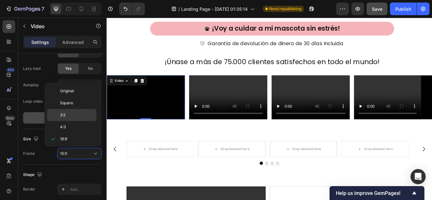
scroll to position [61, 0]
click at [73, 122] on div "9:16" at bounding box center [71, 126] width 49 height 12
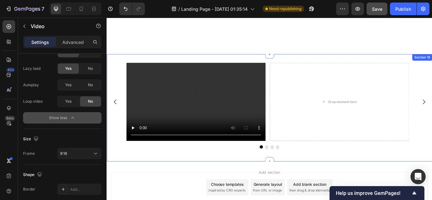
scroll to position [2663, 0]
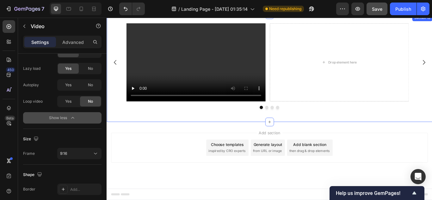
click at [323, 126] on div "Video Drop element here Drop element here Drop element here Carousel" at bounding box center [296, 76] width 379 height 105
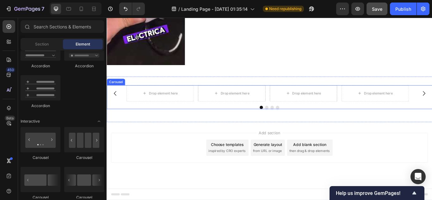
scroll to position [2443, 0]
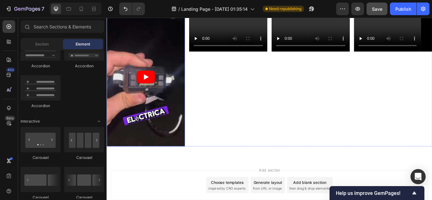
click at [152, 88] on icon "Play" at bounding box center [152, 86] width 22 height 15
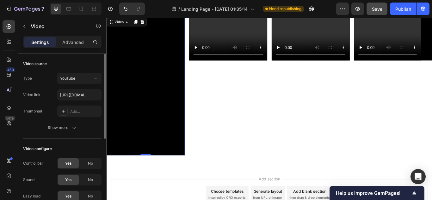
scroll to position [2411, 0]
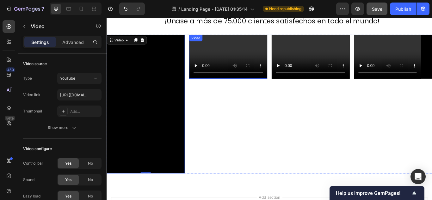
click at [257, 47] on video at bounding box center [248, 63] width 91 height 51
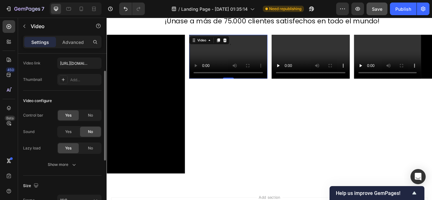
scroll to position [63, 0]
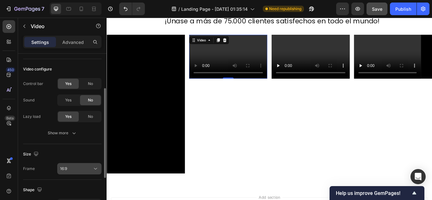
click at [86, 169] on div "16:9" at bounding box center [76, 169] width 32 height 6
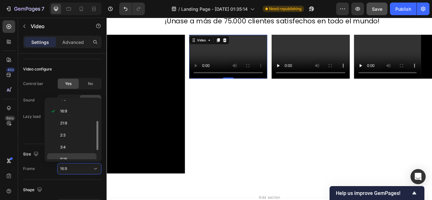
scroll to position [61, 0]
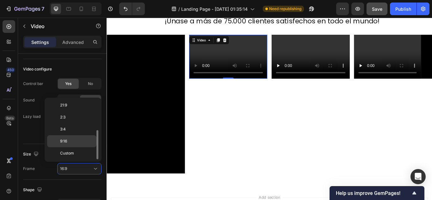
click at [73, 141] on p "9:16" at bounding box center [77, 141] width 34 height 6
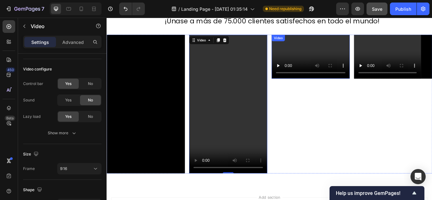
click at [365, 43] on video at bounding box center [344, 63] width 91 height 51
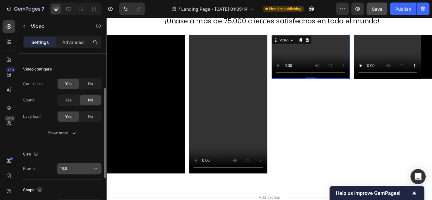
click at [88, 169] on div "16:9" at bounding box center [76, 169] width 32 height 6
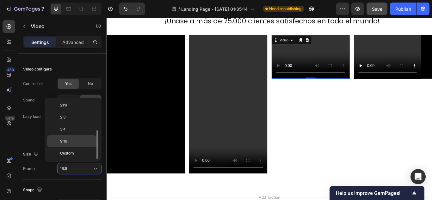
click at [75, 144] on p "9:16" at bounding box center [77, 141] width 34 height 6
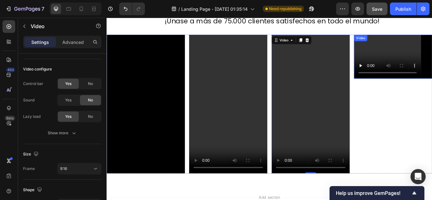
click at [421, 47] on video at bounding box center [440, 63] width 91 height 51
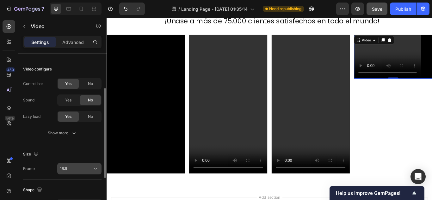
click at [80, 166] on div "16:9" at bounding box center [76, 169] width 32 height 6
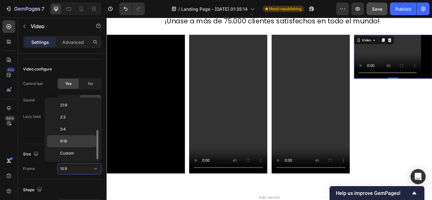
click at [73, 139] on p "9:16" at bounding box center [77, 141] width 34 height 6
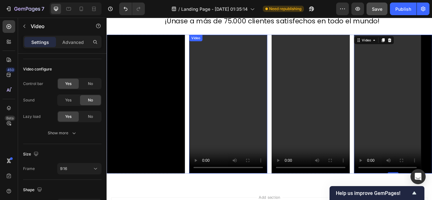
click at [228, 62] on video at bounding box center [248, 119] width 91 height 162
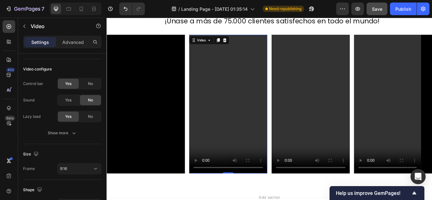
click at [234, 65] on video at bounding box center [248, 119] width 91 height 162
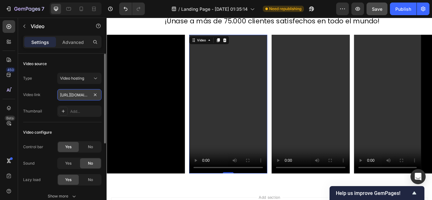
click at [71, 95] on input "https://cdn.shopify.com/videos/c/o/v/2cd3deb506b54b009063f7270ab5cf2e.mp4" at bounding box center [79, 94] width 44 height 11
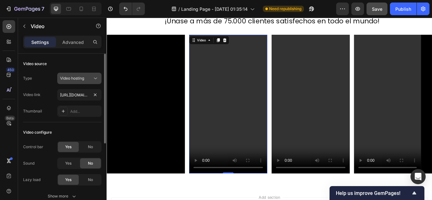
click at [83, 77] on span "Video hosting" at bounding box center [72, 78] width 24 height 5
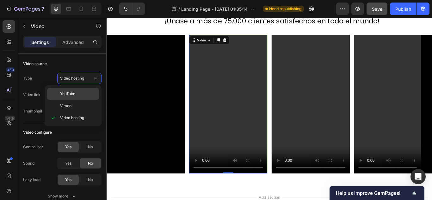
click at [71, 94] on span "YouTube" at bounding box center [67, 94] width 15 height 6
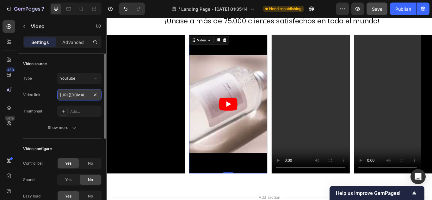
click at [71, 92] on input "https://www.youtube.com/watch?v=drIt4RH_kyQ" at bounding box center [79, 94] width 44 height 11
paste input "youtube.com/shorts/r3pC9_WLAv4?feature=share"
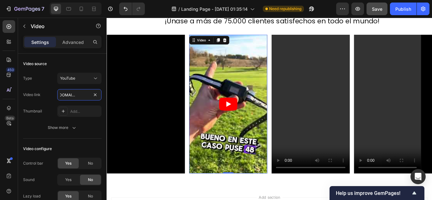
type input "https://youtube.com/shorts/r3pC9_WLAv4?feature=share"
click at [249, 120] on icon "Play" at bounding box center [248, 118] width 22 height 15
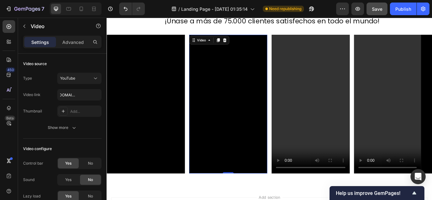
scroll to position [0, 0]
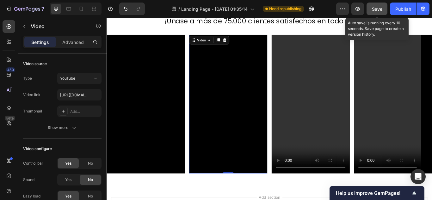
click at [373, 9] on span "Save" at bounding box center [377, 8] width 10 height 5
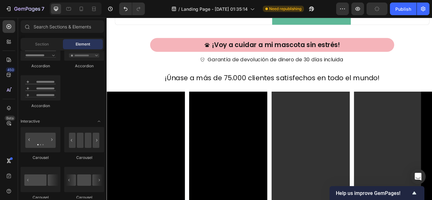
scroll to position [2315, 0]
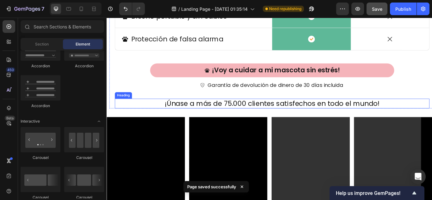
click at [159, 114] on h2 "¡Únase a más de 75.000 clientes satisfechos en todo el mundo!" at bounding box center [299, 118] width 367 height 12
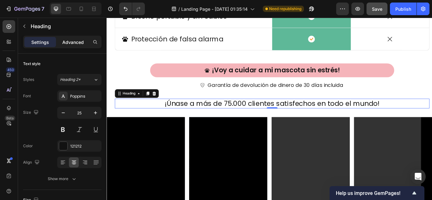
click at [72, 41] on p "Advanced" at bounding box center [73, 42] width 22 height 7
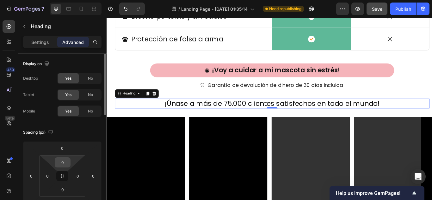
click at [65, 158] on input "0" at bounding box center [62, 162] width 13 height 9
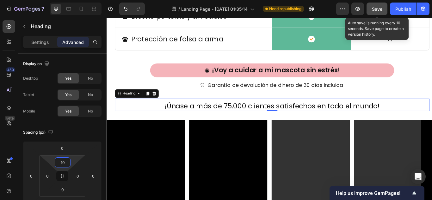
type input "10"
click at [374, 9] on span "Save" at bounding box center [377, 8] width 10 height 5
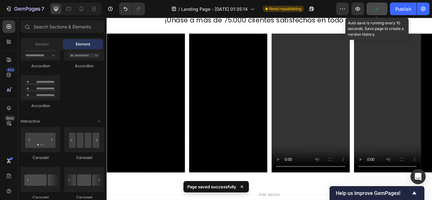
scroll to position [2263, 0]
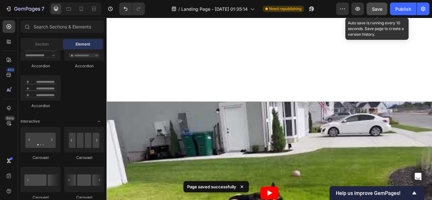
drag, startPoint x: 484, startPoint y: 197, endPoint x: 471, endPoint y: 18, distance: 179.7
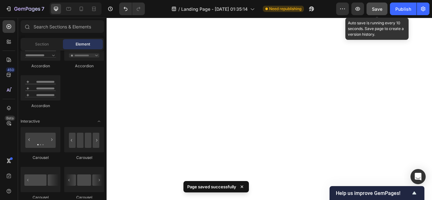
scroll to position [1615, 0]
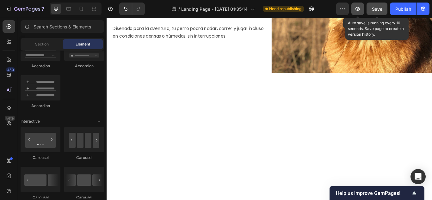
click at [360, 8] on icon "button" at bounding box center [357, 9] width 6 height 6
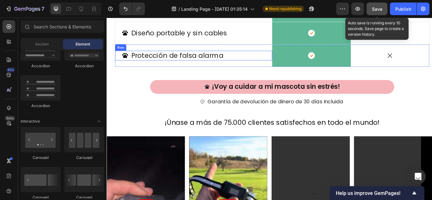
scroll to position [2058, 0]
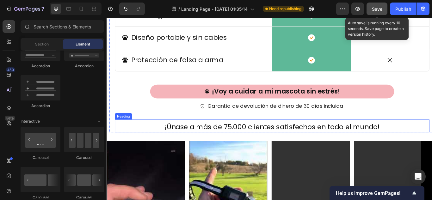
click at [241, 149] on h2 "¡Únase a más de 75.000 clientes satisfechos en todo el mundo!" at bounding box center [299, 146] width 367 height 12
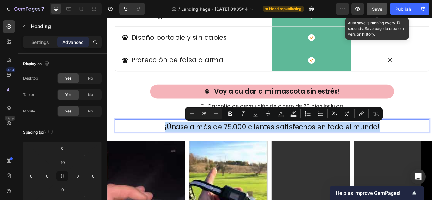
click at [203, 147] on p "¡Únase a más de 75.000 clientes satisfechos en todo el mundo!" at bounding box center [300, 145] width 366 height 10
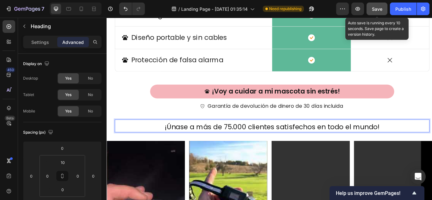
click at [203, 147] on p "¡Únase a más de 75.000 clientes satisfechos en todo el mundo!" at bounding box center [300, 145] width 366 height 10
click at [52, 44] on div "Settings" at bounding box center [40, 42] width 32 height 10
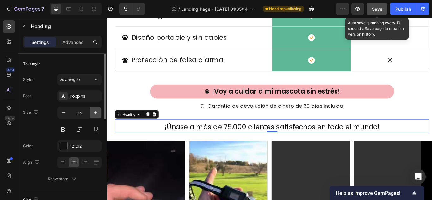
click at [95, 114] on icon "button" at bounding box center [95, 113] width 6 height 6
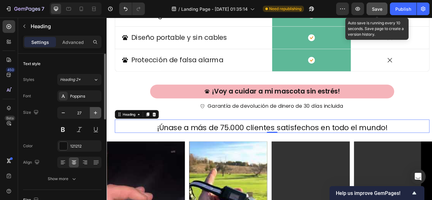
click at [95, 114] on icon "button" at bounding box center [95, 113] width 6 height 6
type input "28"
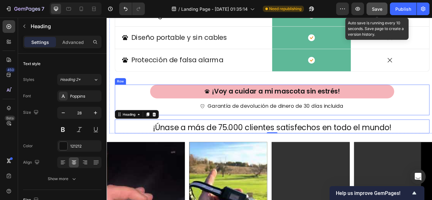
click at [403, 128] on div "¡Voy a cuidar a mi mascota sin estrés! Button Garantía de devolución de dinero …" at bounding box center [299, 114] width 367 height 36
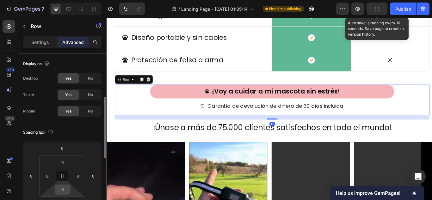
scroll to position [32, 0]
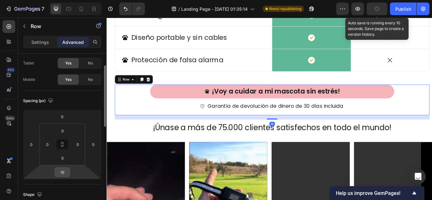
click at [66, 171] on input "16" at bounding box center [62, 172] width 13 height 9
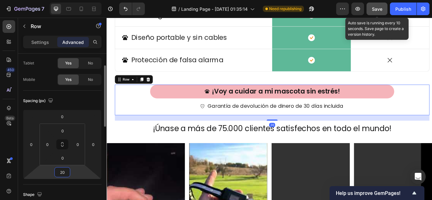
type input "2"
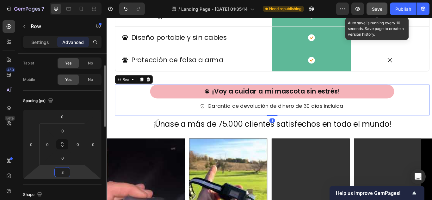
type input "30"
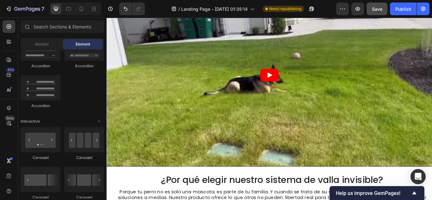
scroll to position [1824, 0]
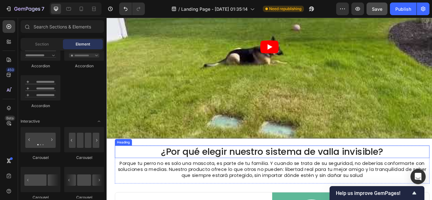
click at [155, 171] on h2 "¿Por qué elegir nuestro sistema de valla invisible?" at bounding box center [299, 174] width 367 height 15
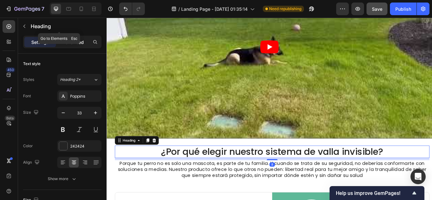
click at [72, 42] on p "Advanced" at bounding box center [73, 42] width 22 height 7
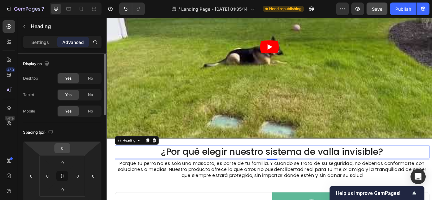
click at [65, 149] on input "0" at bounding box center [62, 148] width 13 height 9
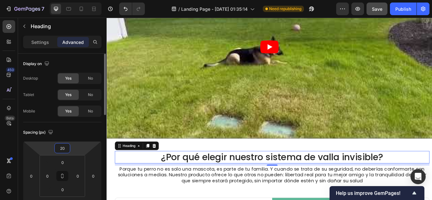
type input "2"
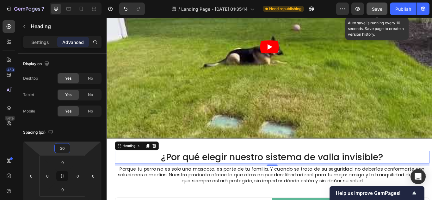
type input "20"
click at [371, 8] on button "Save" at bounding box center [376, 9] width 21 height 13
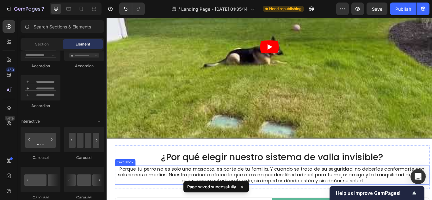
click at [121, 191] on p "Porque tu perro no es solo una mascota, es parte de tu familia. Y cuando se tra…" at bounding box center [300, 201] width 366 height 21
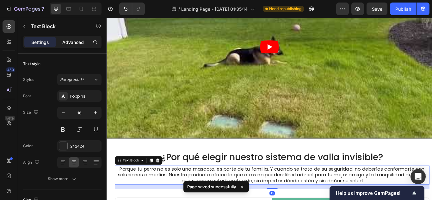
click at [75, 42] on p "Advanced" at bounding box center [73, 42] width 22 height 7
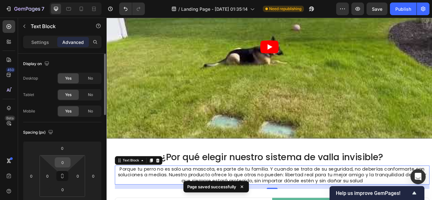
click at [70, 167] on div "0" at bounding box center [63, 162] width 16 height 10
click at [64, 163] on input "0" at bounding box center [62, 162] width 13 height 9
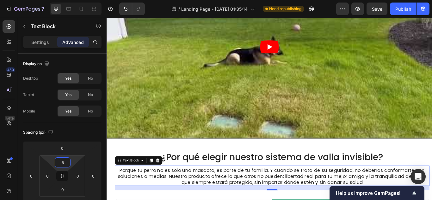
type input "5"
click at [381, 11] on span "Save" at bounding box center [377, 8] width 10 height 5
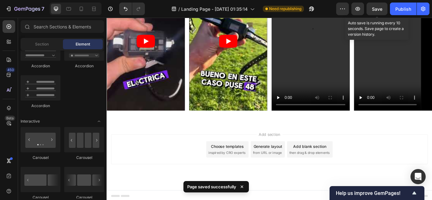
scroll to position [2330, 0]
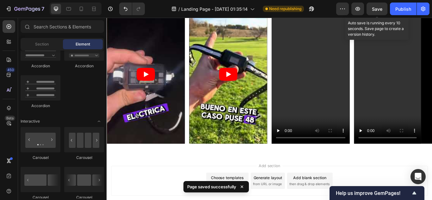
drag, startPoint x: 484, startPoint y: 169, endPoint x: 526, endPoint y: 24, distance: 150.9
click at [405, 5] on button "Publish" at bounding box center [403, 9] width 27 height 13
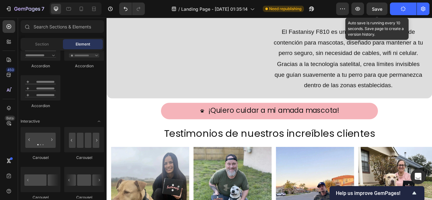
scroll to position [664, 0]
